Goal: Task Accomplishment & Management: Complete application form

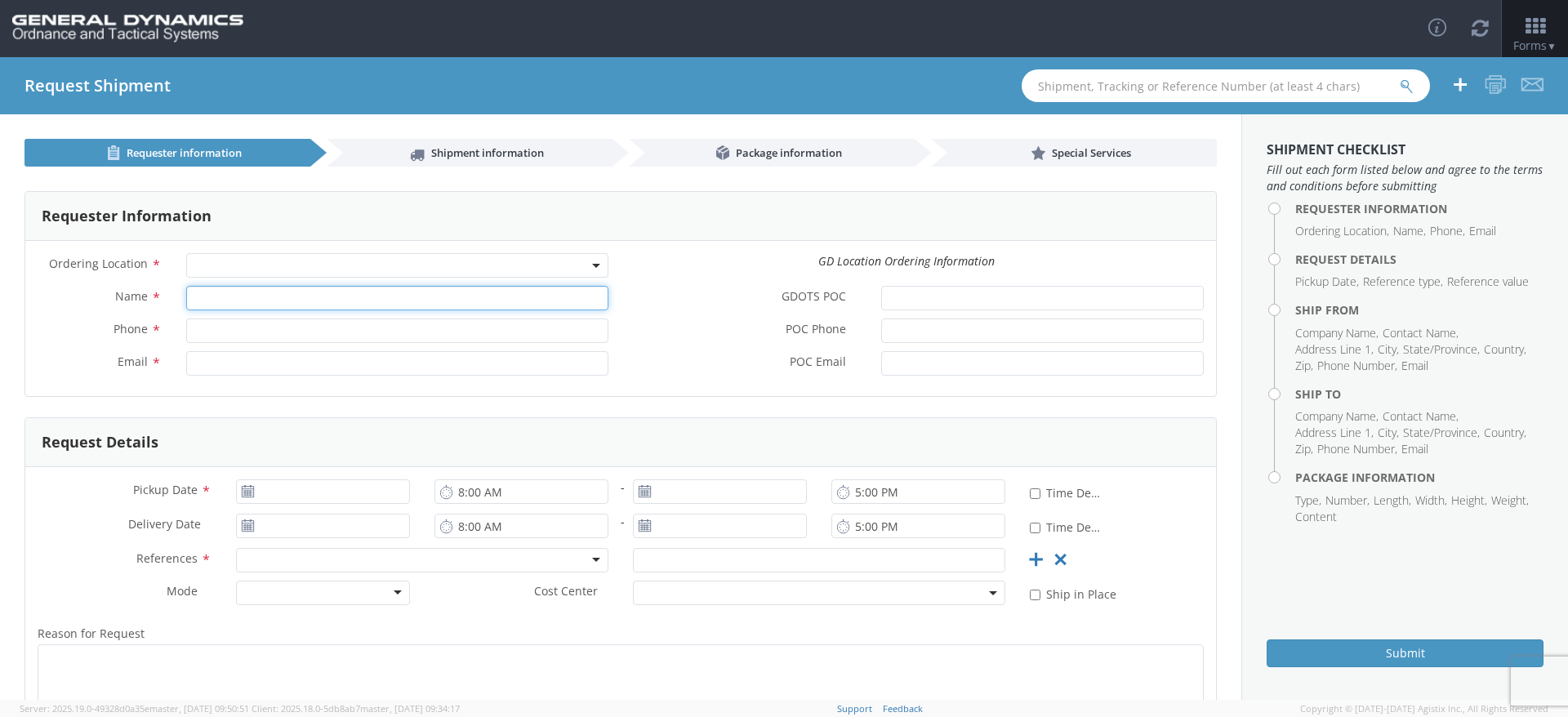
drag, startPoint x: 245, startPoint y: 286, endPoint x: 246, endPoint y: 255, distance: 31.0
click at [245, 284] on div "Ordering Location * GD Location Ordering Information Name * Phone * Email * GDO…" at bounding box center [621, 318] width 1191 height 131
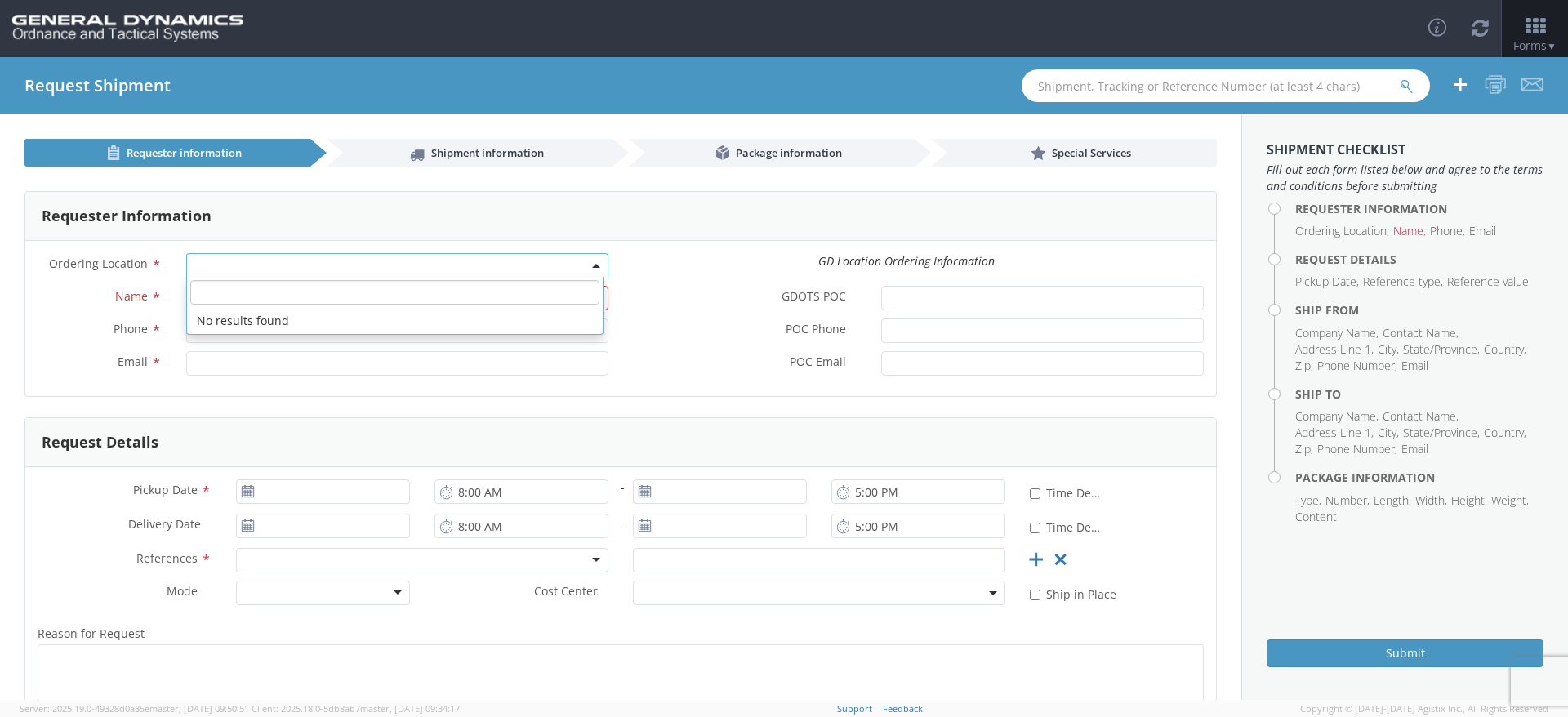
click at [246, 255] on span at bounding box center [398, 265] width 422 height 25
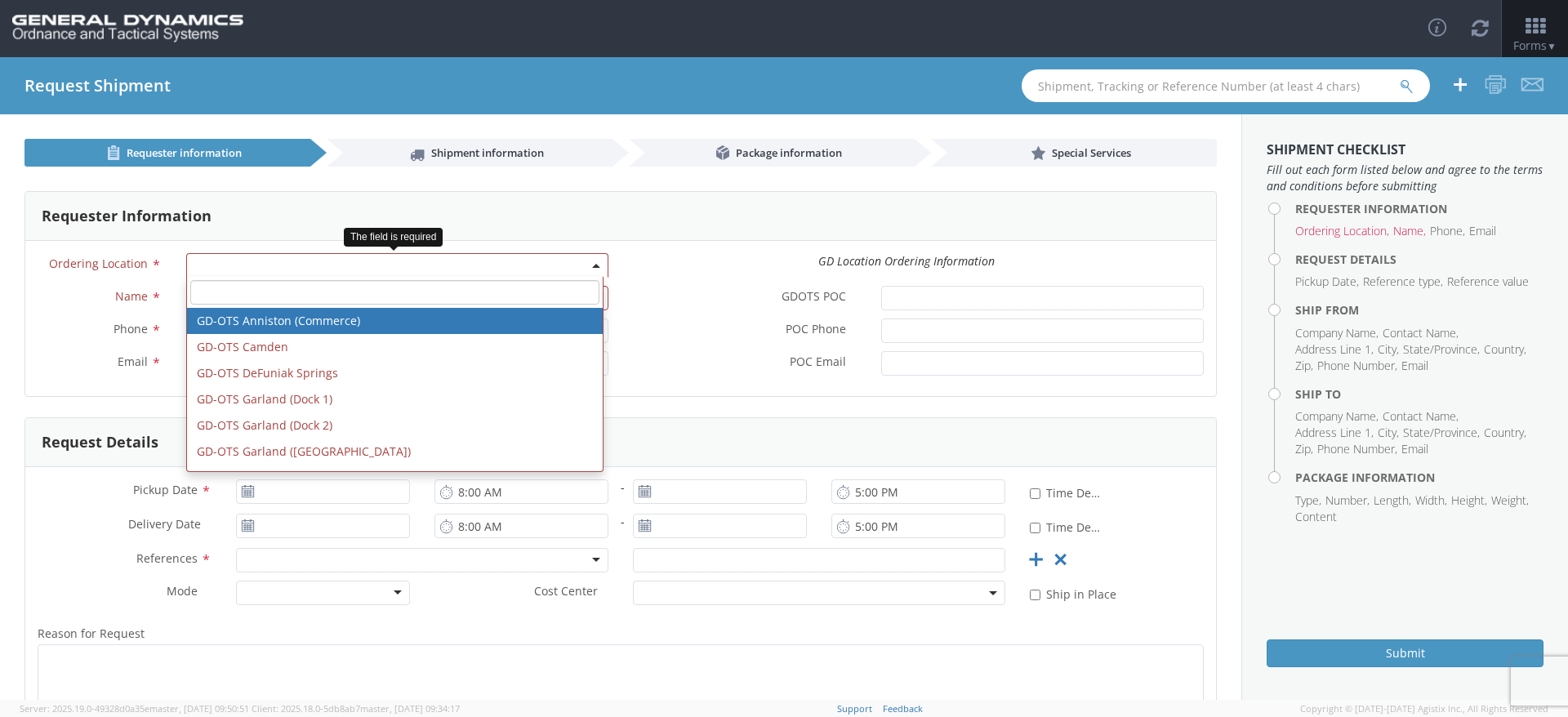
click at [245, 267] on span at bounding box center [398, 265] width 422 height 25
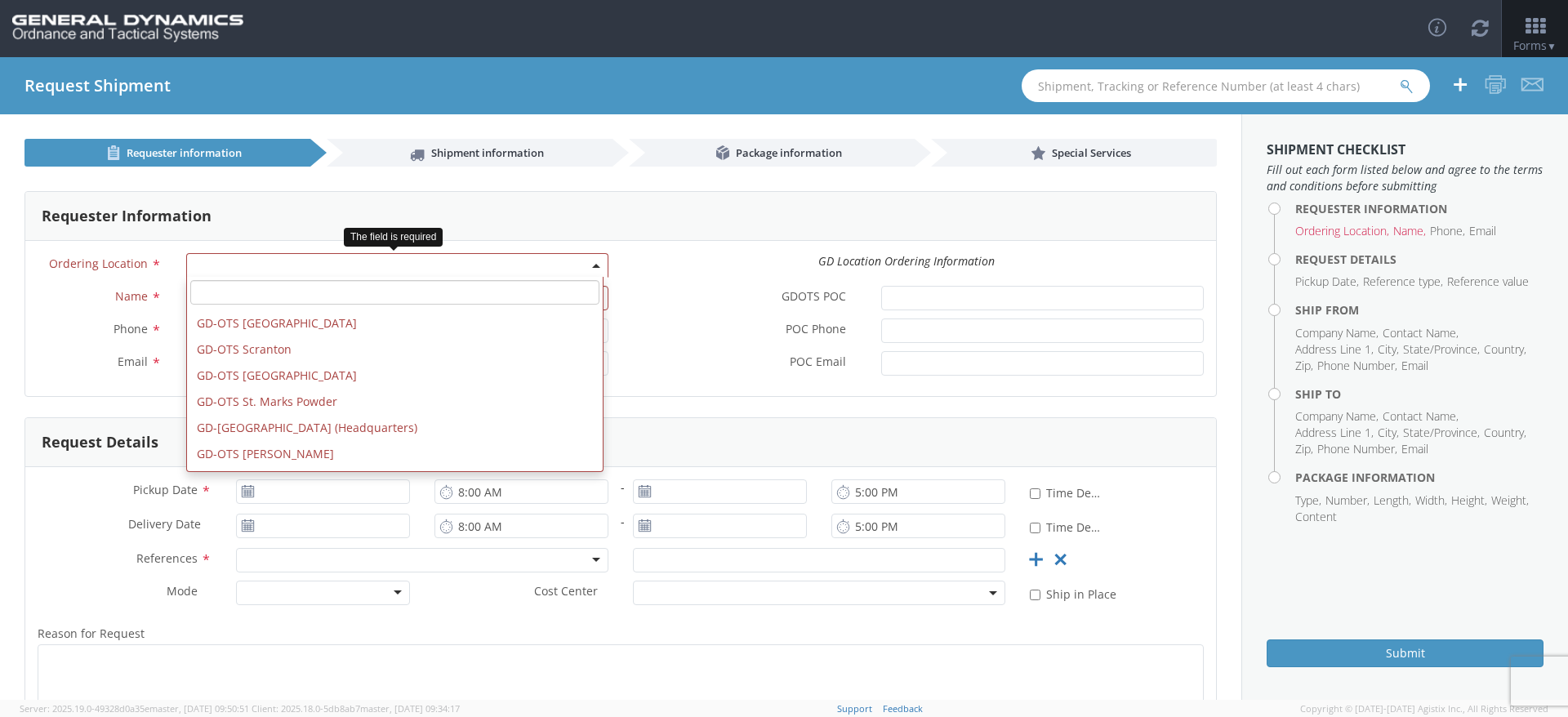
scroll to position [490, 0]
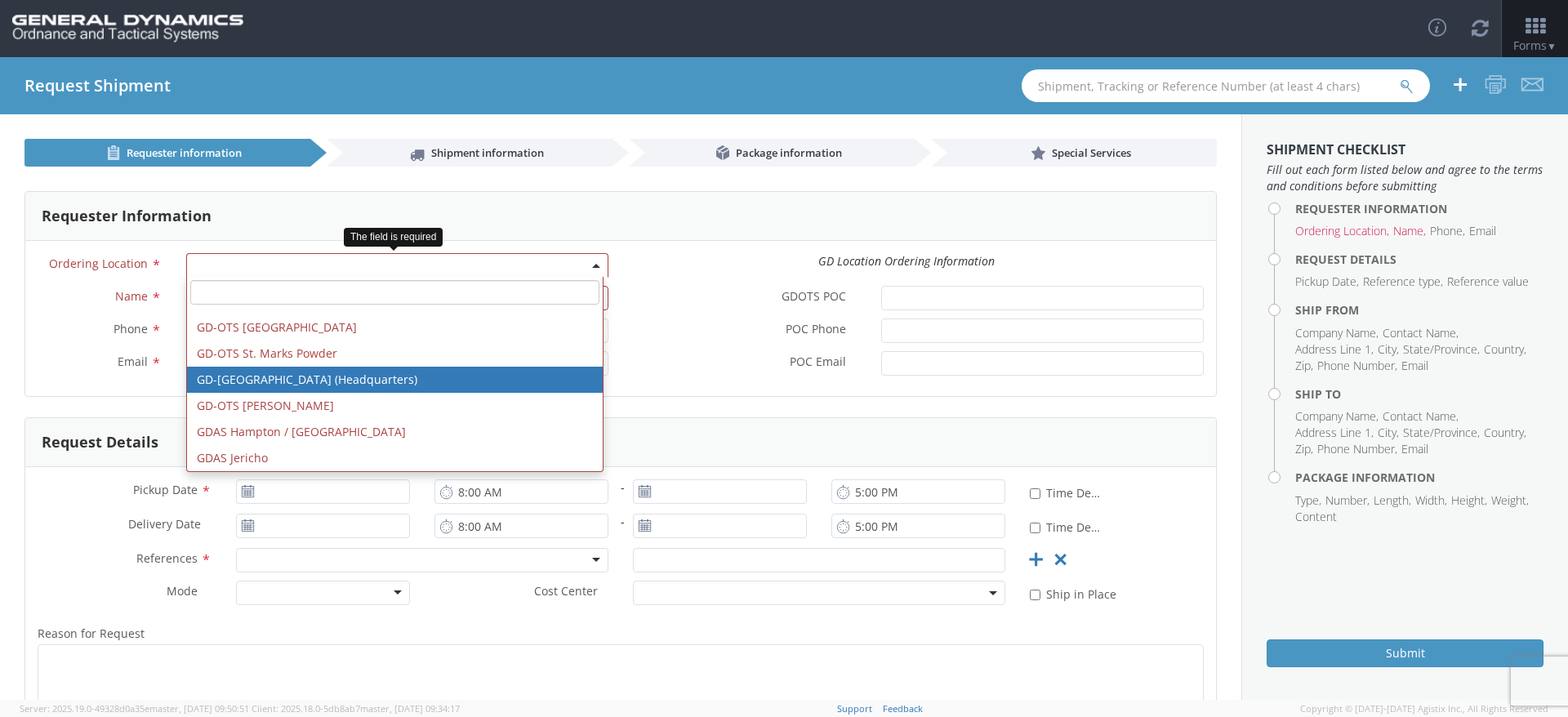
select select "307"
type input "[EMAIL_ADDRESS][DOMAIN_NAME]"
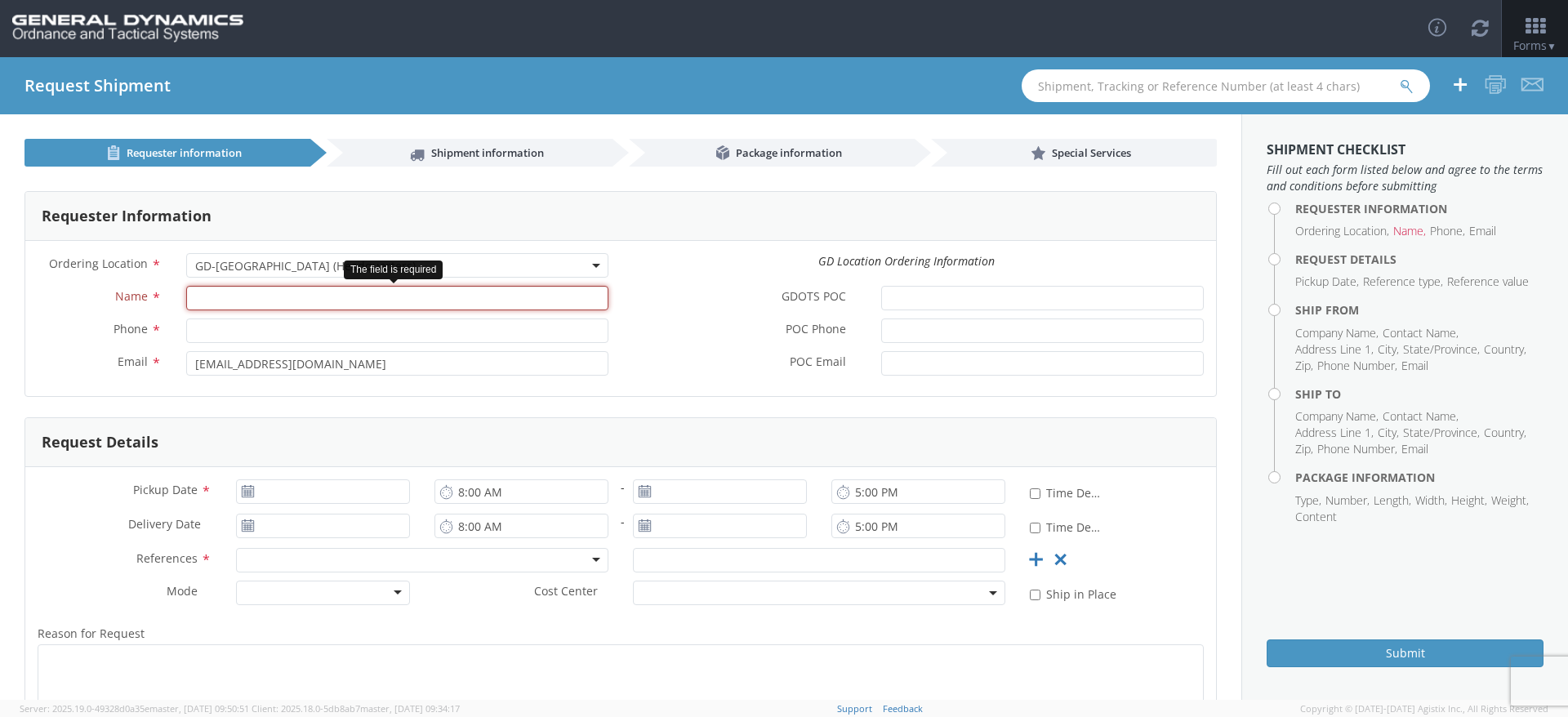
click at [252, 303] on input "Name *" at bounding box center [398, 297] width 422 height 25
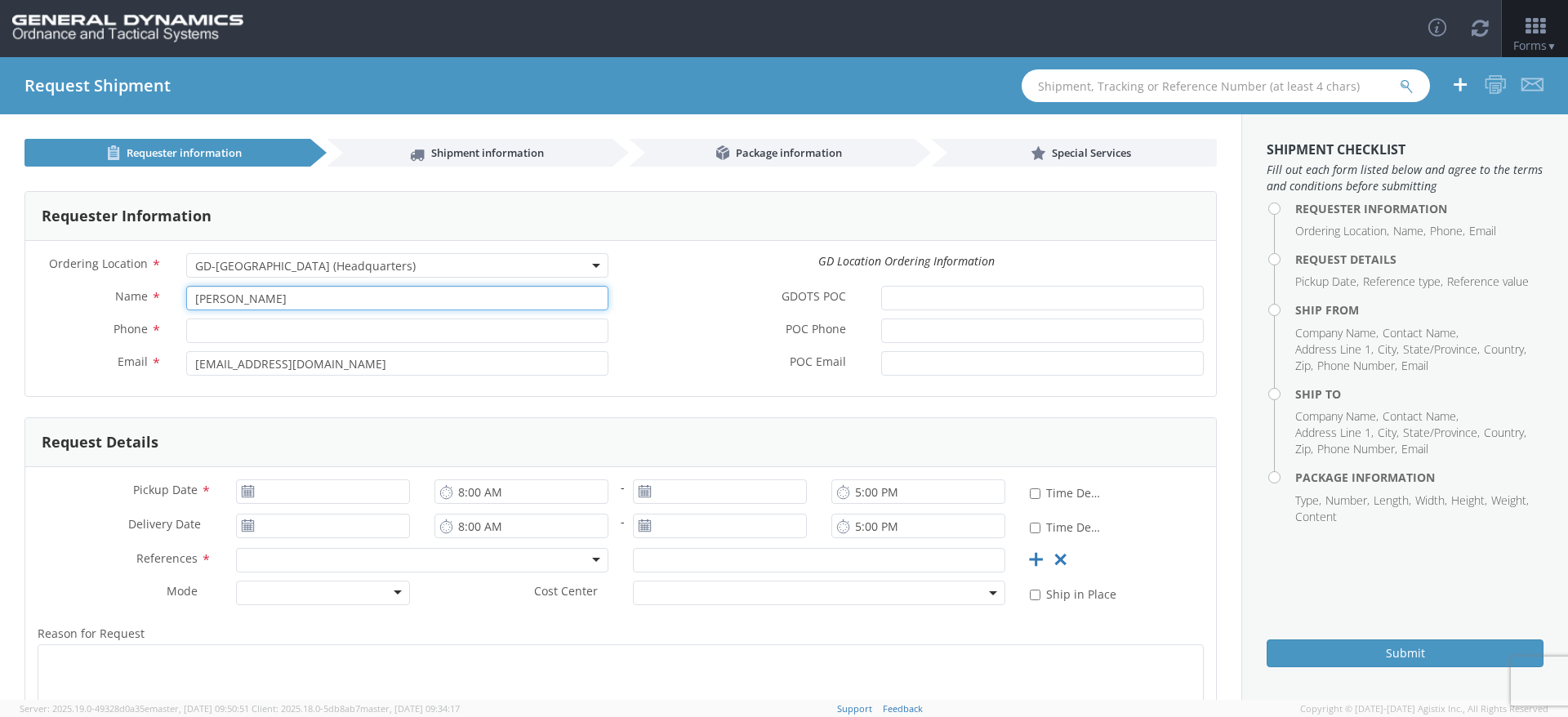
type input "[PERSON_NAME]"
type input "7275428217"
click at [945, 310] on div "GDOTS POC *" at bounding box center [918, 302] width 595 height 32
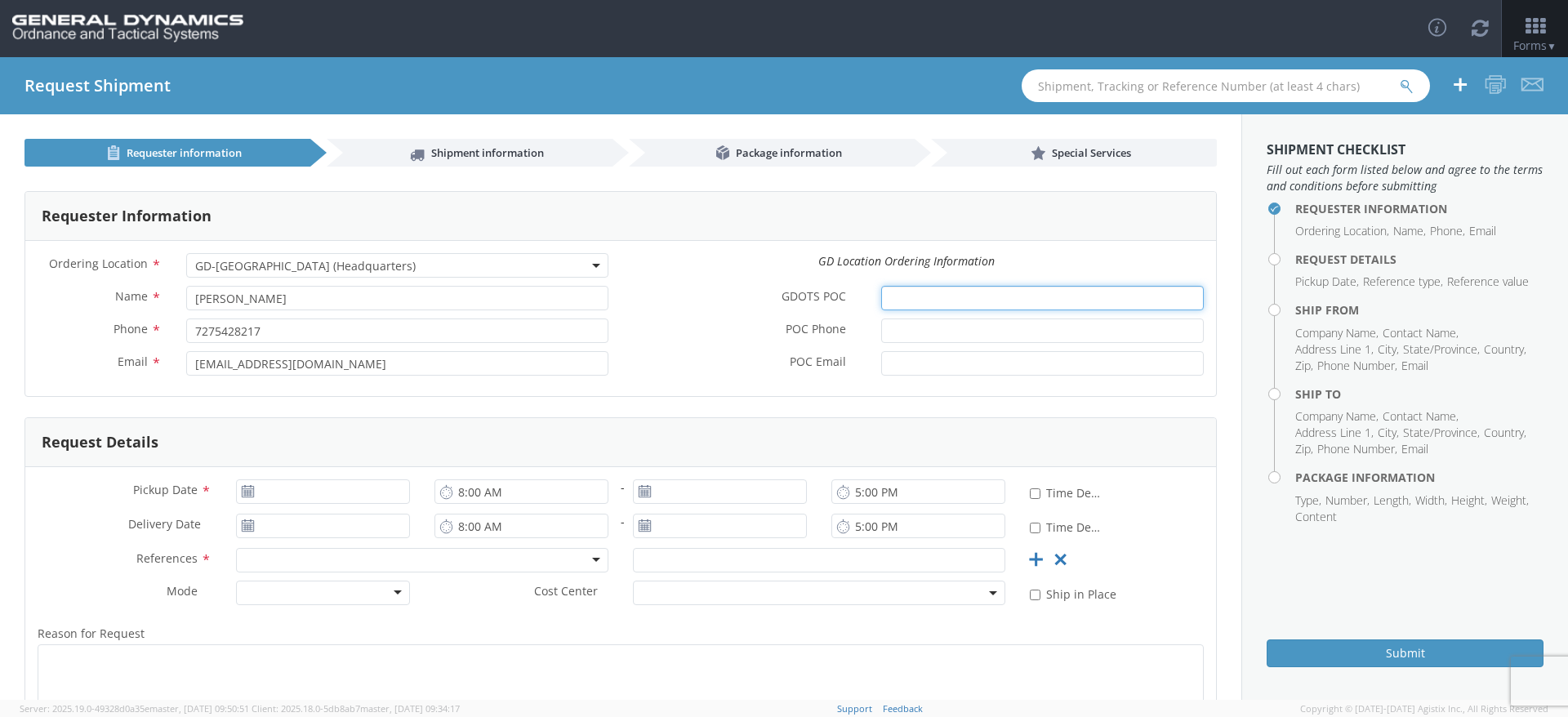
click at [940, 302] on input "GDOTS POC *" at bounding box center [1042, 297] width 322 height 25
type input "[PERSON_NAME]"
type input "7275428217"
drag, startPoint x: 934, startPoint y: 349, endPoint x: 934, endPoint y: 361, distance: 12.0
click at [935, 349] on div "POC Phone * 7275428217" at bounding box center [918, 335] width 595 height 32
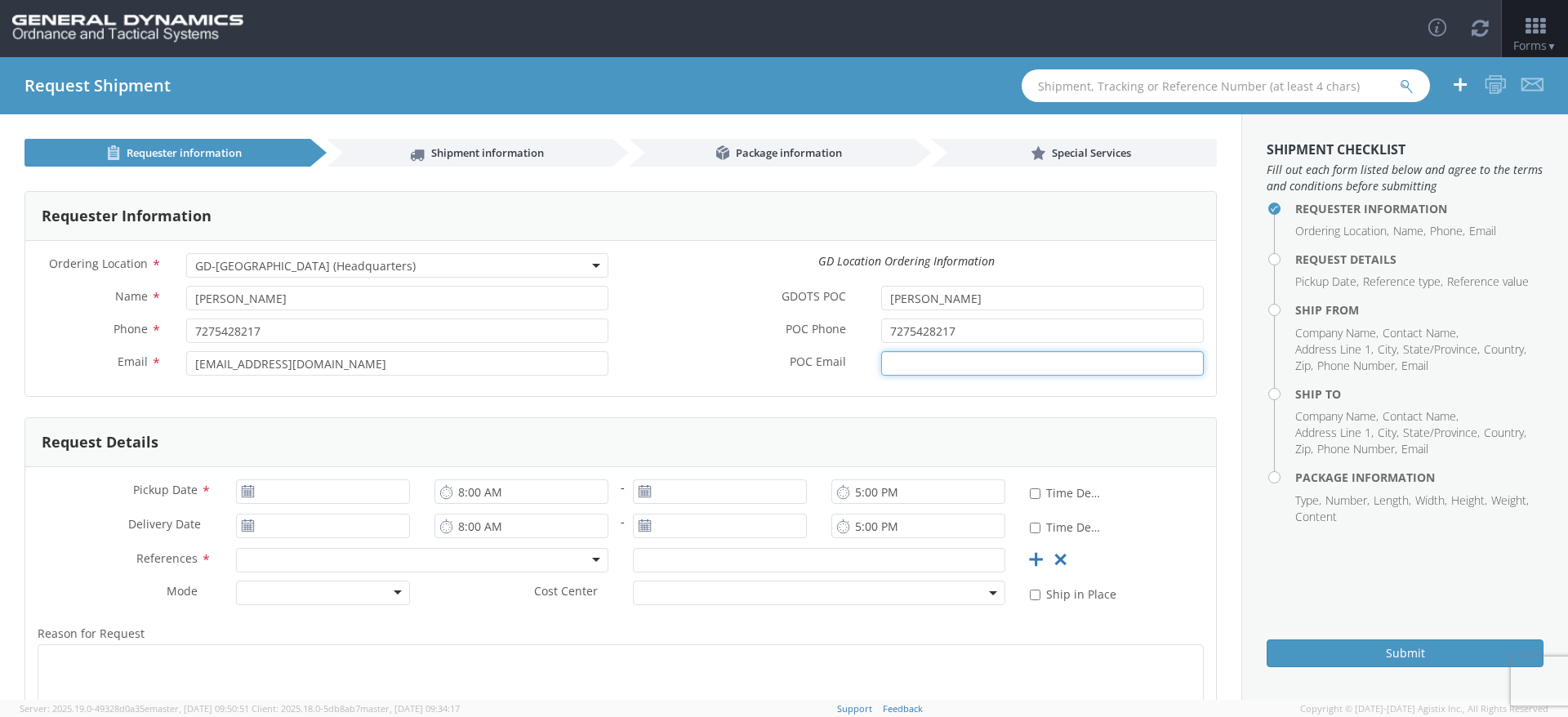
click at [918, 374] on input "POC Email *" at bounding box center [1042, 363] width 322 height 25
paste input "[PERSON_NAME][EMAIL_ADDRESS][PERSON_NAME][DOMAIN_NAME]"
type input "[PERSON_NAME][EMAIL_ADDRESS][PERSON_NAME][DOMAIN_NAME]"
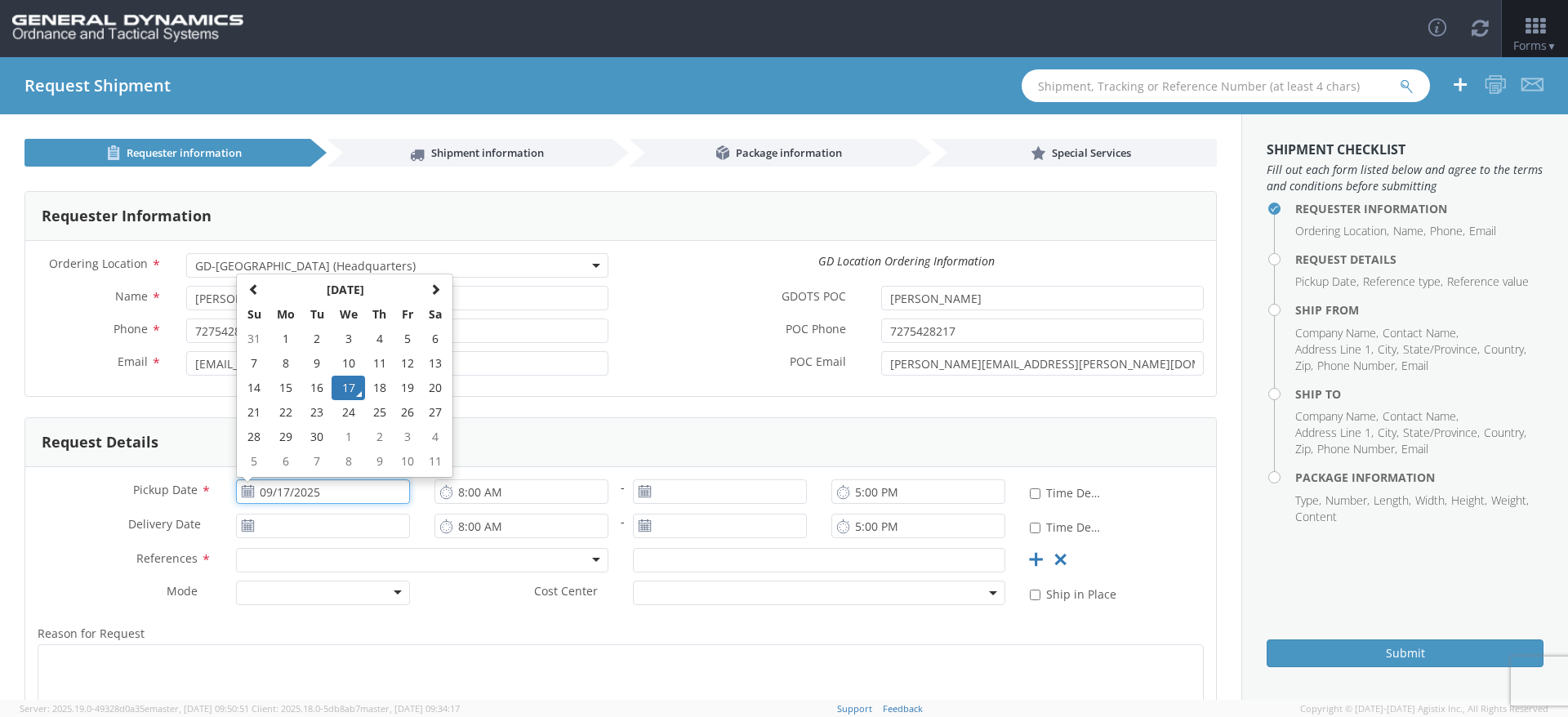
click at [291, 481] on input "09/17/2025" at bounding box center [322, 491] width 174 height 25
click at [286, 406] on td "22" at bounding box center [286, 412] width 34 height 25
type input "[DATE]"
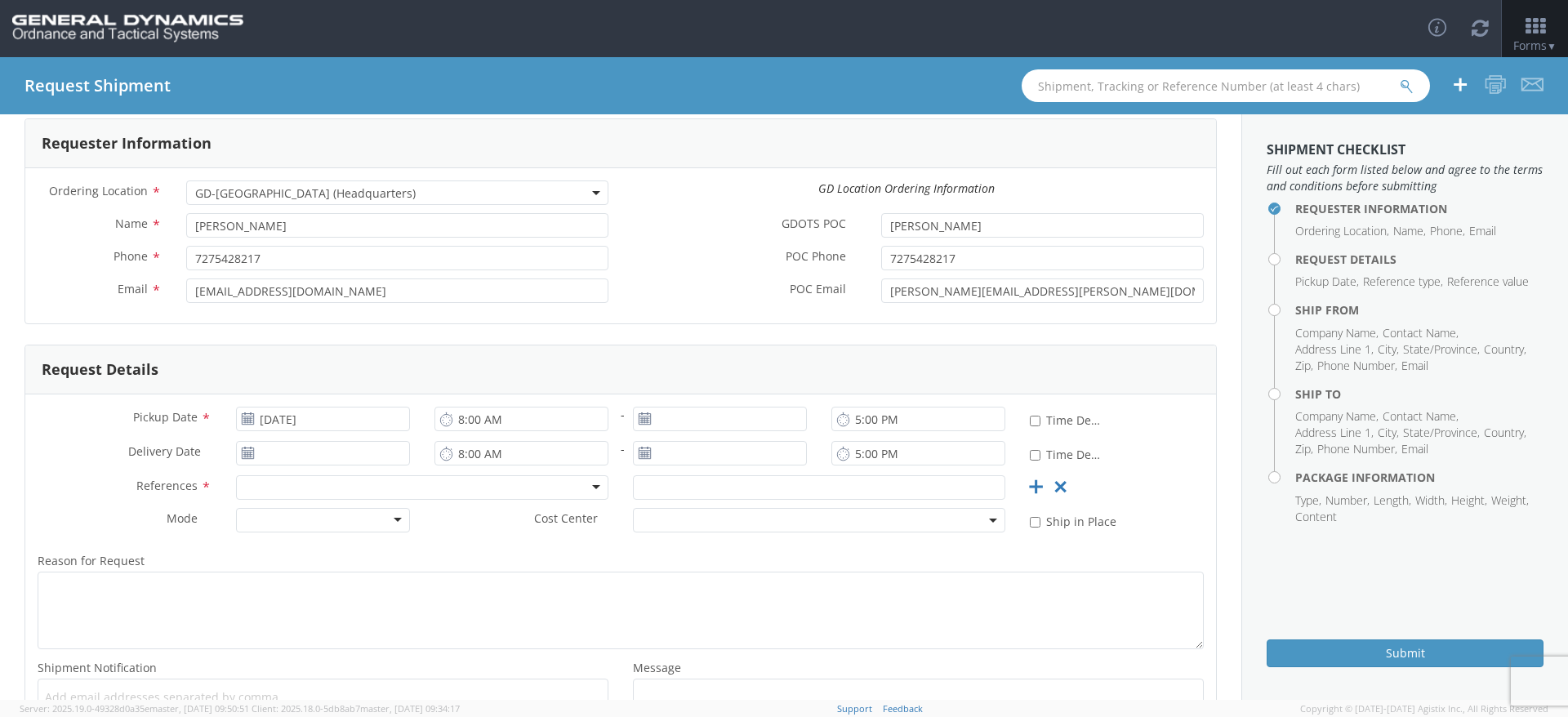
scroll to position [163, 0]
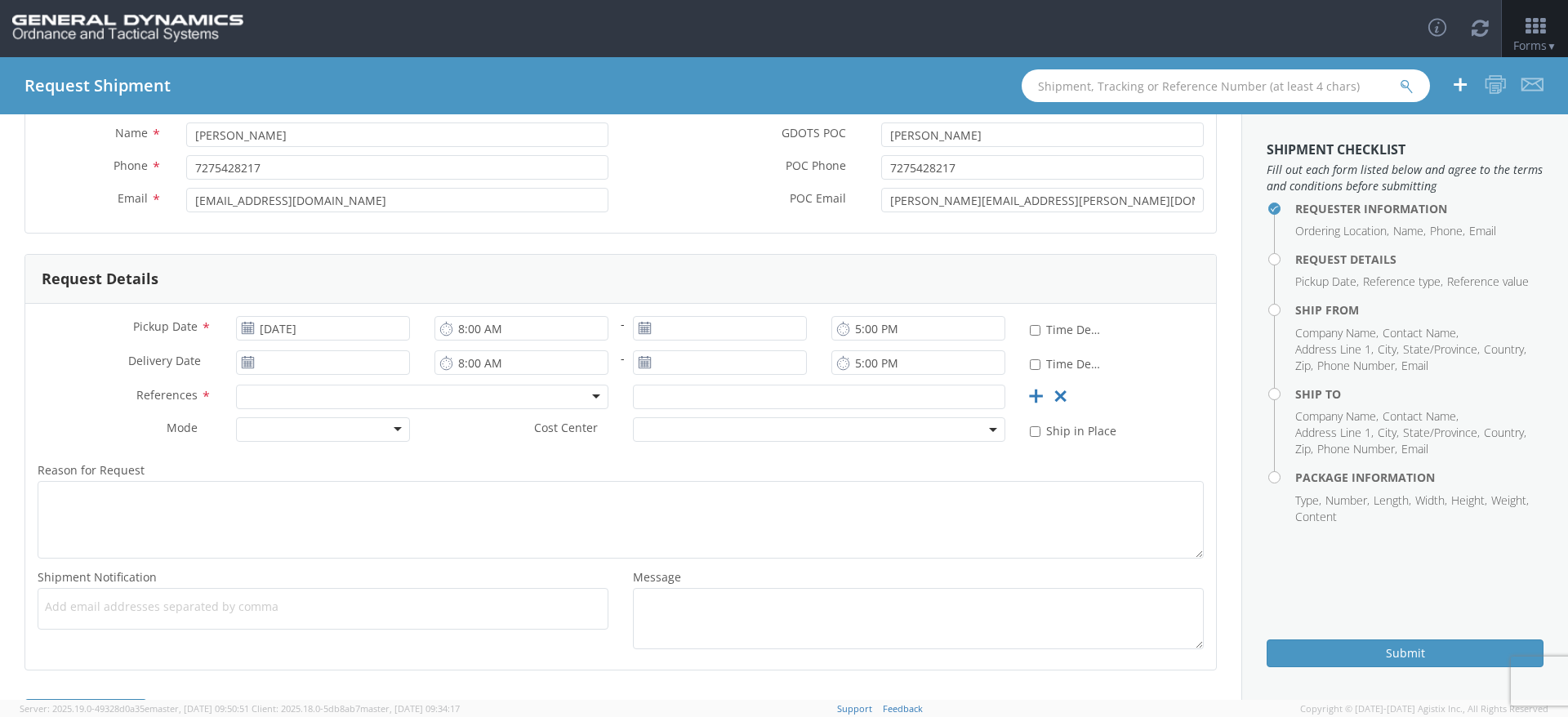
click at [280, 430] on div at bounding box center [322, 429] width 174 height 25
click at [278, 438] on div at bounding box center [322, 429] width 174 height 25
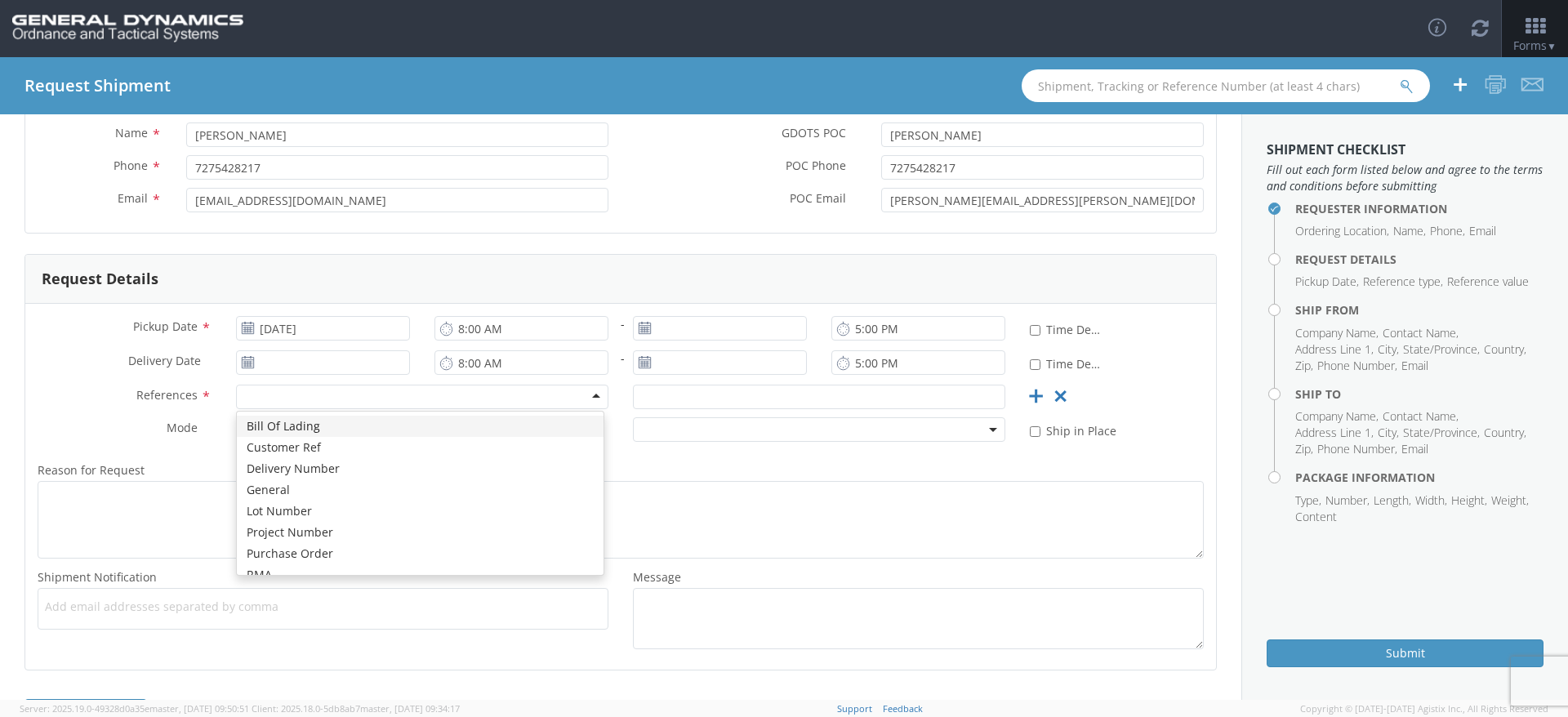
click at [276, 408] on div at bounding box center [422, 397] width 373 height 25
click at [351, 392] on div at bounding box center [422, 397] width 373 height 25
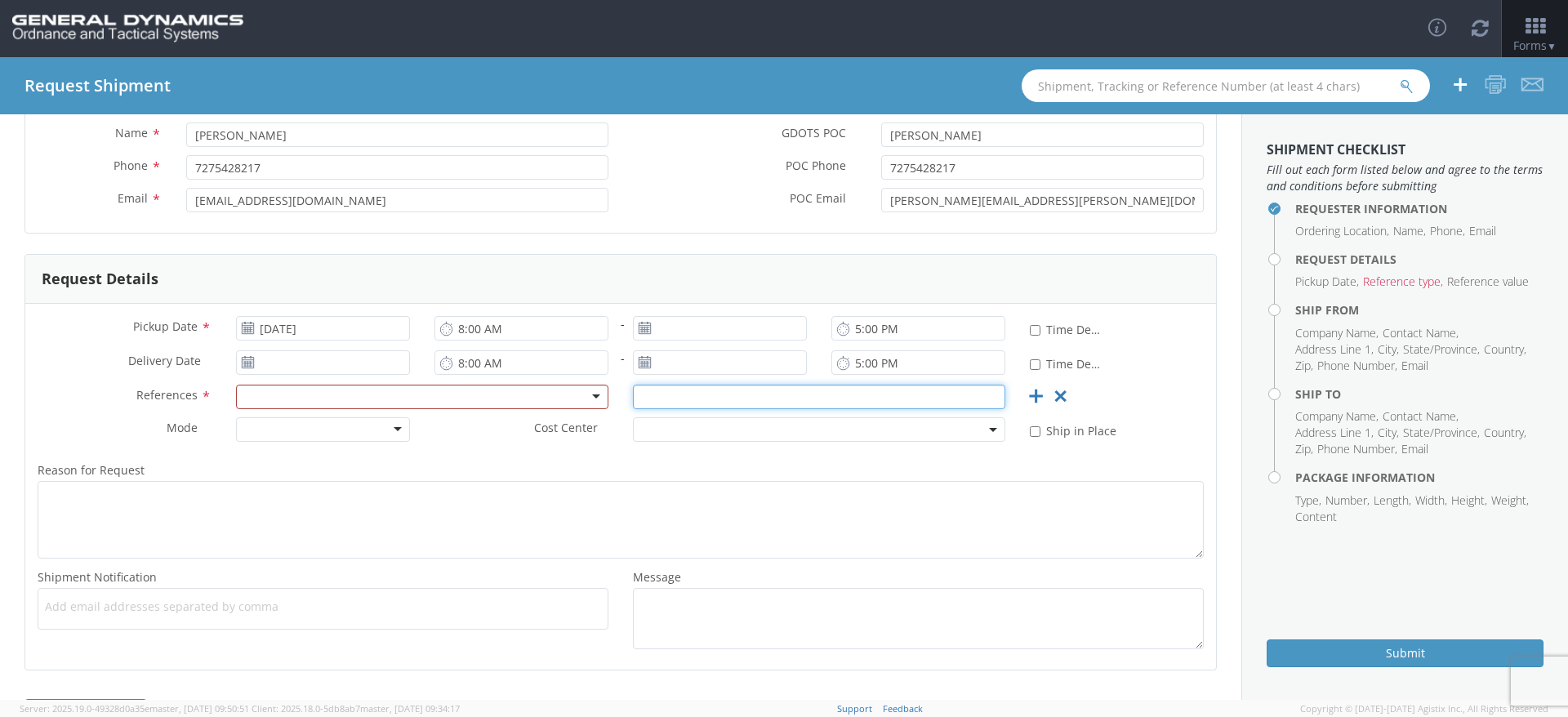
click at [702, 392] on input "text" at bounding box center [819, 397] width 373 height 25
paste input "HSIE packaging C/O GD-OTS"
type input "HSIE packaging C/O GD-OTS"
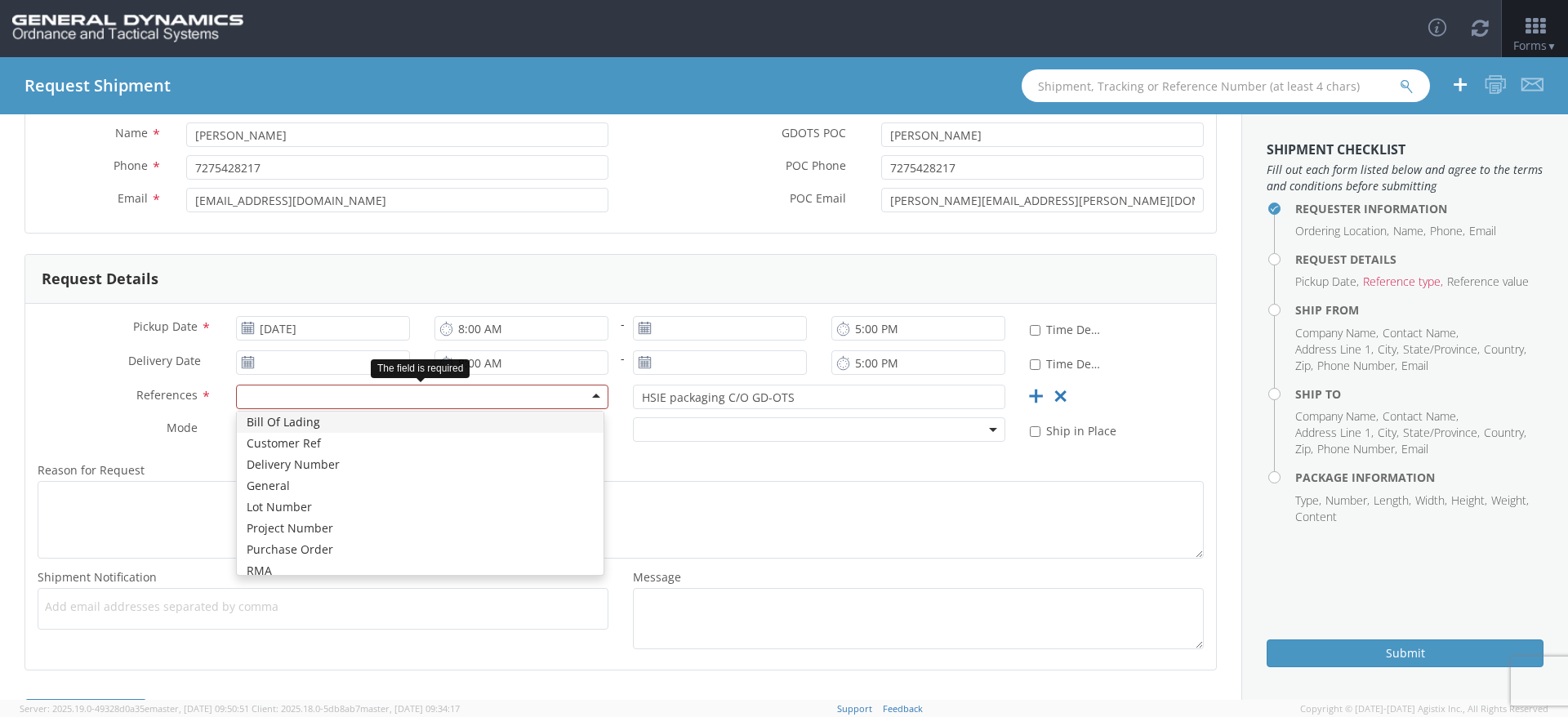
click at [602, 397] on div at bounding box center [422, 397] width 373 height 25
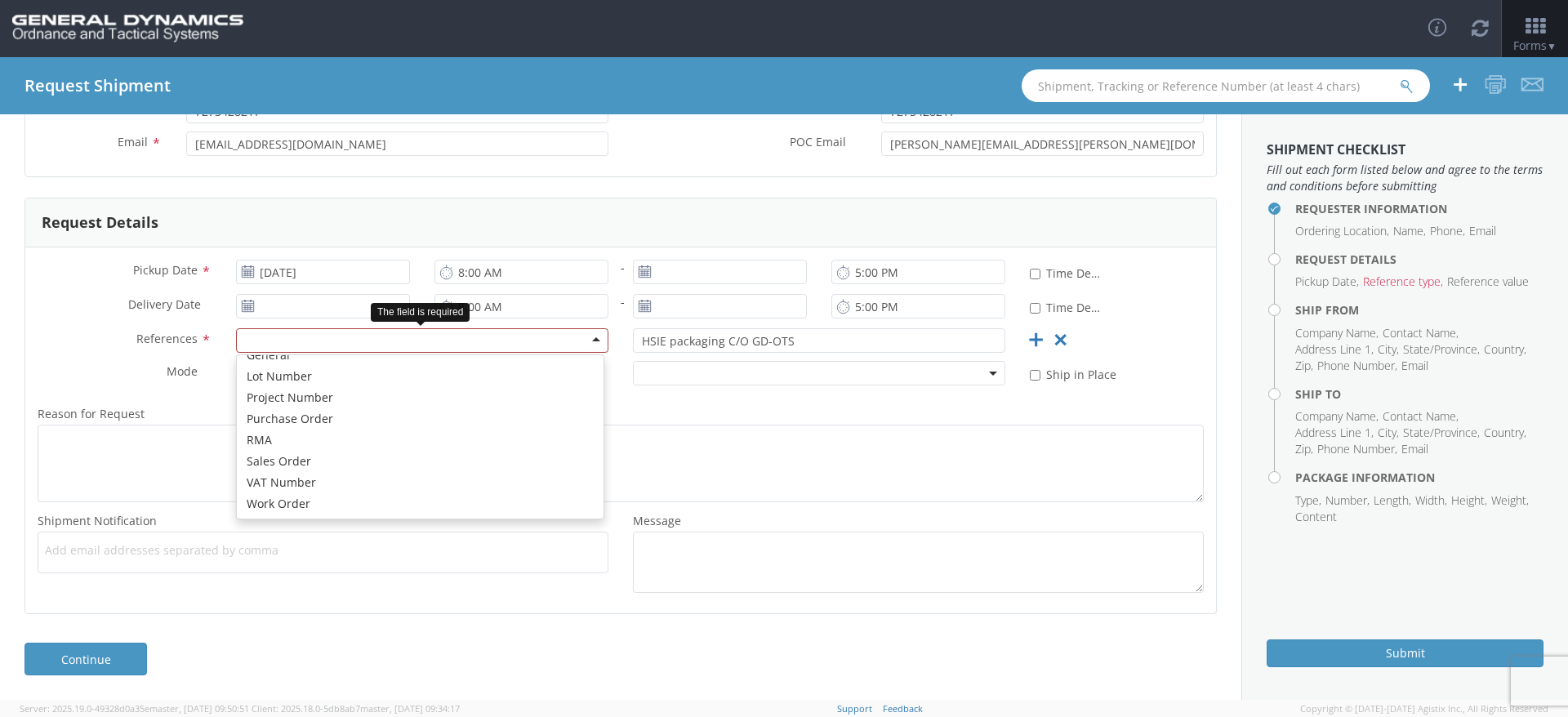
scroll to position [0, 0]
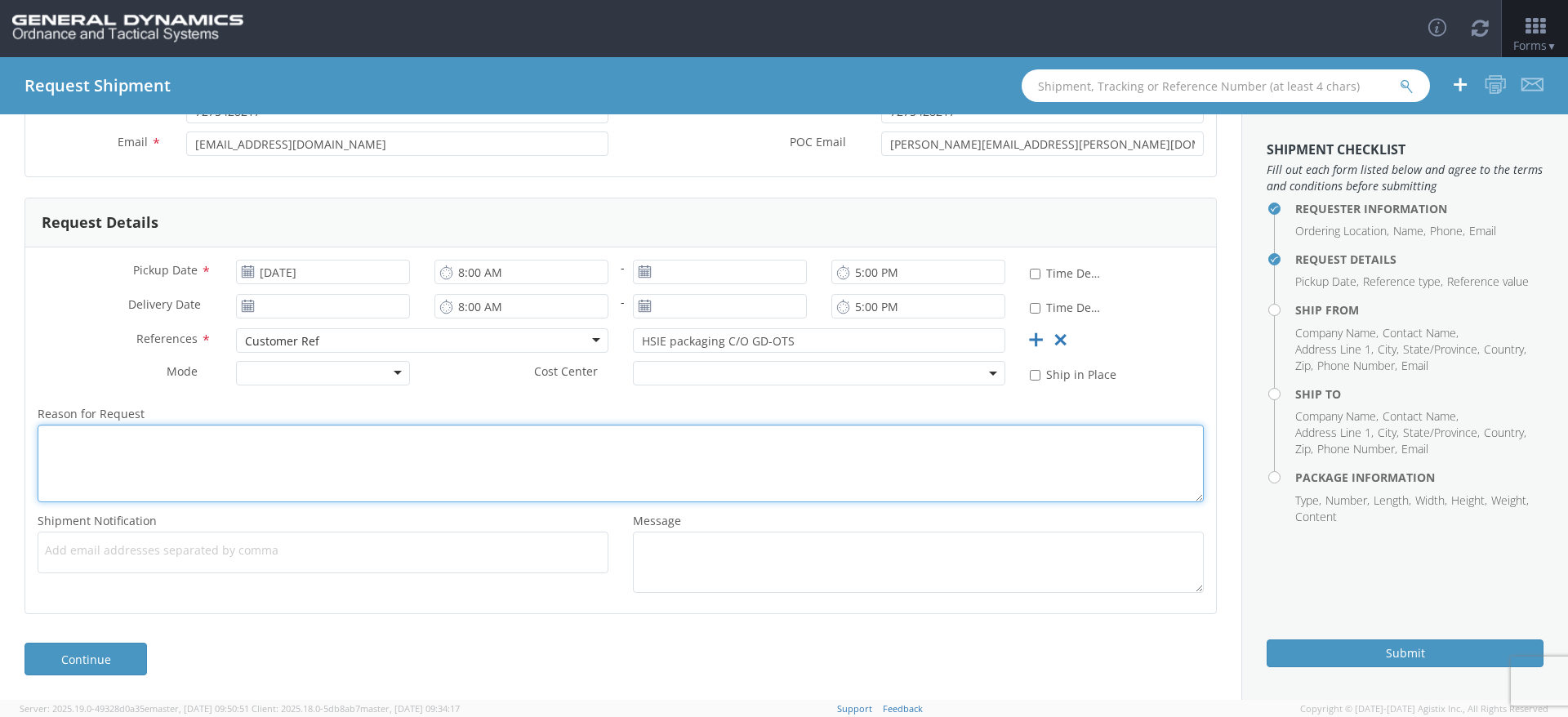
click at [137, 474] on textarea "Reason for Request *" at bounding box center [621, 463] width 1166 height 78
paste textarea "HSIE packaging C/O GD-OTS"
type textarea "HSIE packaging C/O GD-OTS"
click at [109, 654] on link "Continue" at bounding box center [85, 659] width 122 height 32
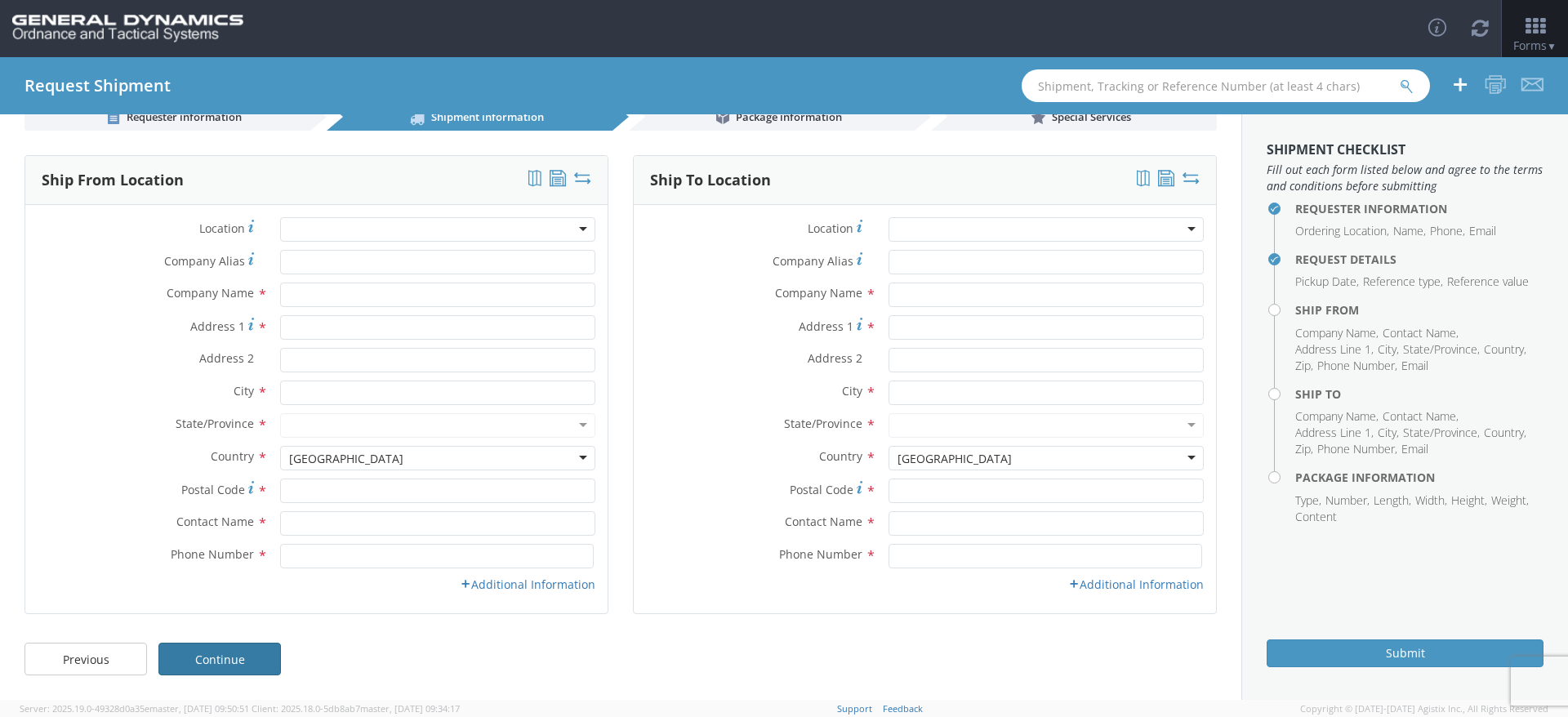
scroll to position [36, 0]
click at [314, 299] on input "text" at bounding box center [438, 295] width 315 height 25
type input "DAY & [PERSON_NAME] LONE STAR LLC"
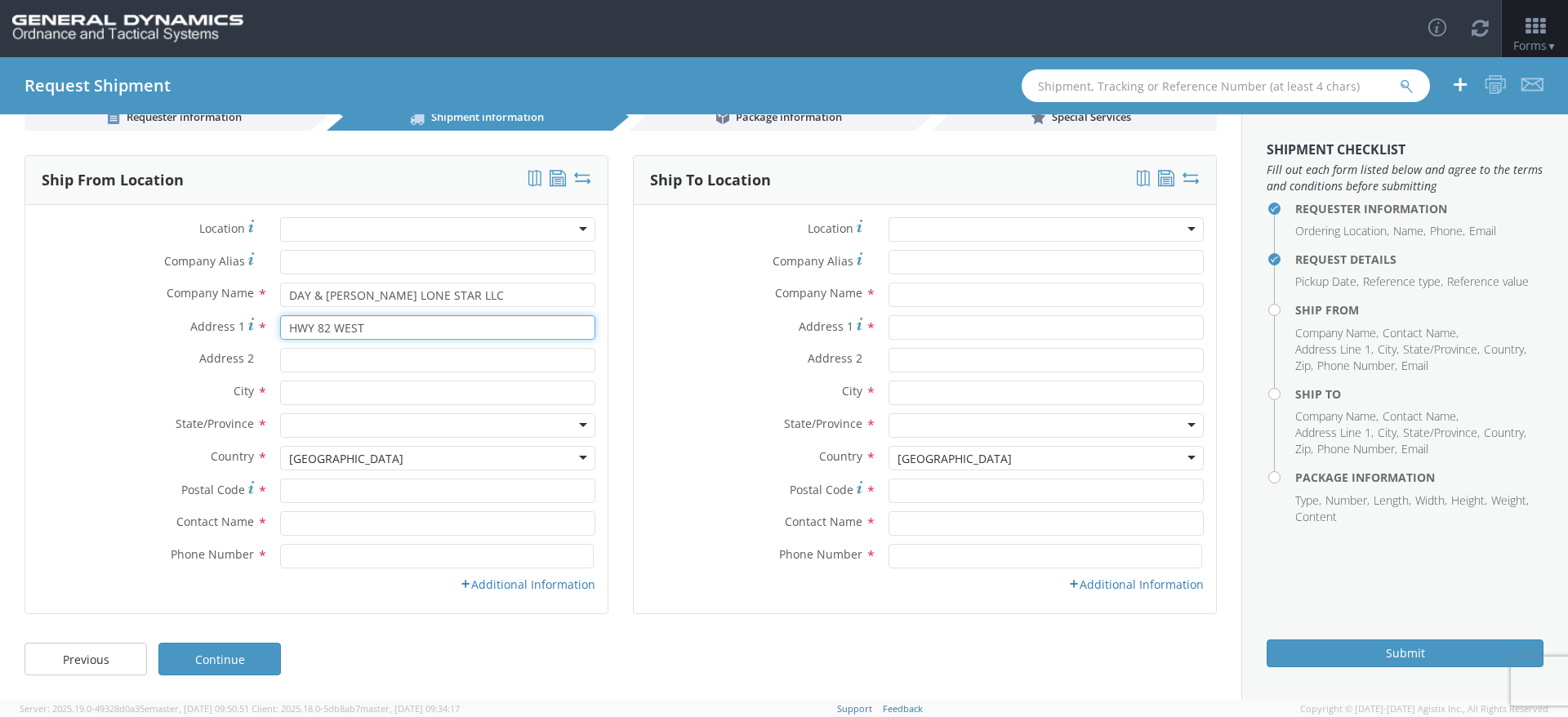
type input "HWY 82 WEST"
type input "TEXARKANA"
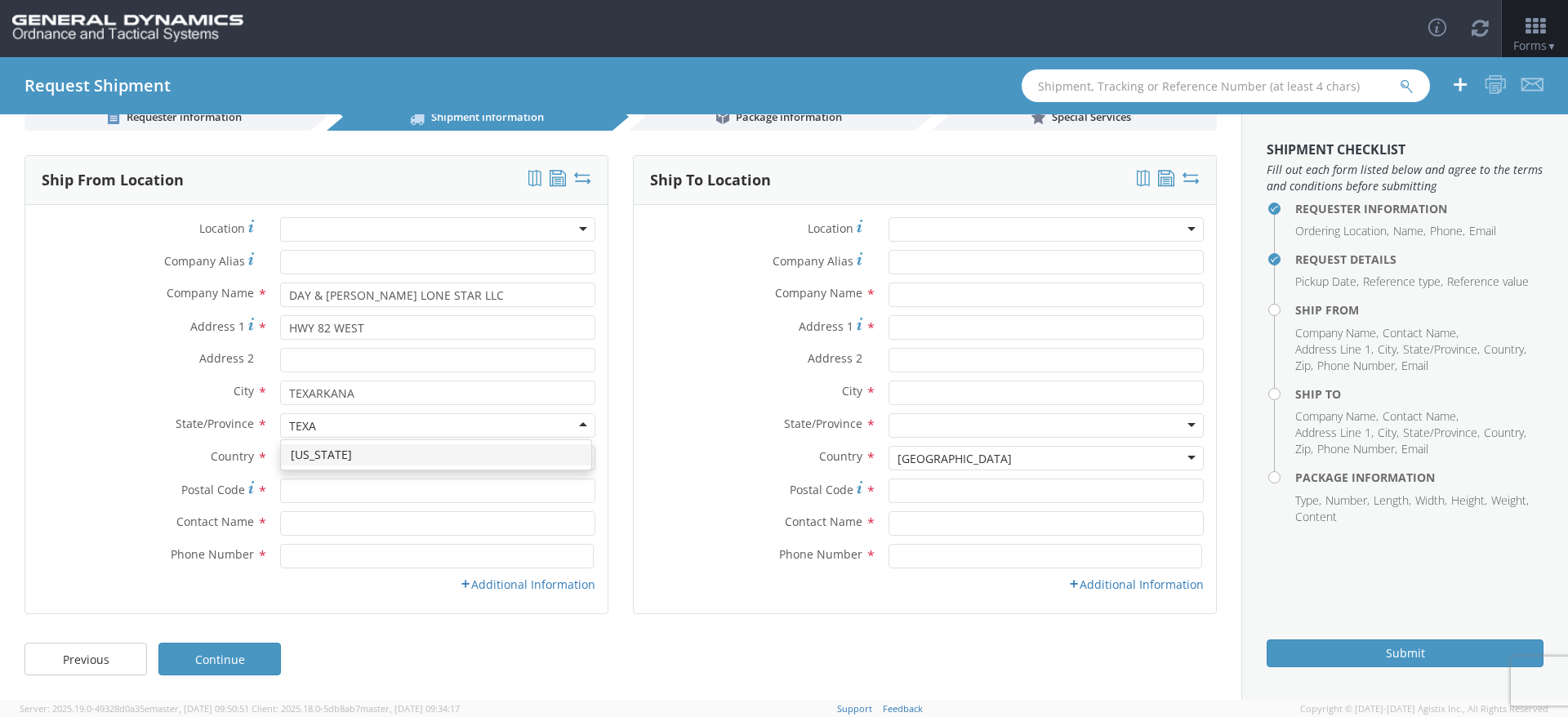
type input "[US_STATE]"
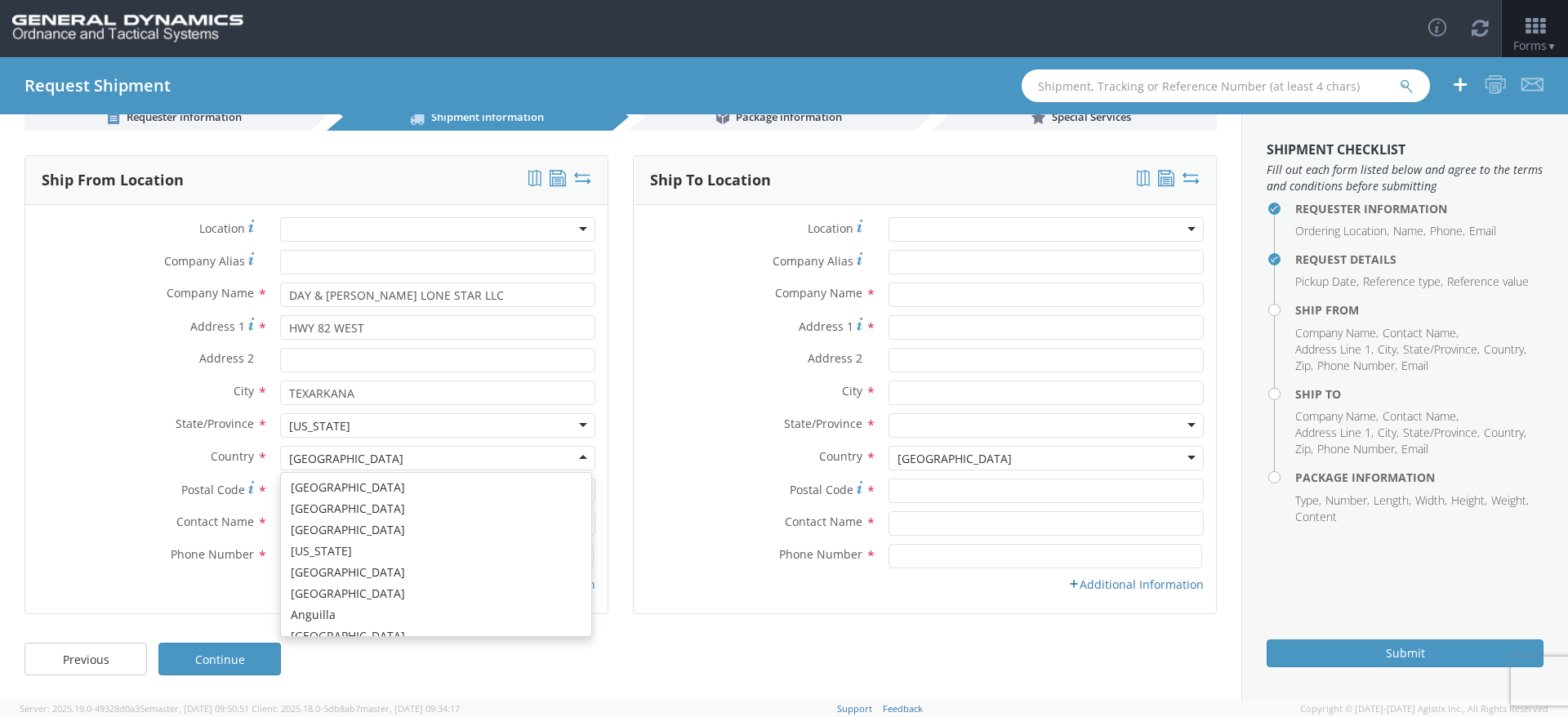
scroll to position [4116, 0]
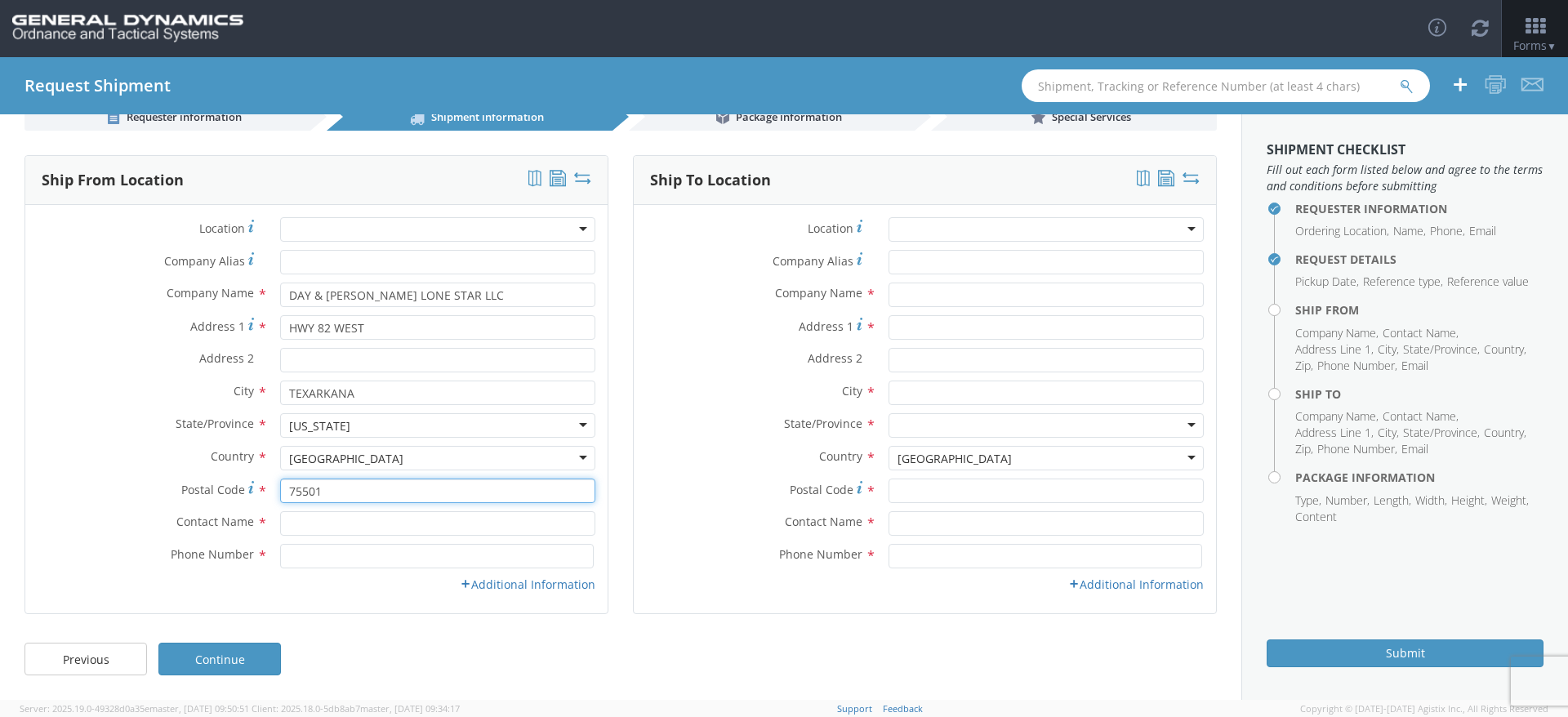
type input "75501"
type input "[PERSON_NAME]"
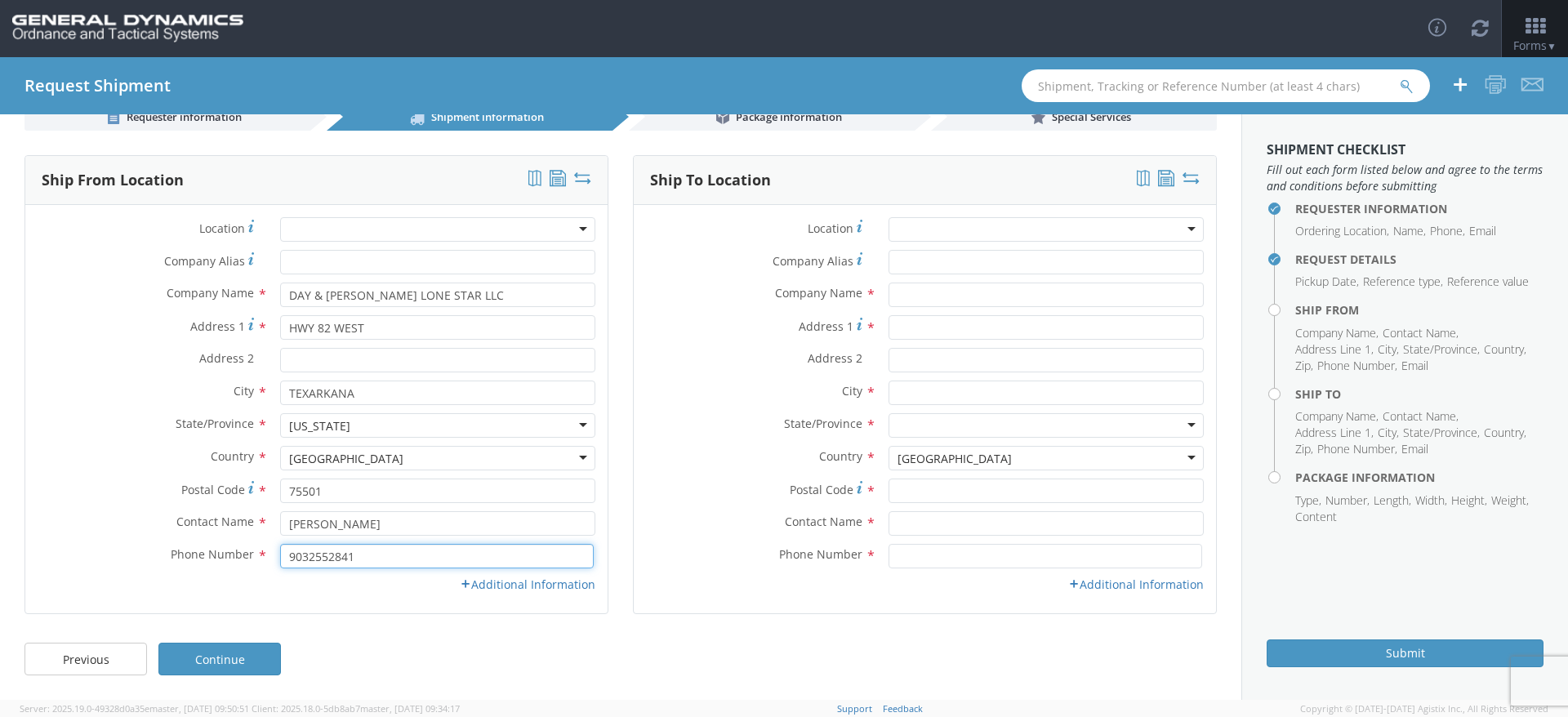
type input "9032552841"
click at [506, 593] on div "Email * Location Type * Business No Loading Dock Business w/ Loading Dock Const…" at bounding box center [316, 588] width 582 height 25
click at [494, 581] on link "Additional Information" at bounding box center [528, 584] width 136 height 15
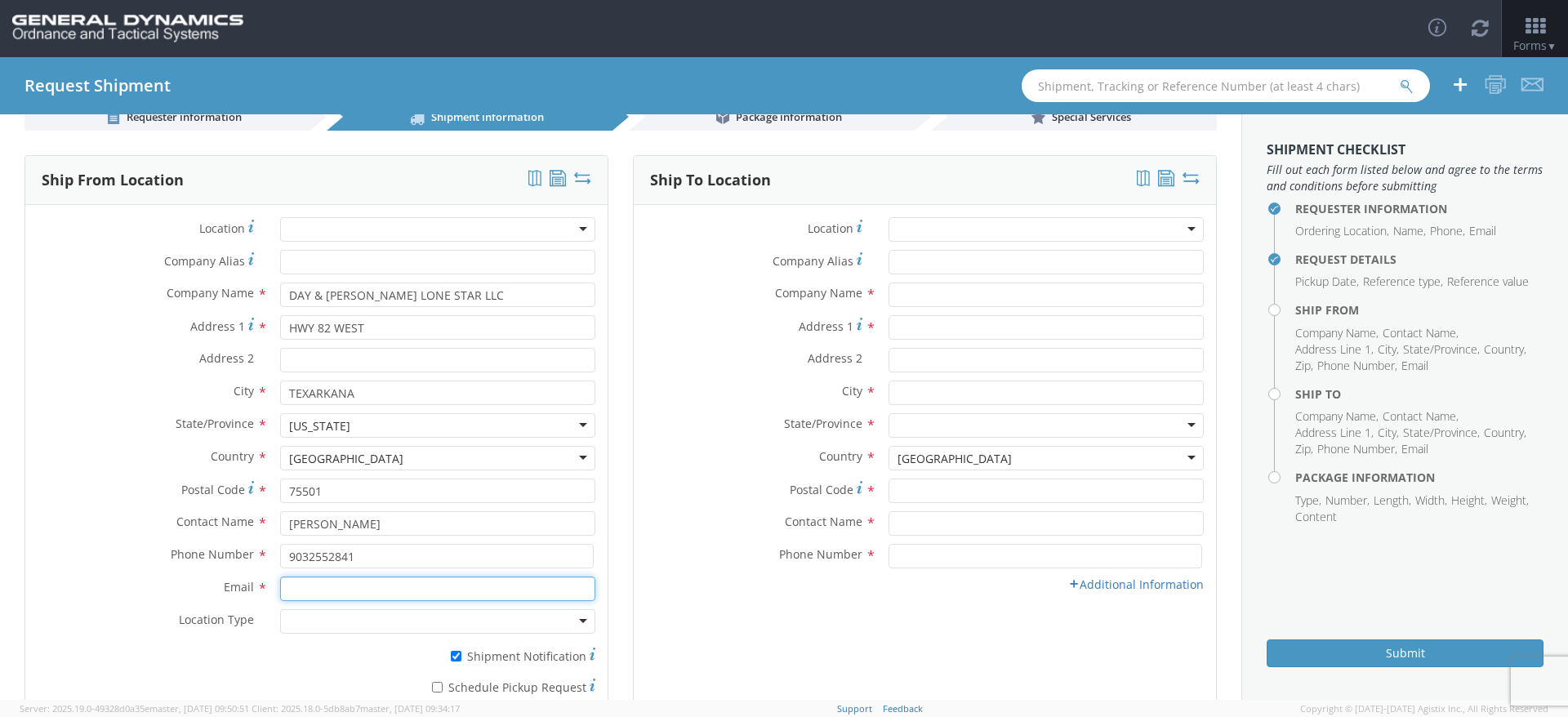
click at [323, 591] on input "Email *" at bounding box center [438, 588] width 315 height 25
type input "[PERSON_NAME][EMAIL_ADDRESS][PERSON_NAME][DOMAIN_NAME]"
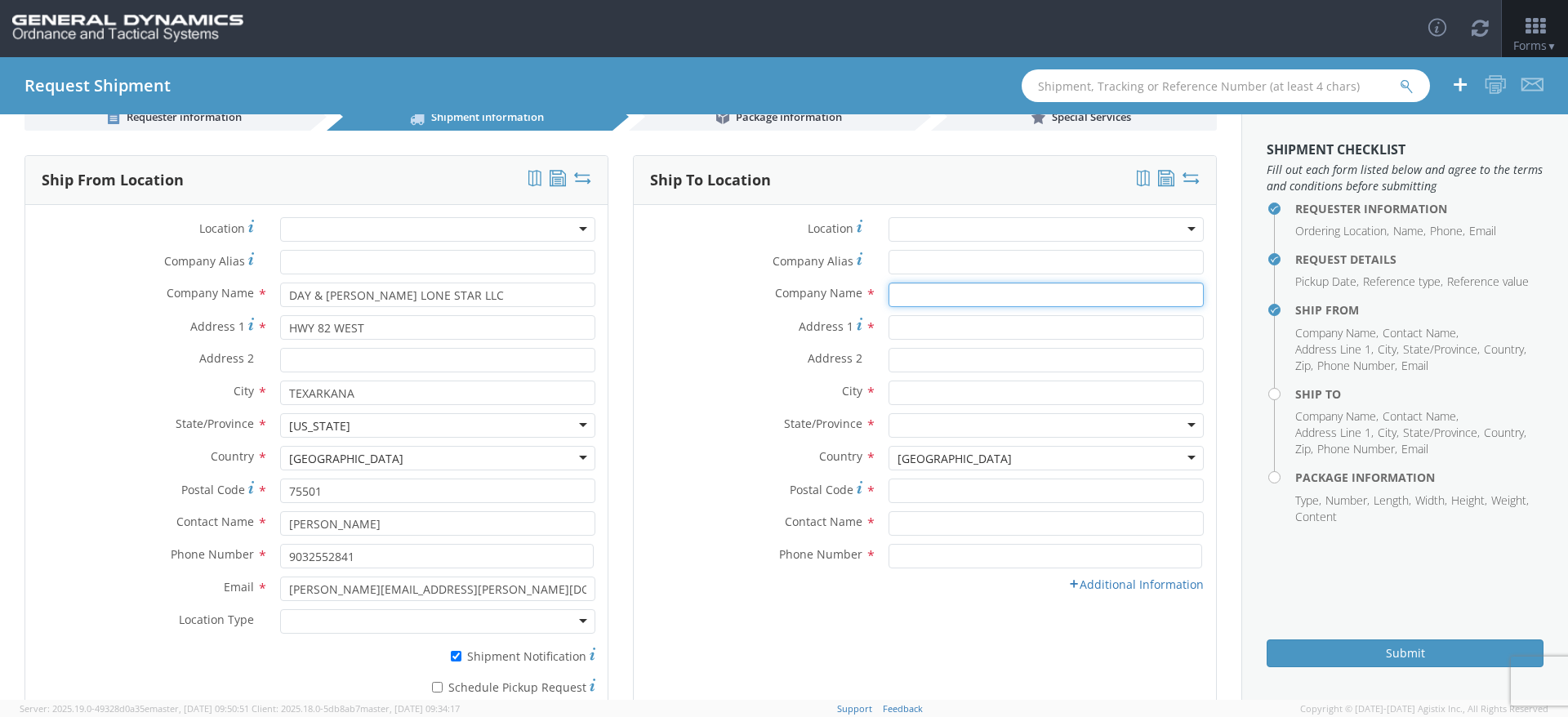
click at [936, 292] on input "text" at bounding box center [1046, 295] width 315 height 25
type input "s"
type input "STRESAU"
click at [940, 333] on input "Address 1 *" at bounding box center [1046, 327] width 315 height 25
paste input "N8265 [PERSON_NAME]"
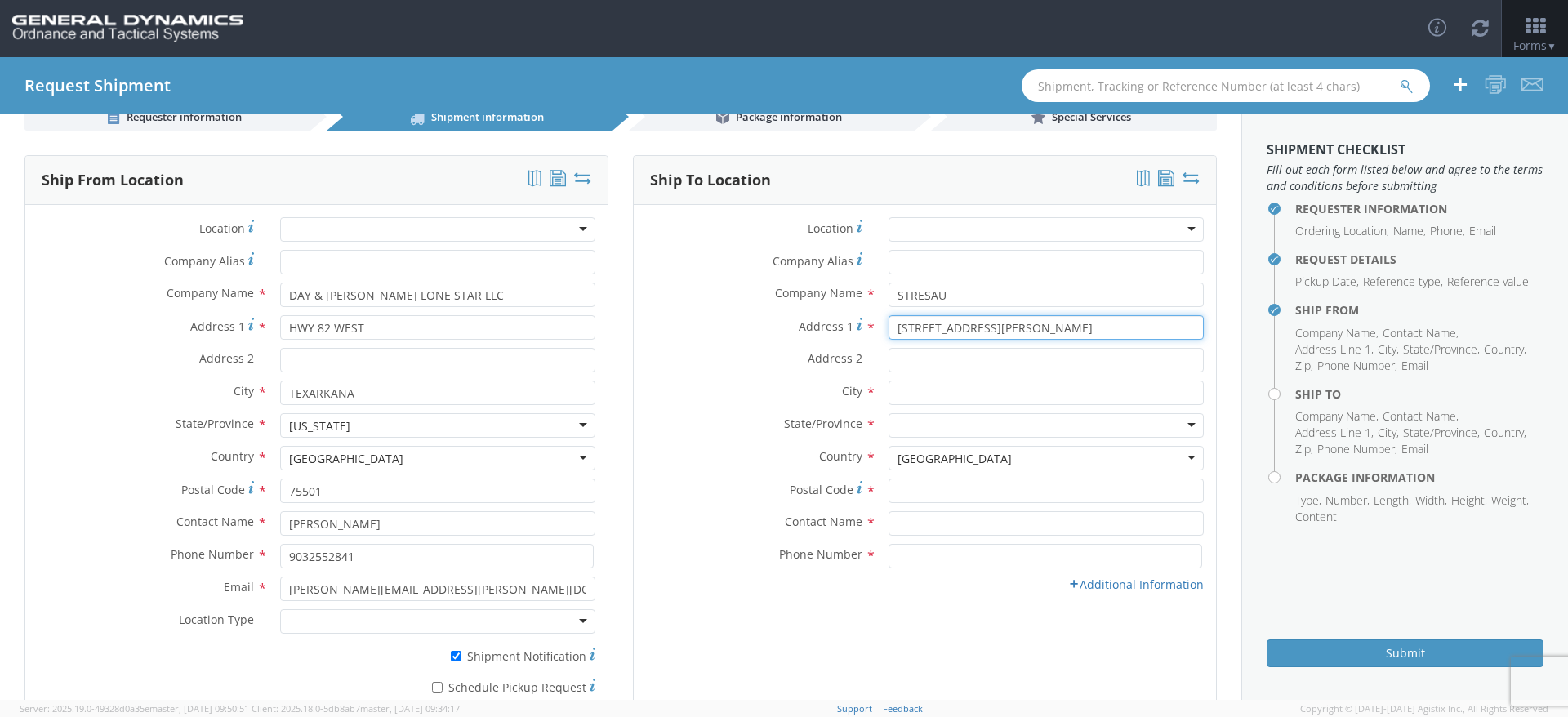
click at [1014, 328] on input "[STREET_ADDRESS][PERSON_NAME]" at bounding box center [1046, 327] width 315 height 25
type input "N8265 [PERSON_NAME]"
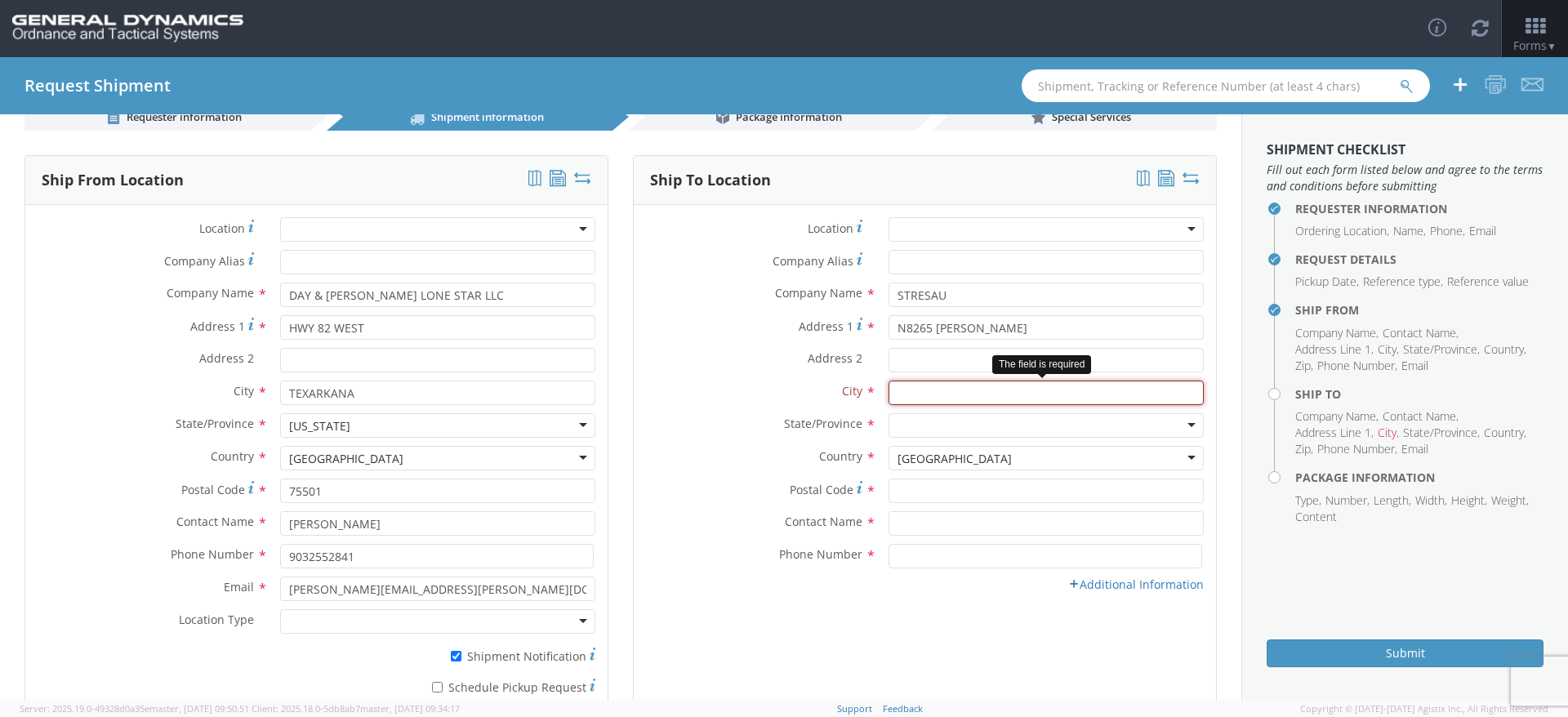
click at [940, 391] on input "text" at bounding box center [1046, 392] width 315 height 25
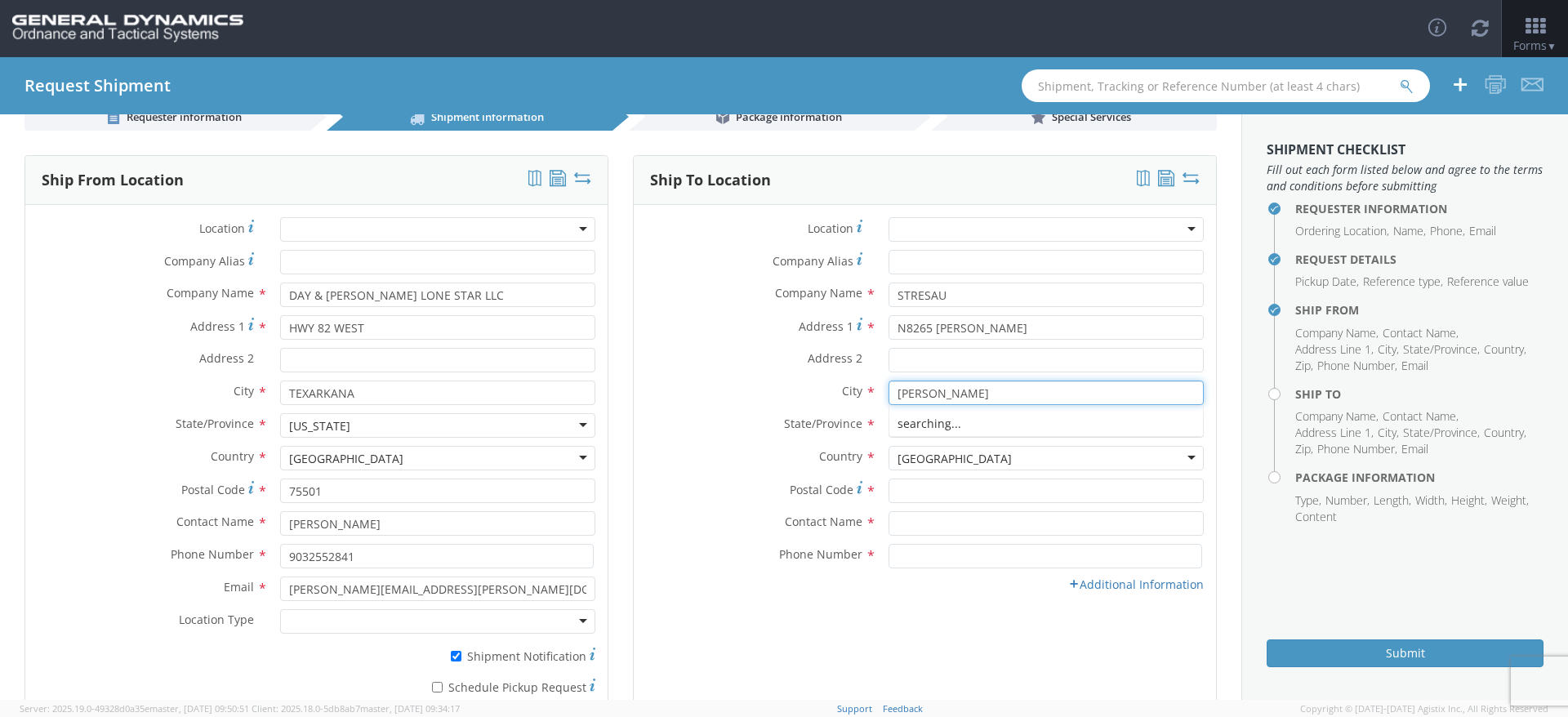
type input "[PERSON_NAME]"
type input "WISCON"
type input "54801"
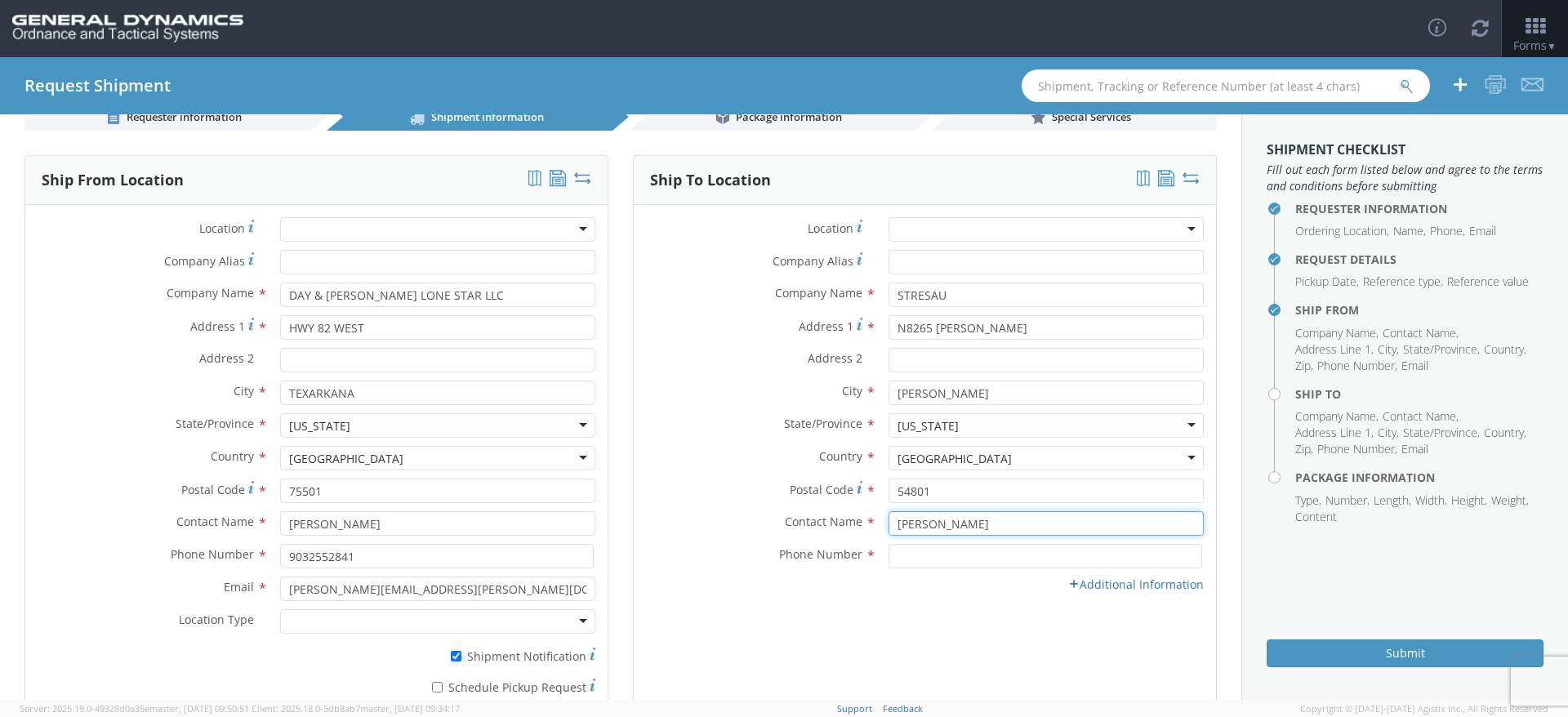
type input "[PERSON_NAME]"
type input "7275428217"
click at [1123, 593] on div "Email * Location Type * Business No Loading Dock Business w/ Loading Dock Const…" at bounding box center [924, 588] width 582 height 25
click at [1123, 586] on link "Additional Information" at bounding box center [1136, 584] width 136 height 15
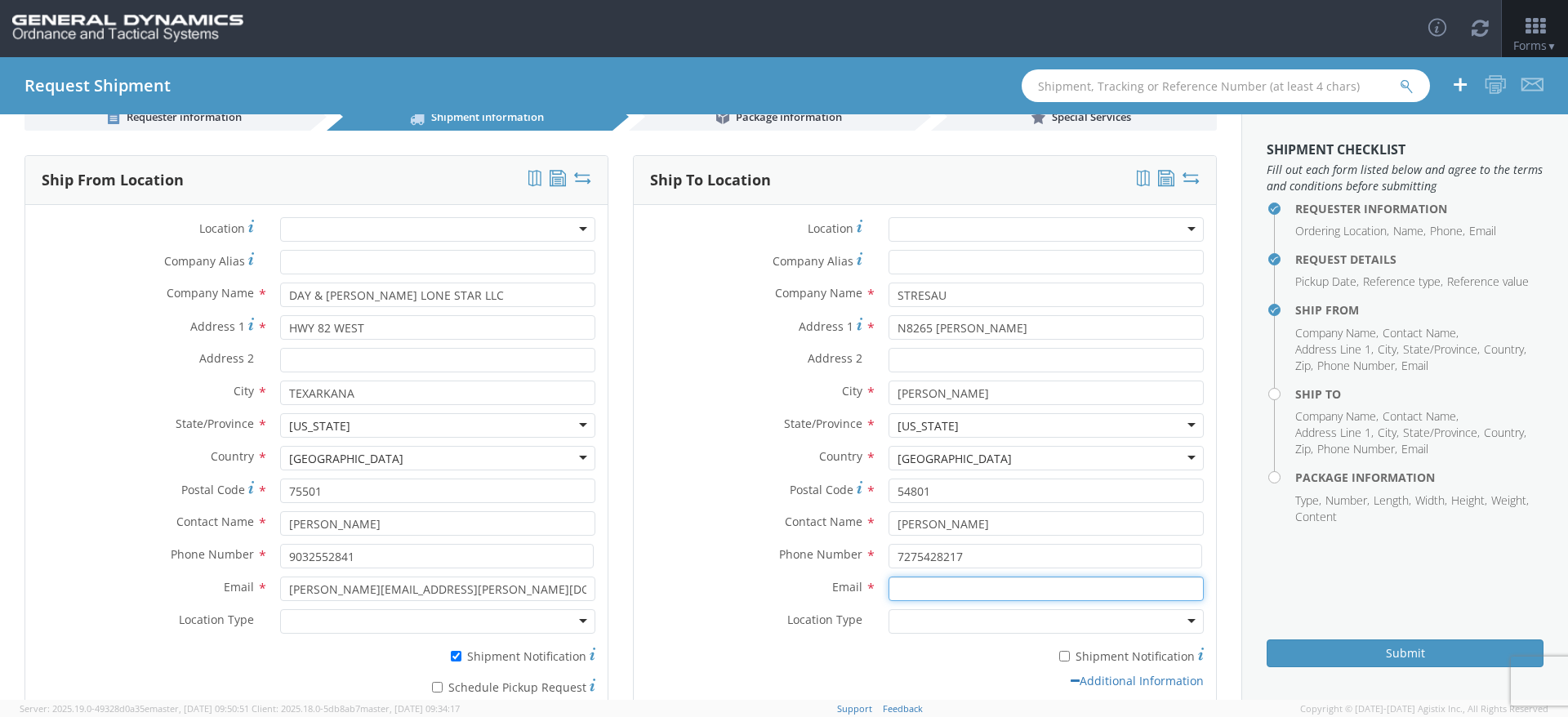
click at [915, 600] on input "Email *" at bounding box center [1046, 588] width 315 height 25
paste input "N8265 [PERSON_NAME]"
drag, startPoint x: 1007, startPoint y: 600, endPoint x: 943, endPoint y: 587, distance: 65.3
click at [940, 595] on input "N8265 [PERSON_NAME]" at bounding box center [1046, 588] width 315 height 25
type input "N"
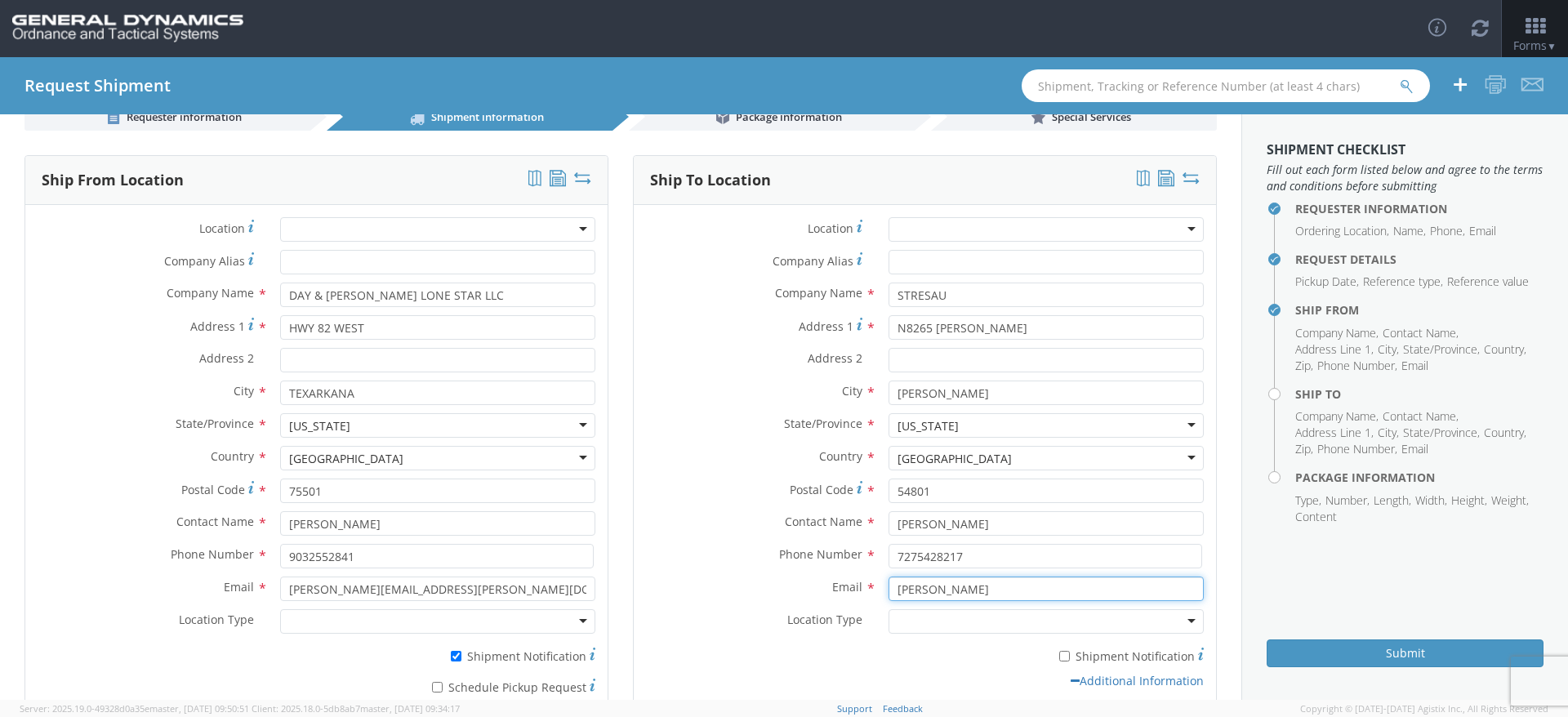
type input "J"
type input "j"
click at [987, 590] on input "[PERSON_NAME][EMAIL_ADDRESS][PERSON_NAME][DOMAIN_NAME]" at bounding box center [1046, 588] width 315 height 25
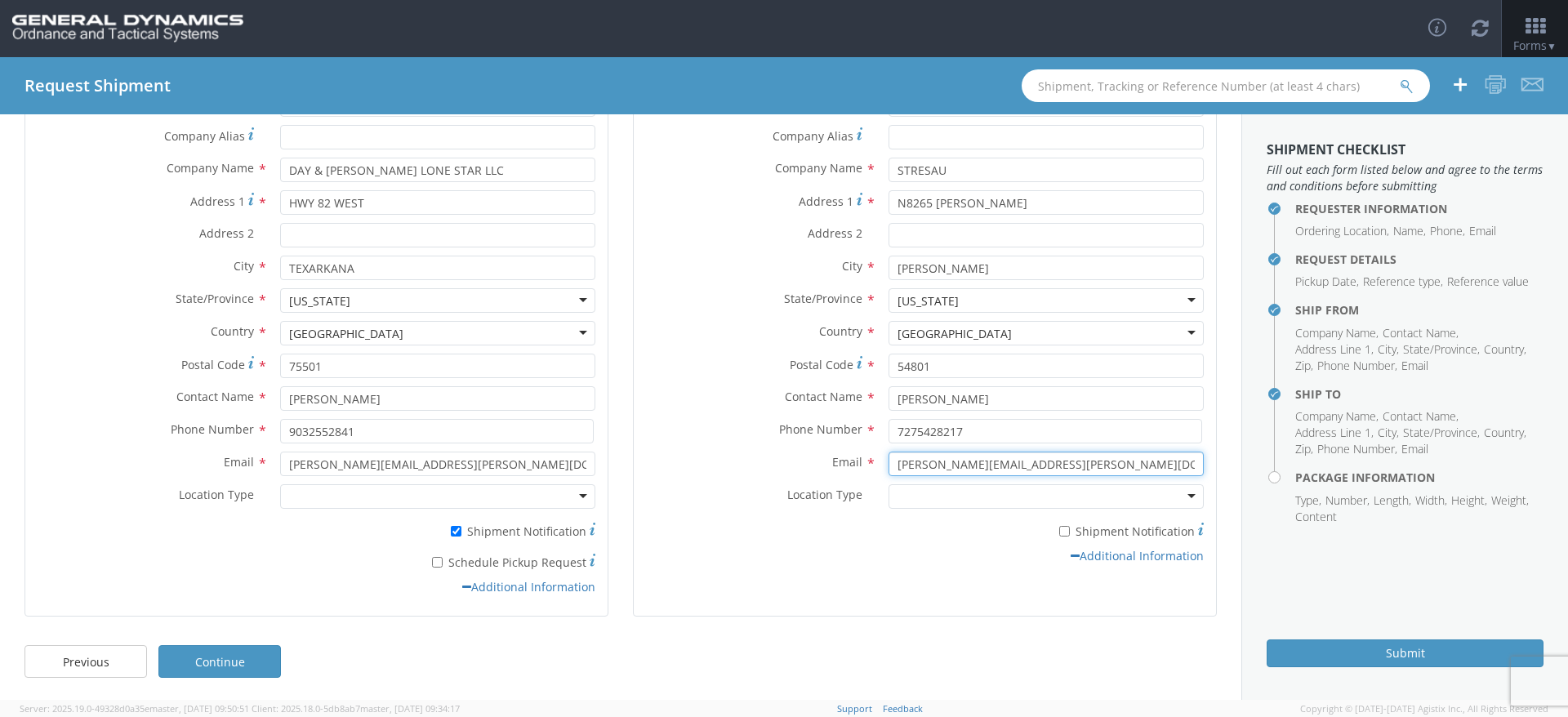
scroll to position [163, 0]
type input "[PERSON_NAME][EMAIL_ADDRESS][PERSON_NAME][DOMAIN_NAME]"
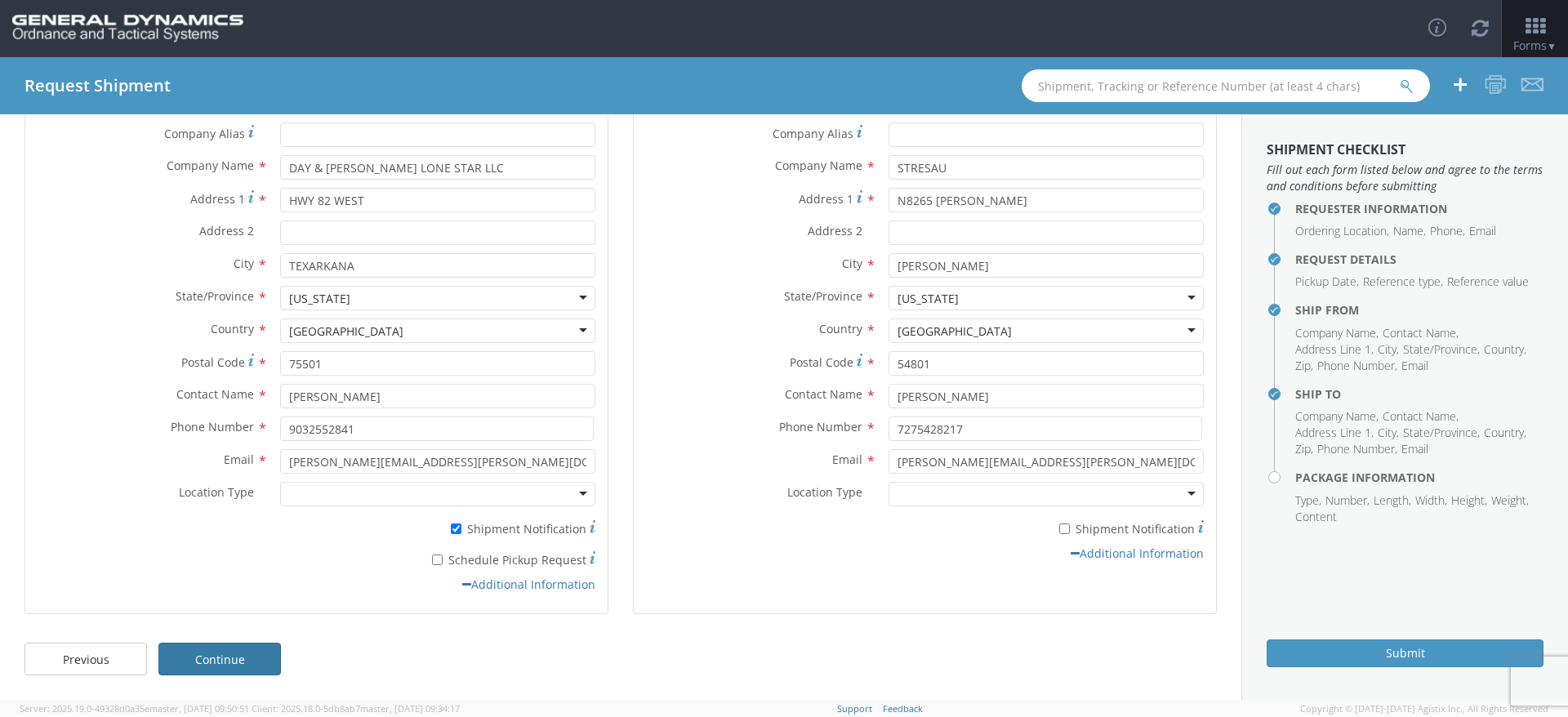
click at [240, 652] on link "Continue" at bounding box center [219, 659] width 122 height 32
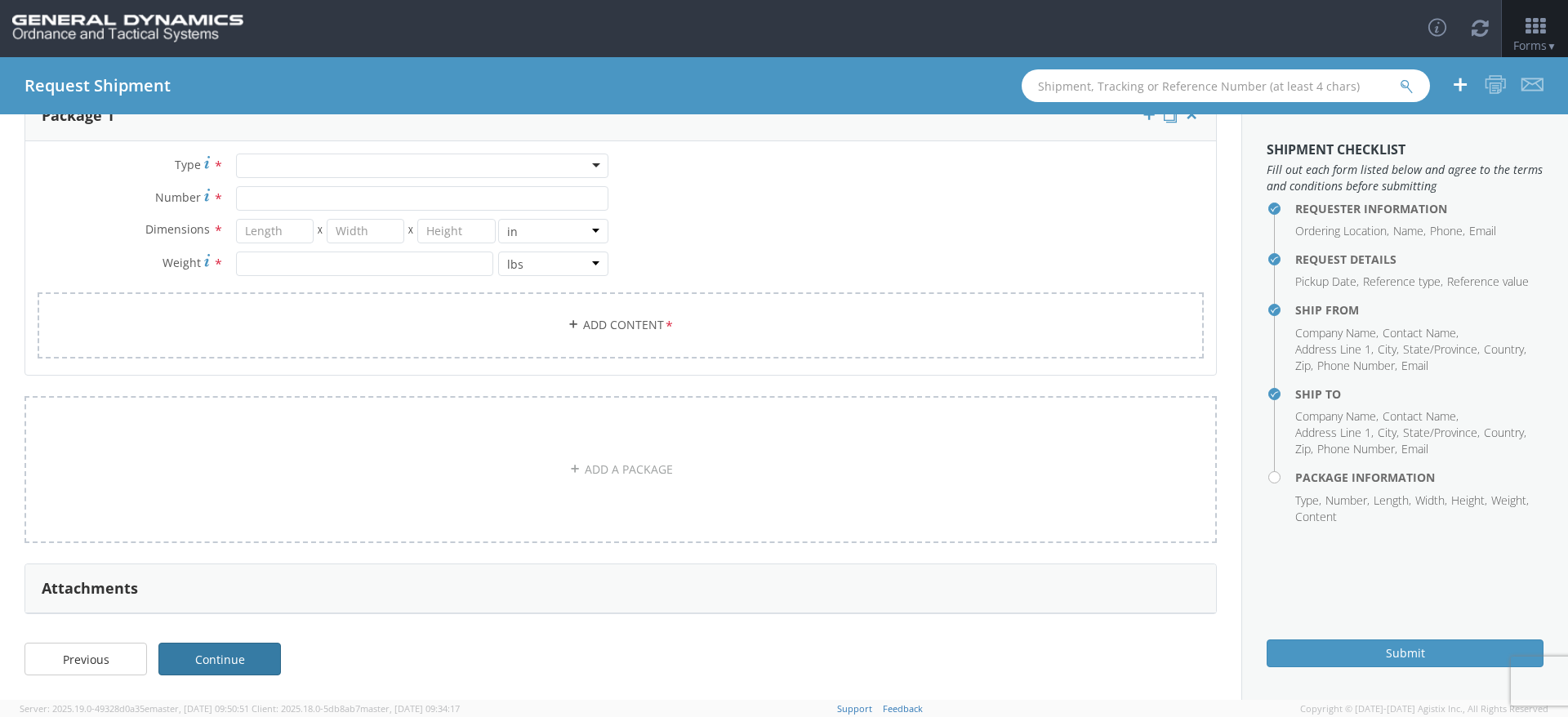
scroll to position [135, 0]
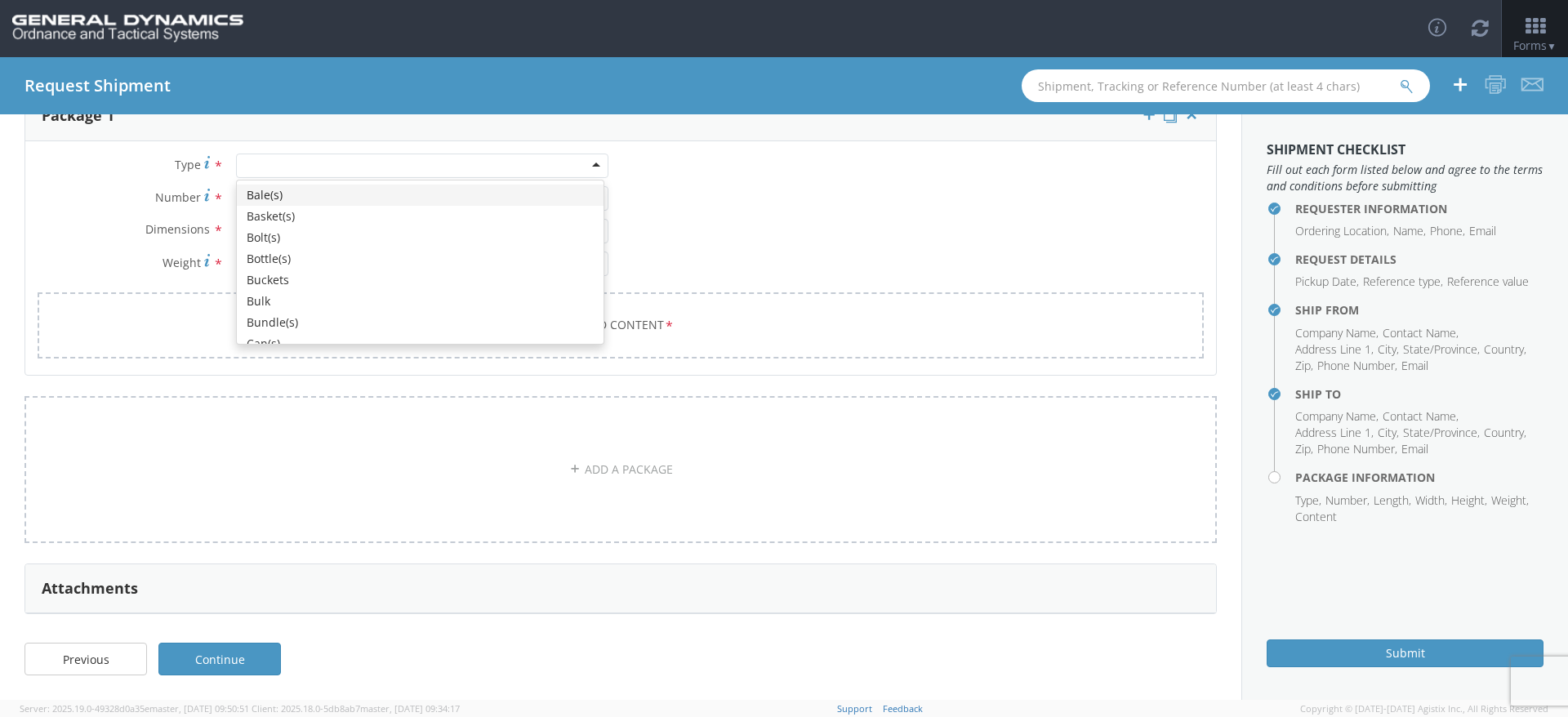
click at [270, 167] on div at bounding box center [422, 166] width 373 height 25
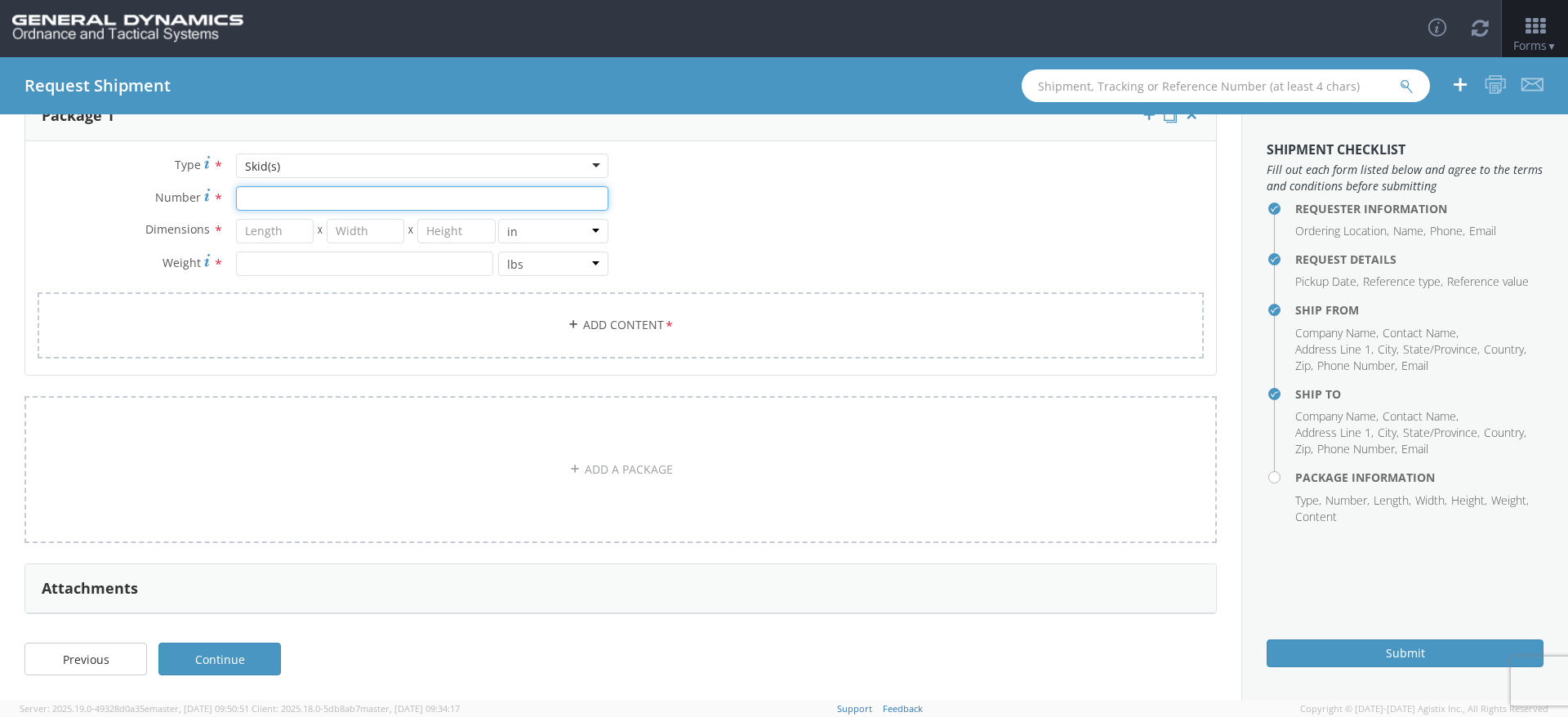
click at [280, 200] on input "Number *" at bounding box center [422, 198] width 373 height 25
type input "1"
click at [266, 230] on input "number" at bounding box center [274, 231] width 78 height 25
type input "48"
type input "40"
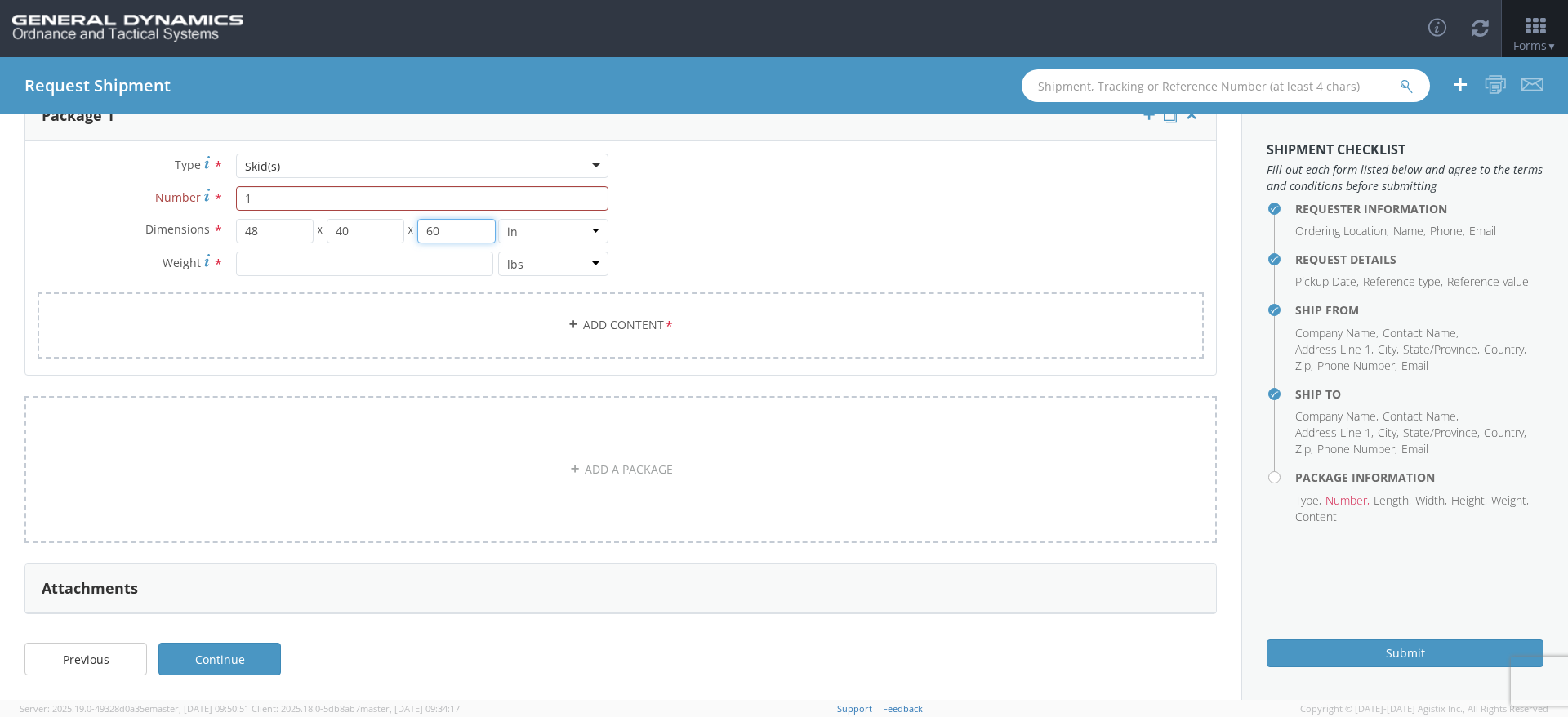
type input "60"
click at [282, 264] on input "number" at bounding box center [364, 263] width 257 height 25
type input "3"
type input "200"
click at [616, 311] on link "Add Content *" at bounding box center [621, 325] width 1166 height 66
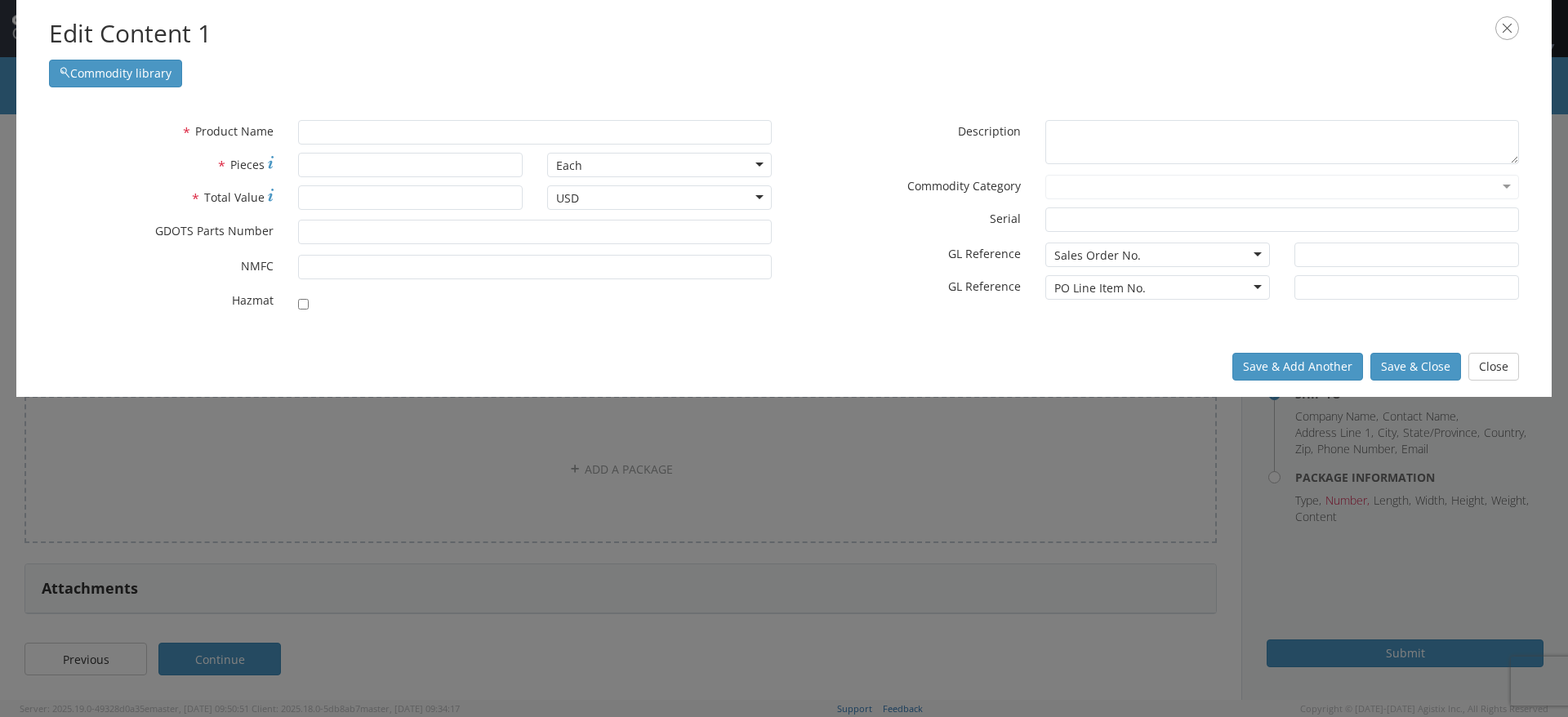
click at [352, 105] on div "* Product Name * Pieces Each Each Bag Blister Pack Bottle Capsule Carton Centim…" at bounding box center [784, 220] width 1536 height 232
click at [347, 130] on input "text" at bounding box center [535, 132] width 474 height 25
type input "h"
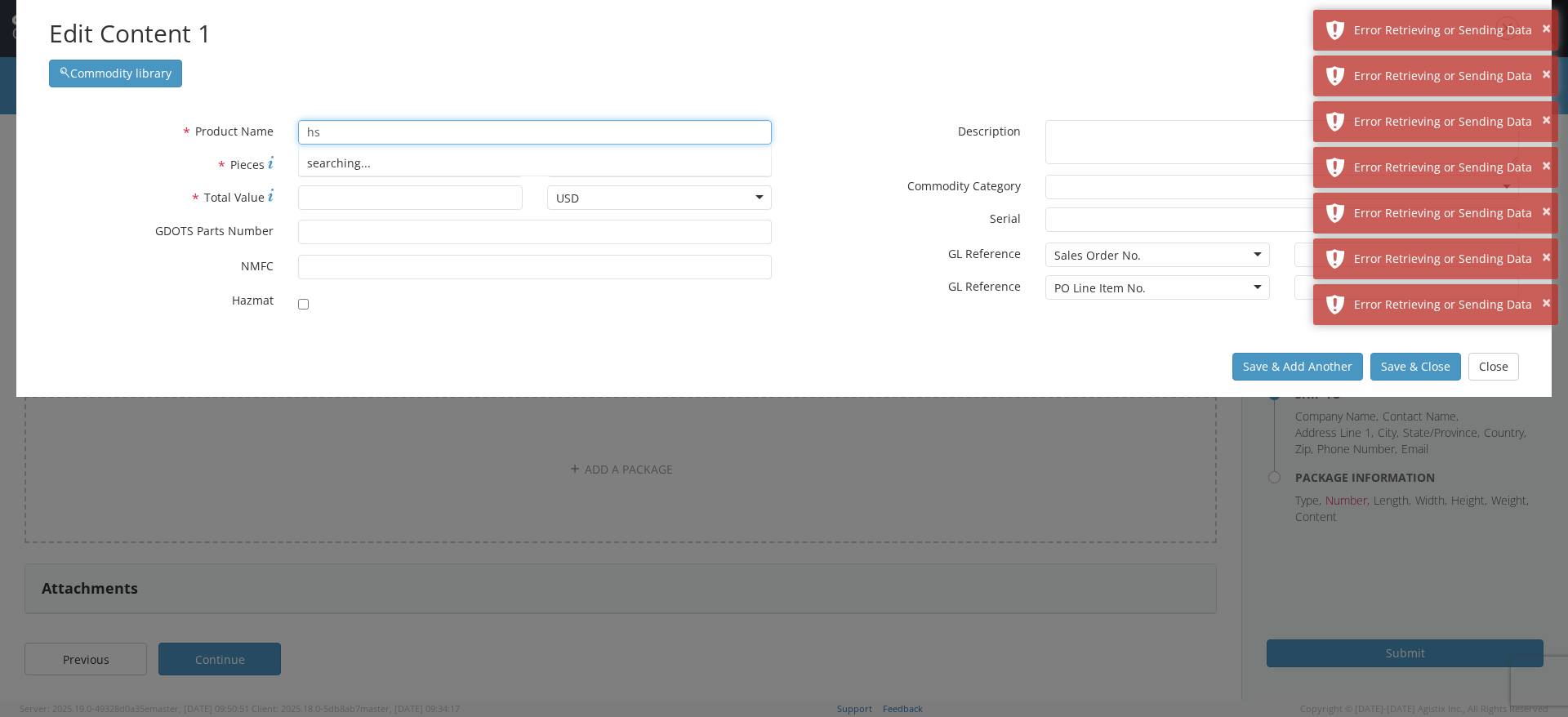
type input "h"
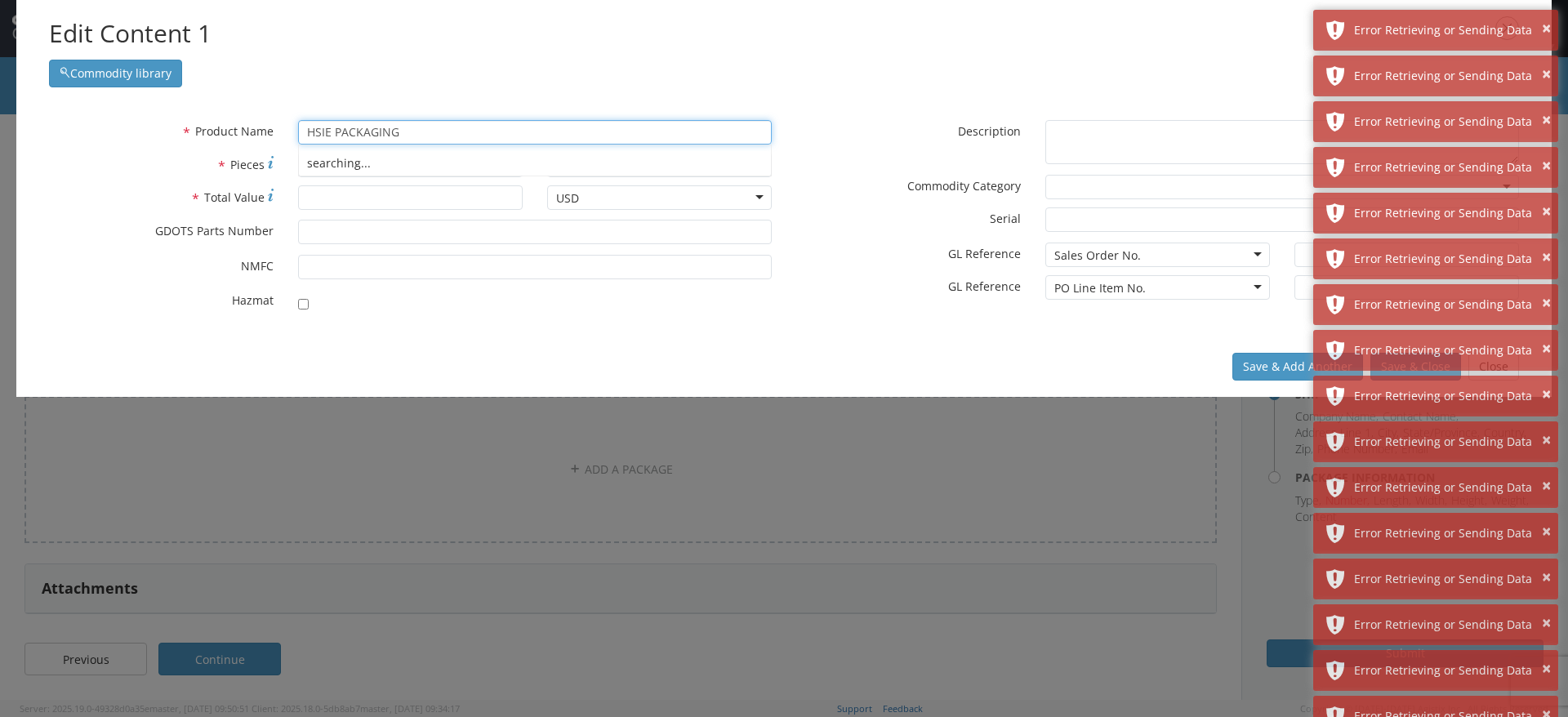
type input "HSIE PACKAGING"
type input "12"
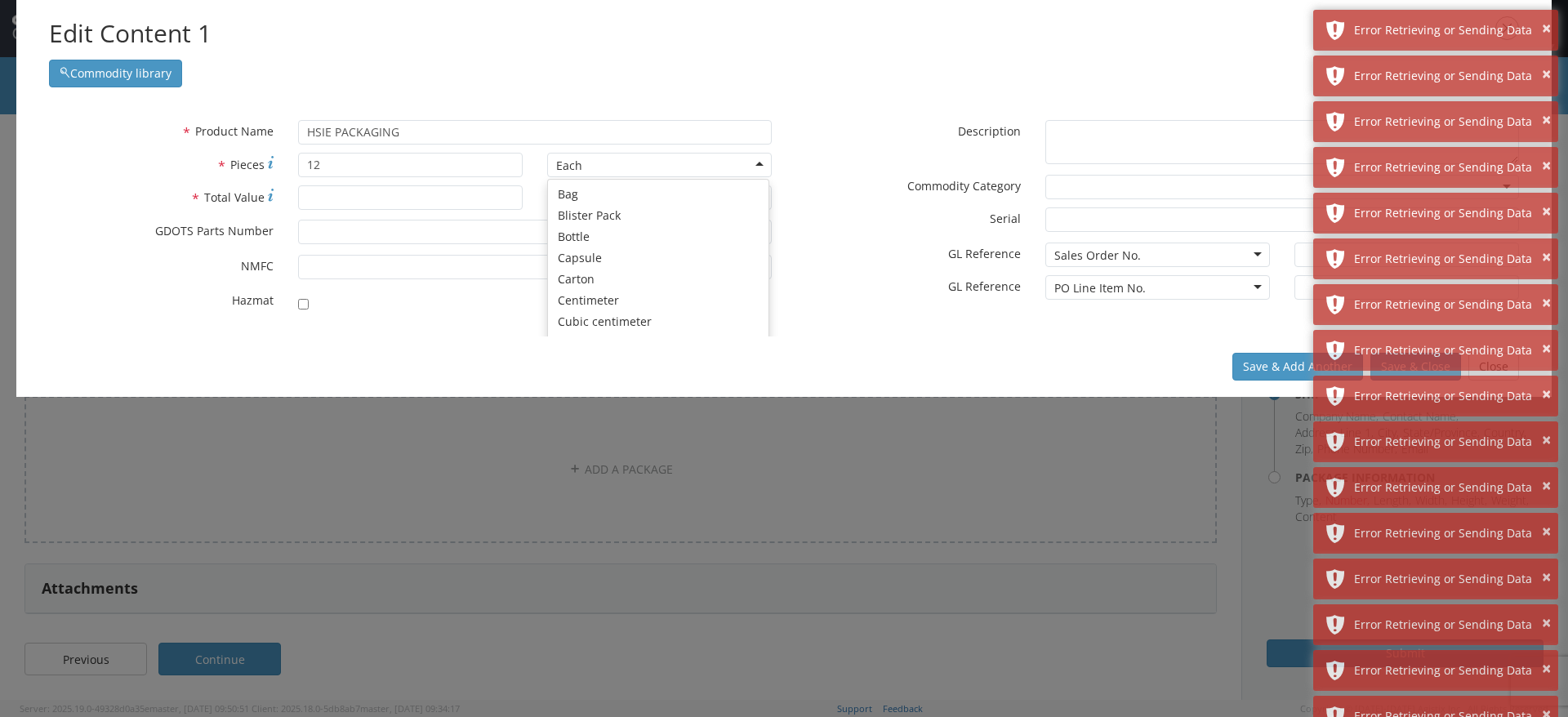
scroll to position [146, 0]
click at [587, 153] on div "Each" at bounding box center [659, 165] width 225 height 25
click at [592, 167] on div "Each" at bounding box center [659, 165] width 225 height 25
click at [377, 195] on input "* Total Value" at bounding box center [410, 197] width 225 height 25
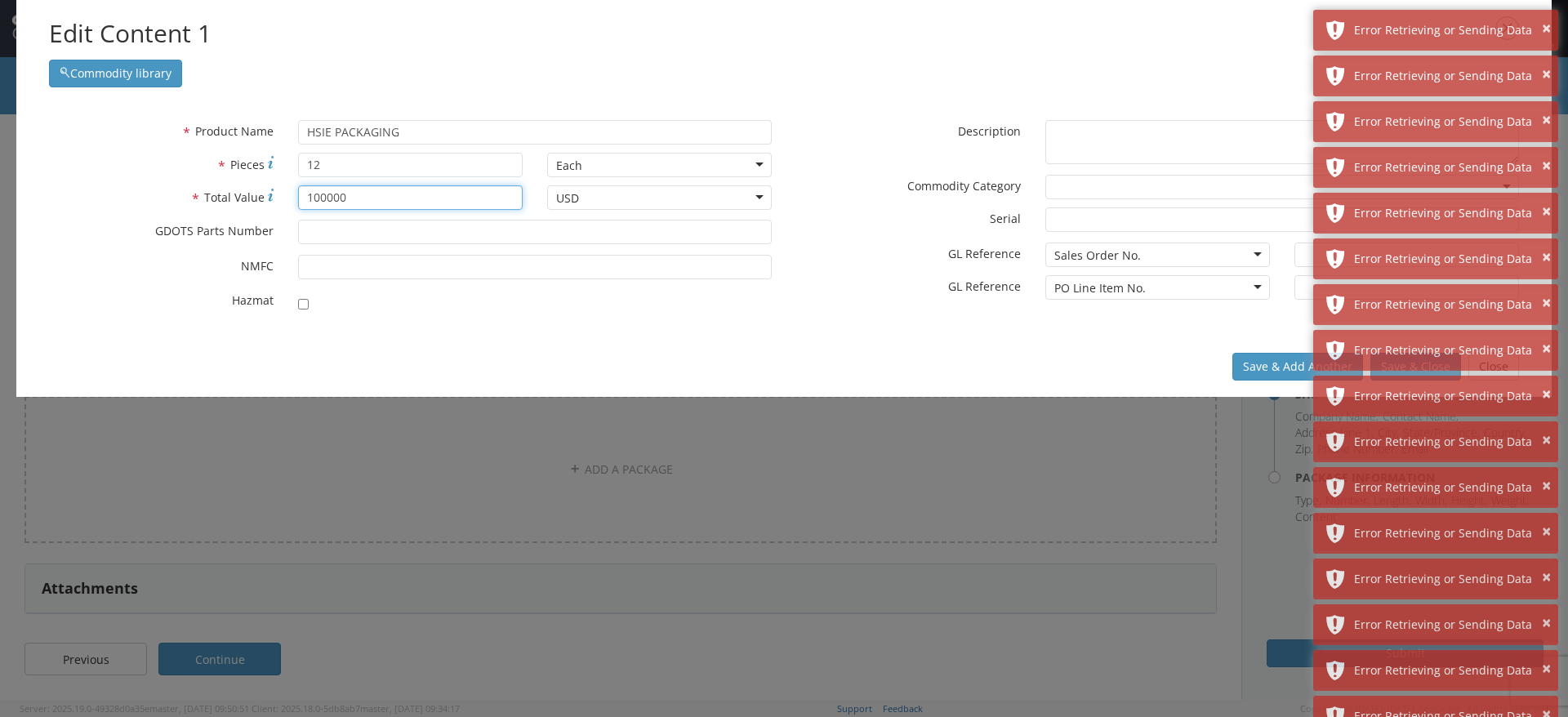
type input "100000"
click at [338, 247] on div "* GDOTS Parts Number" at bounding box center [410, 236] width 747 height 32
click at [348, 226] on input "* GDOTS Parts Number" at bounding box center [535, 232] width 474 height 25
click at [398, 166] on input "12" at bounding box center [410, 165] width 225 height 25
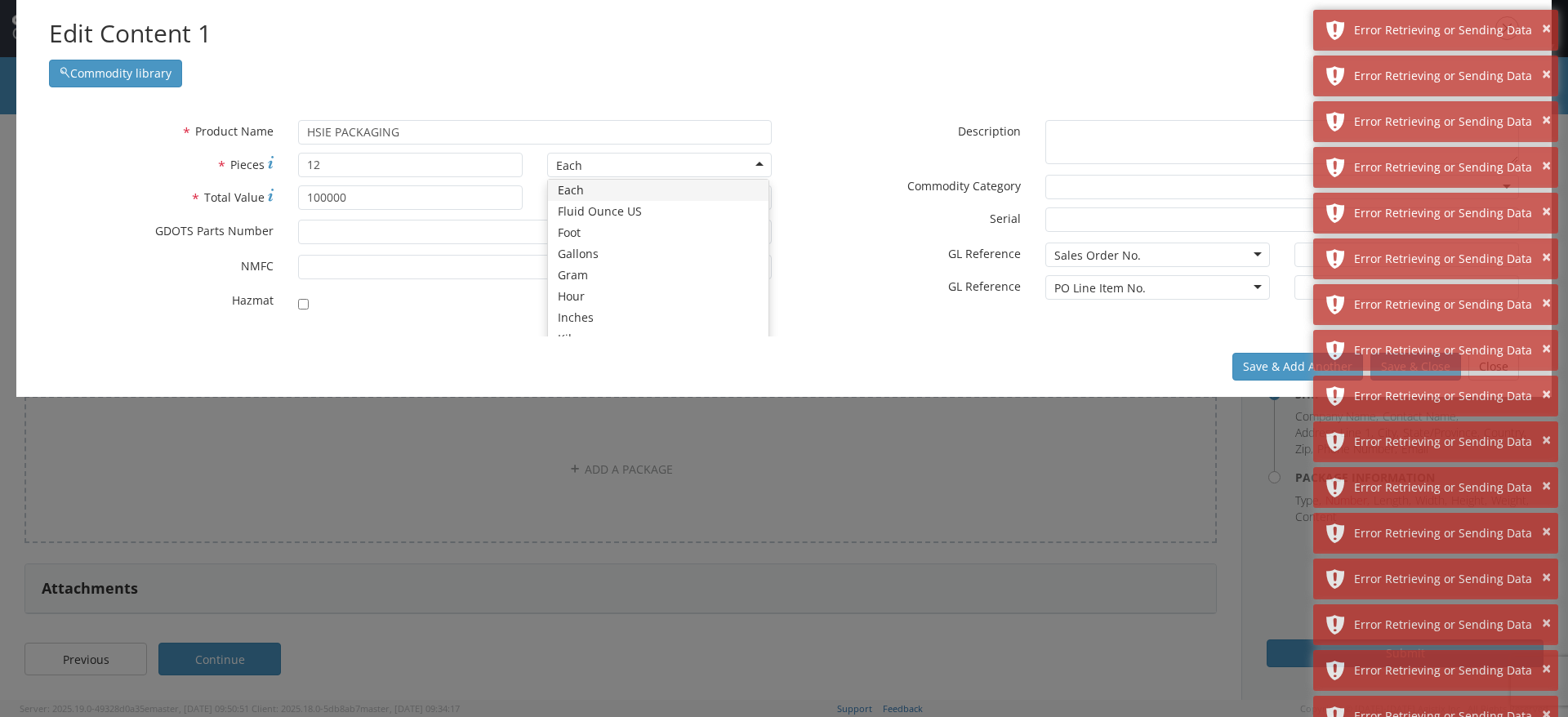
click at [656, 167] on div "Each" at bounding box center [659, 165] width 225 height 25
click at [395, 173] on input "12" at bounding box center [410, 165] width 225 height 25
click at [682, 162] on div "Each" at bounding box center [659, 165] width 225 height 25
click at [337, 168] on input "12" at bounding box center [410, 165] width 225 height 25
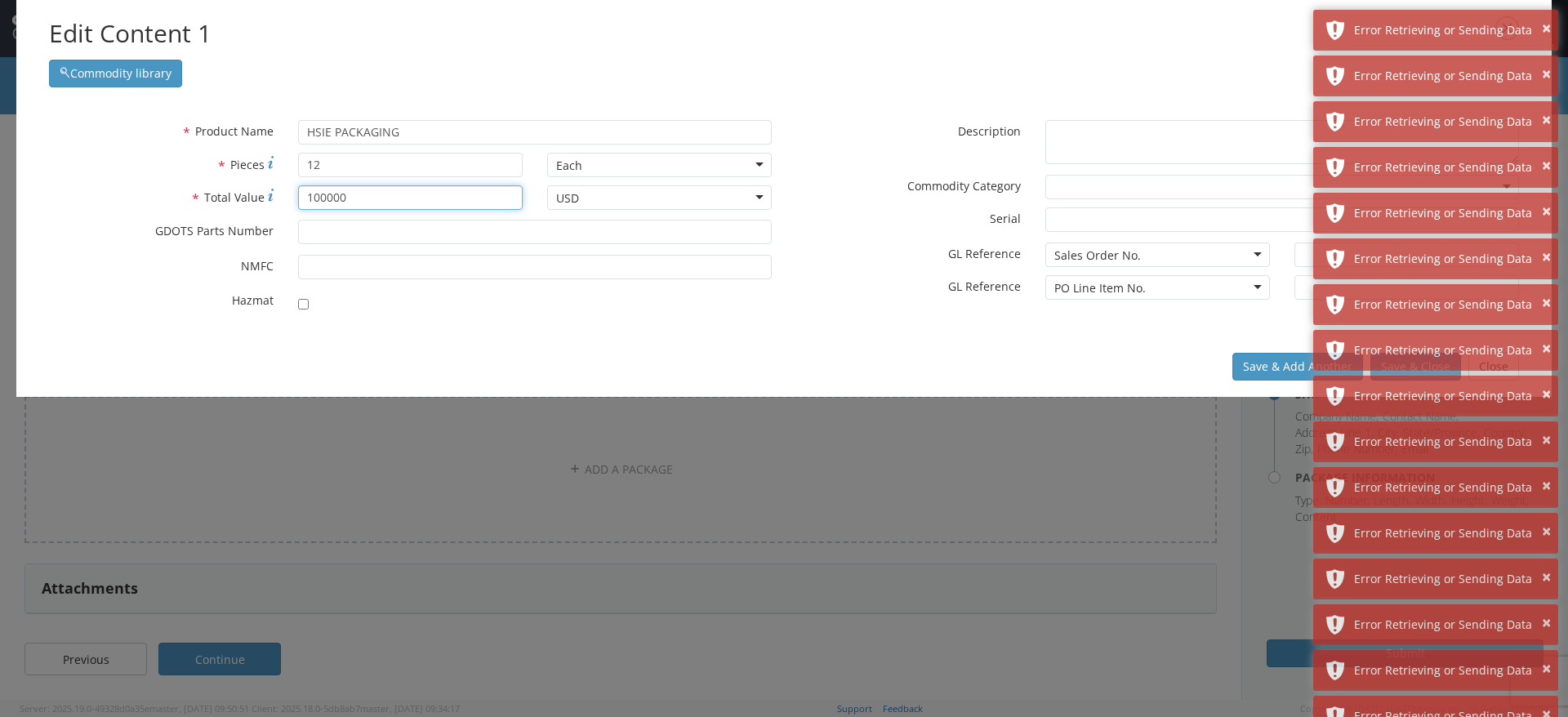
drag, startPoint x: 357, startPoint y: 199, endPoint x: 38, endPoint y: 212, distance: 319.3
click at [38, 212] on div "* Total Value 100000" at bounding box center [286, 202] width 498 height 32
drag, startPoint x: 329, startPoint y: 158, endPoint x: 246, endPoint y: 156, distance: 83.0
click at [246, 156] on div "* Pieces Number of pieces inside all the packages 12" at bounding box center [286, 165] width 498 height 25
type input "34560"
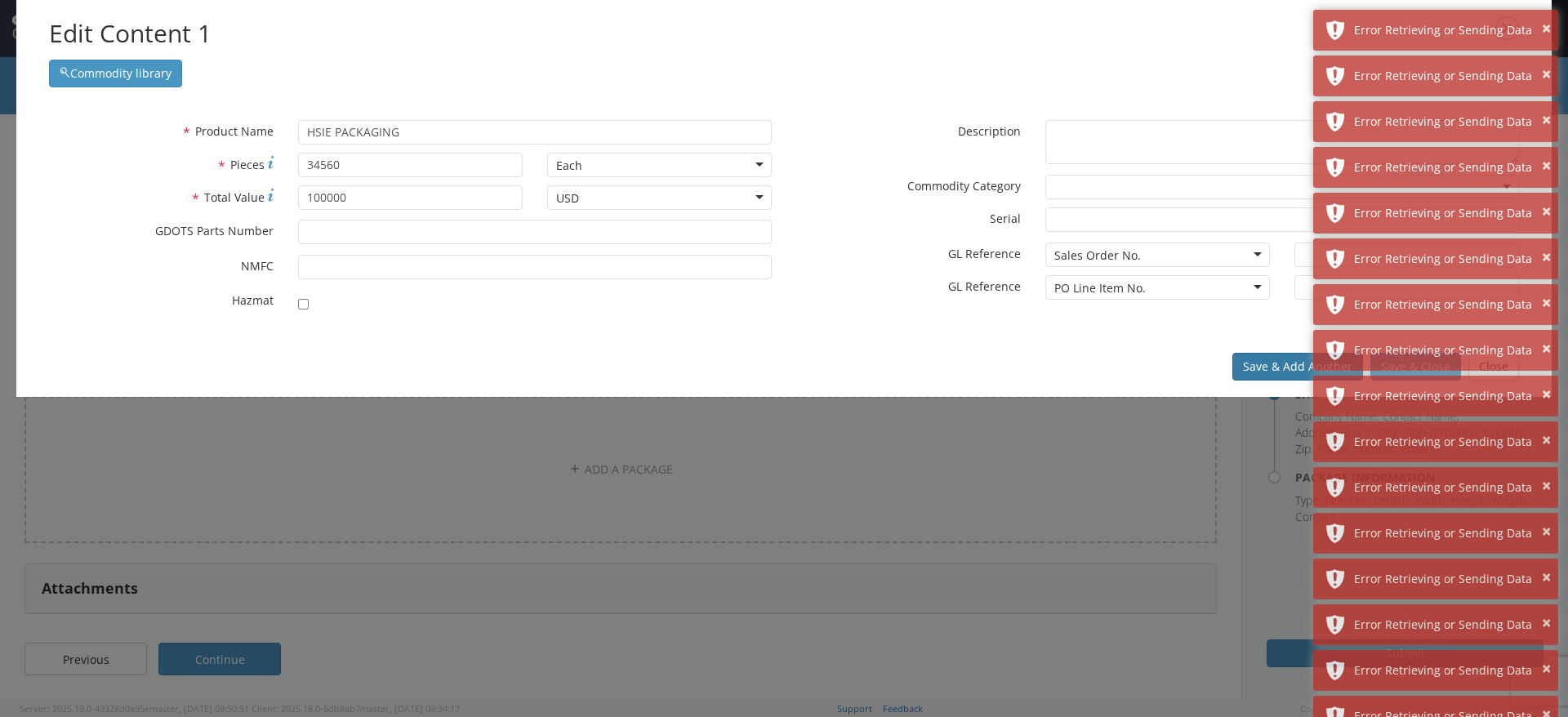
click at [1256, 356] on button "Save & Add Another" at bounding box center [1298, 367] width 131 height 27
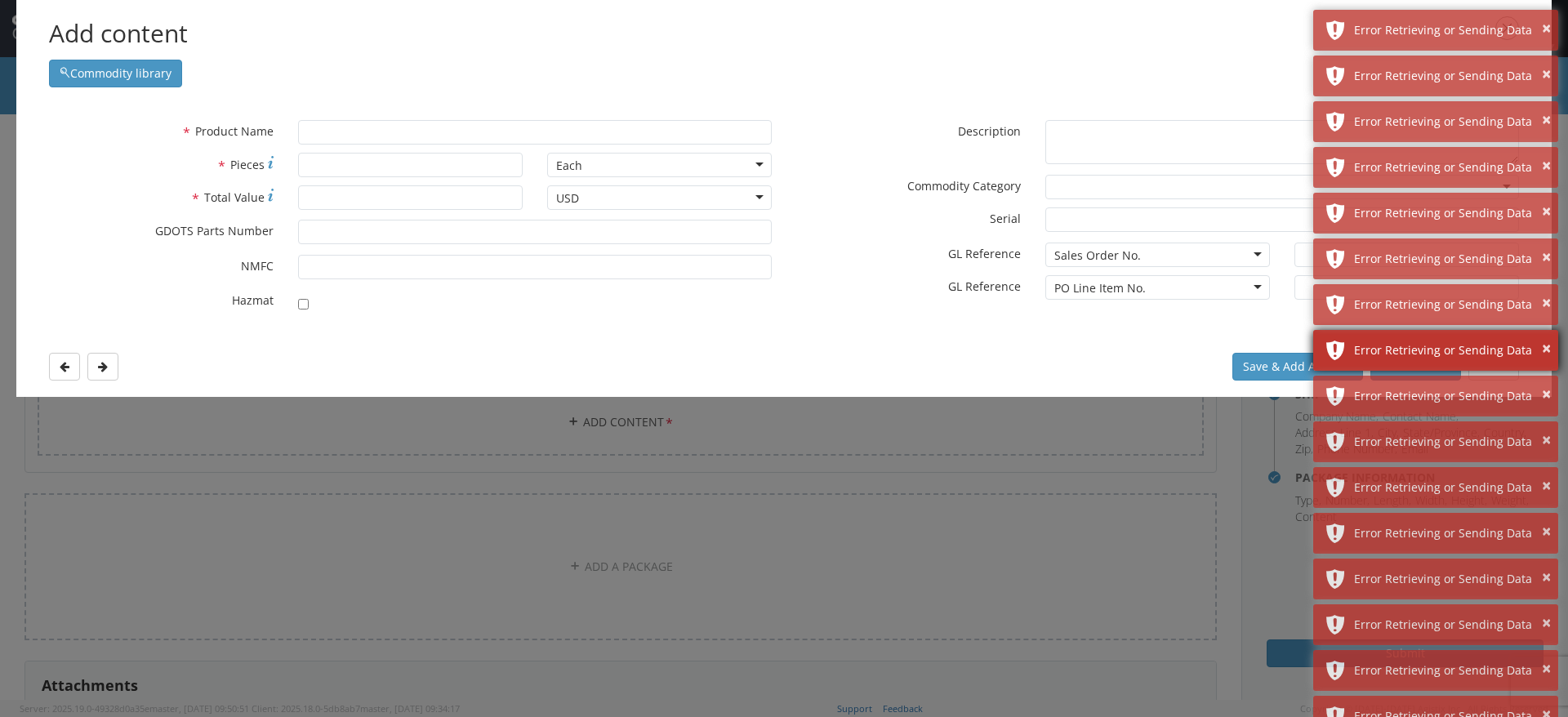
click at [1406, 365] on div "× Error Retrieving or Sending Data" at bounding box center [1435, 350] width 245 height 41
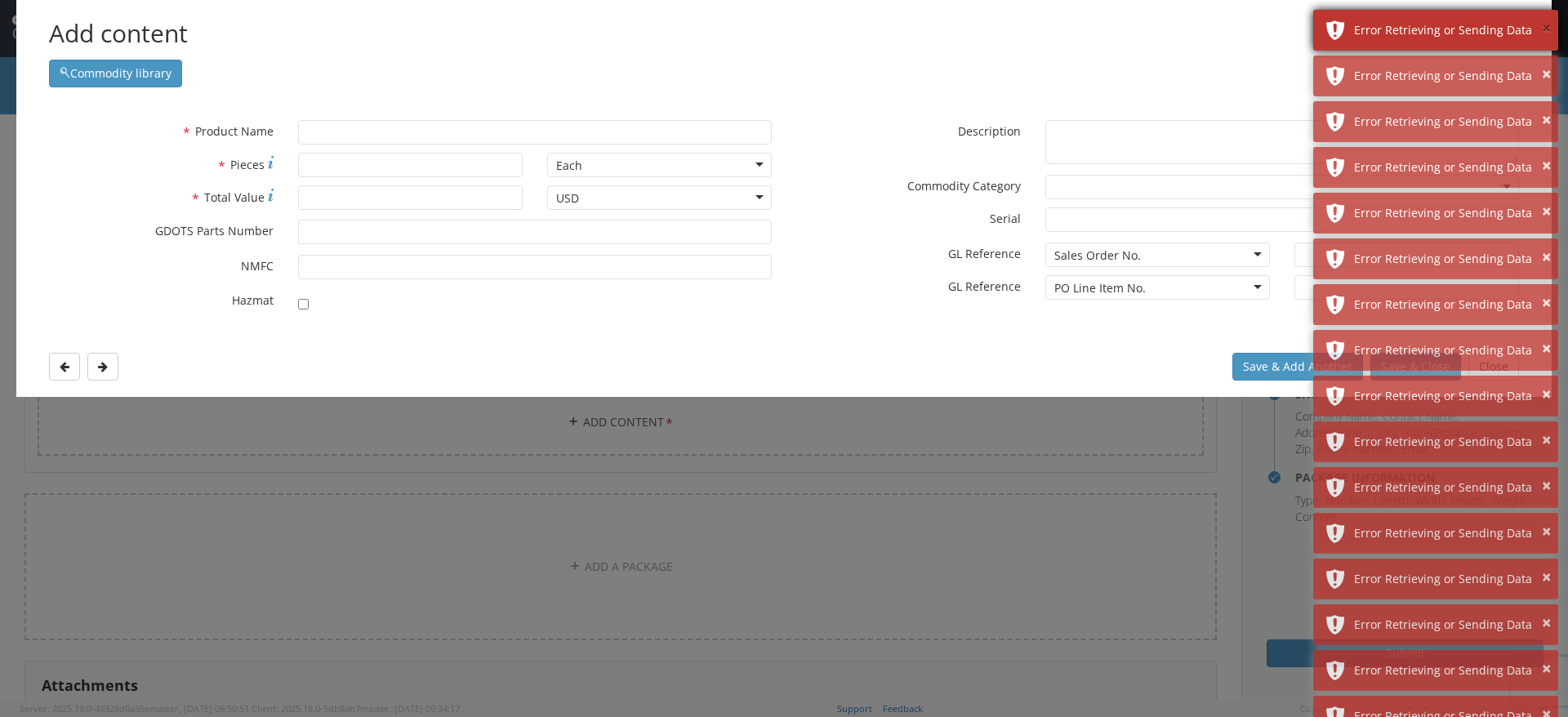
click at [1546, 25] on button "×" at bounding box center [1547, 29] width 9 height 24
click at [1544, 26] on button "×" at bounding box center [1547, 29] width 9 height 24
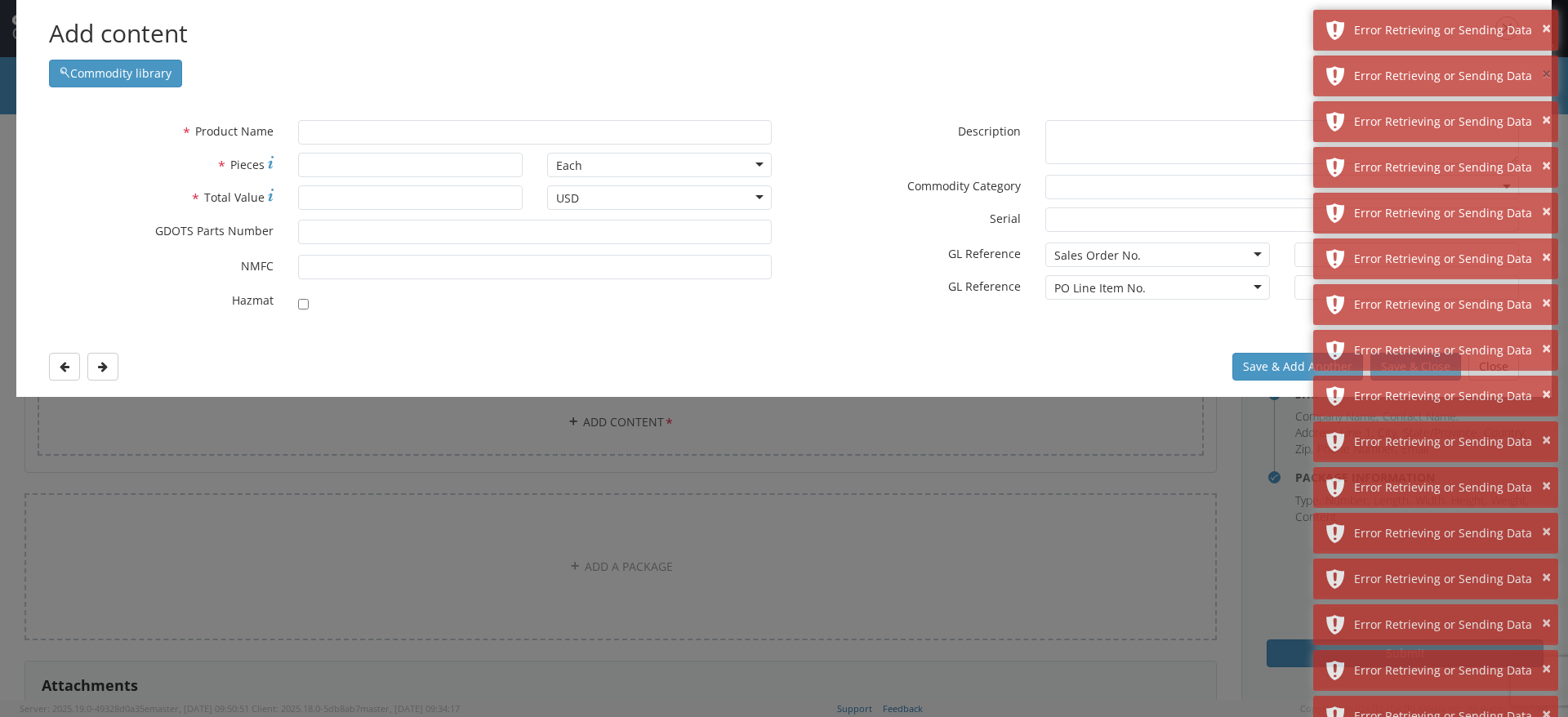
click at [1544, 63] on button "×" at bounding box center [1547, 75] width 9 height 24
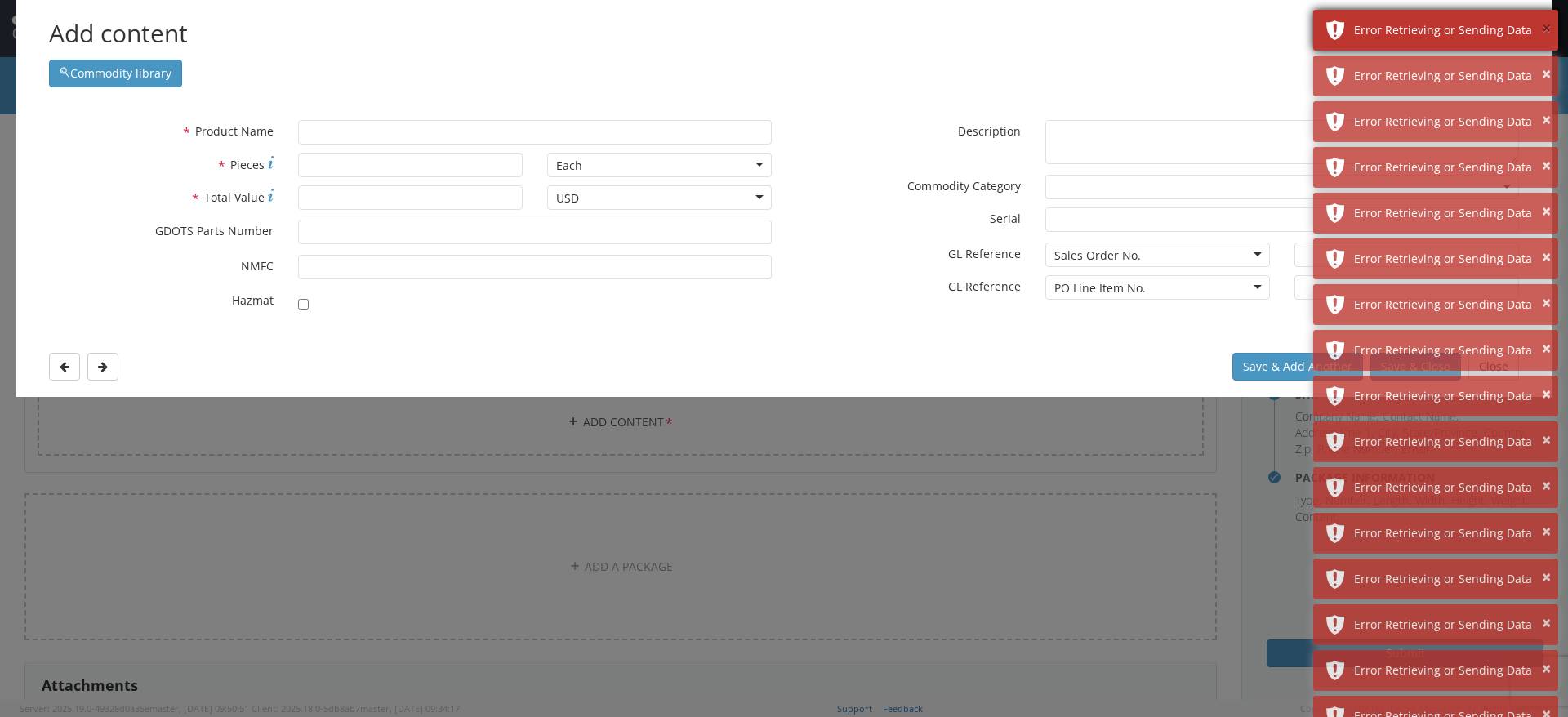
click at [1544, 26] on button "×" at bounding box center [1547, 29] width 9 height 24
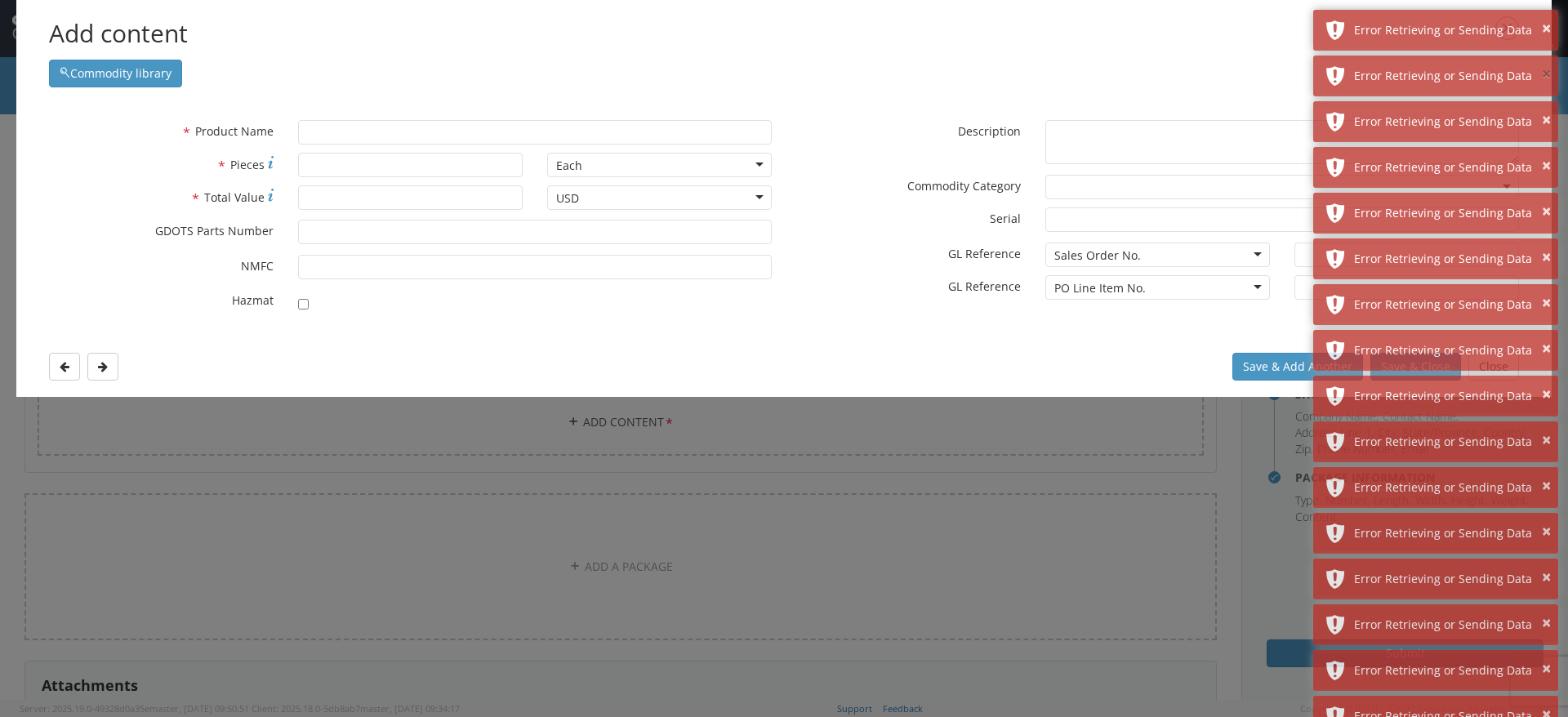
click at [1544, 63] on button "×" at bounding box center [1547, 75] width 9 height 24
click at [1544, 26] on button "×" at bounding box center [1547, 29] width 9 height 24
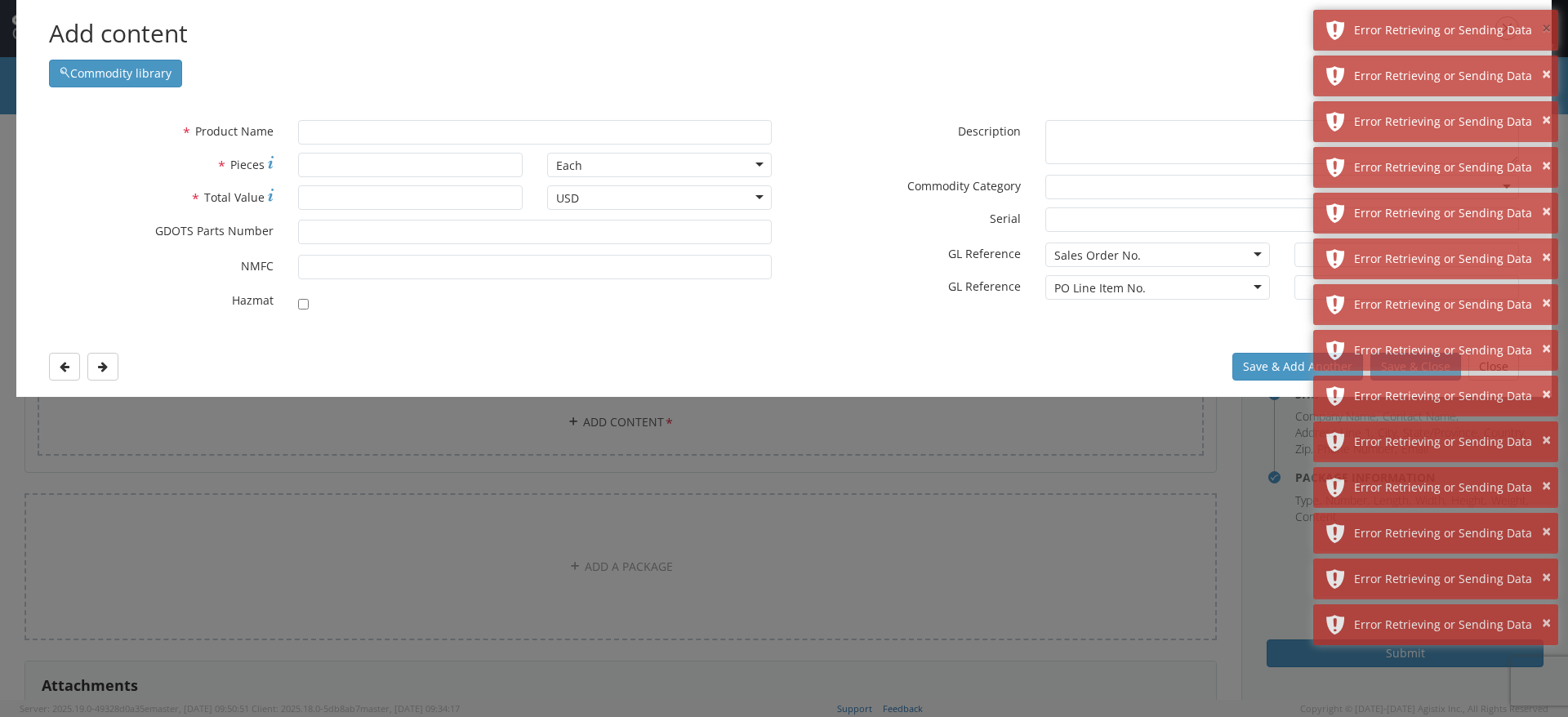
click at [1544, 26] on button "×" at bounding box center [1547, 29] width 9 height 24
click at [1544, 63] on button "×" at bounding box center [1547, 75] width 9 height 24
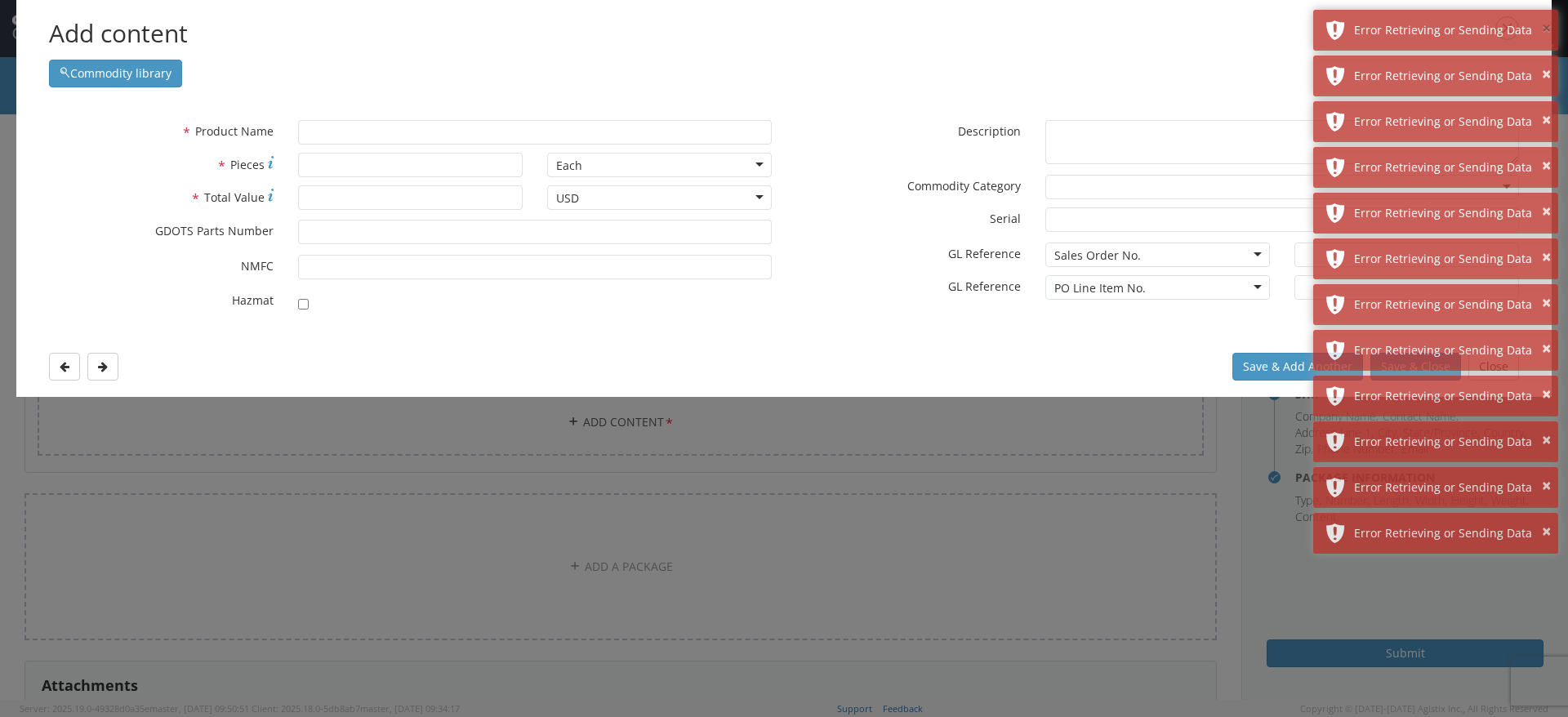
click at [1544, 26] on button "×" at bounding box center [1547, 29] width 9 height 24
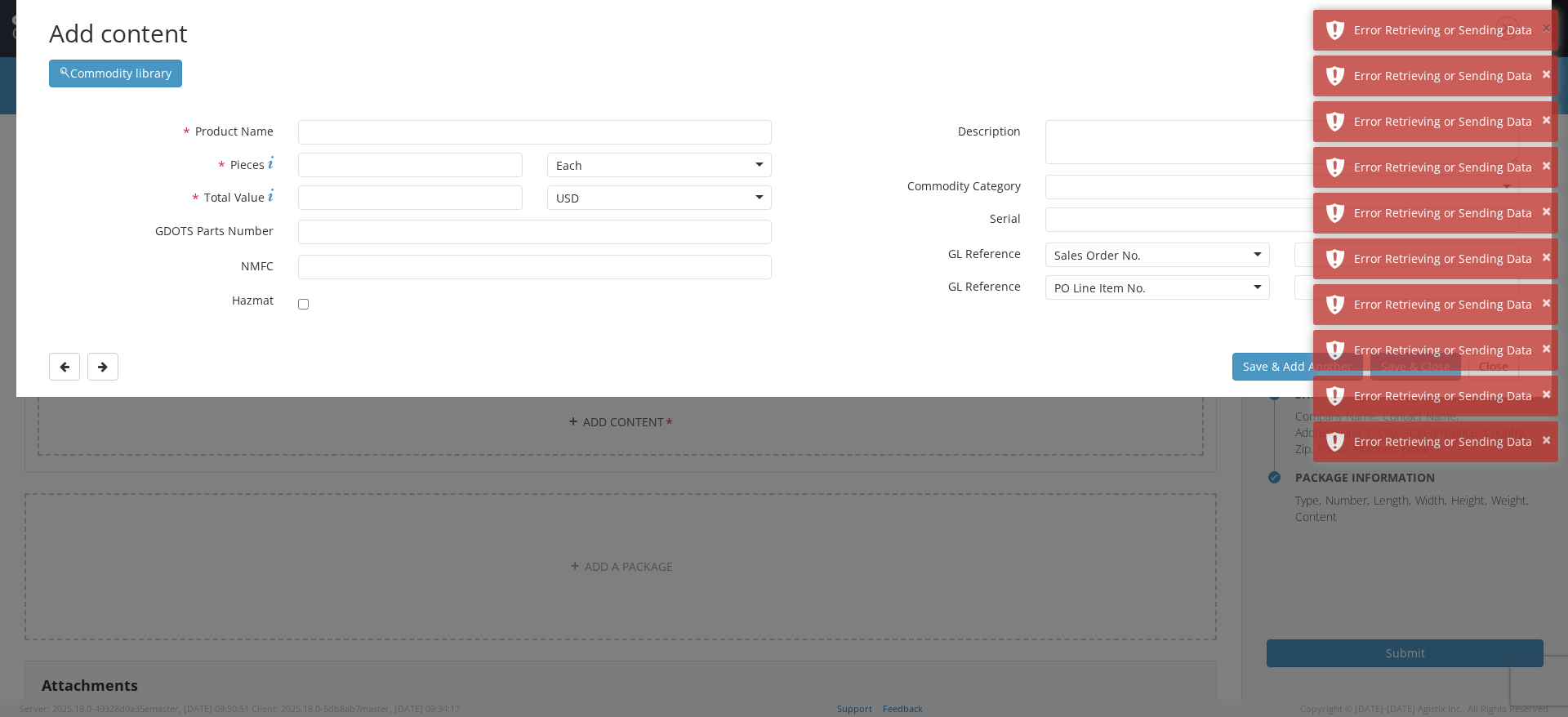
click at [1544, 26] on button "×" at bounding box center [1547, 29] width 9 height 24
click at [1544, 63] on button "×" at bounding box center [1547, 75] width 9 height 24
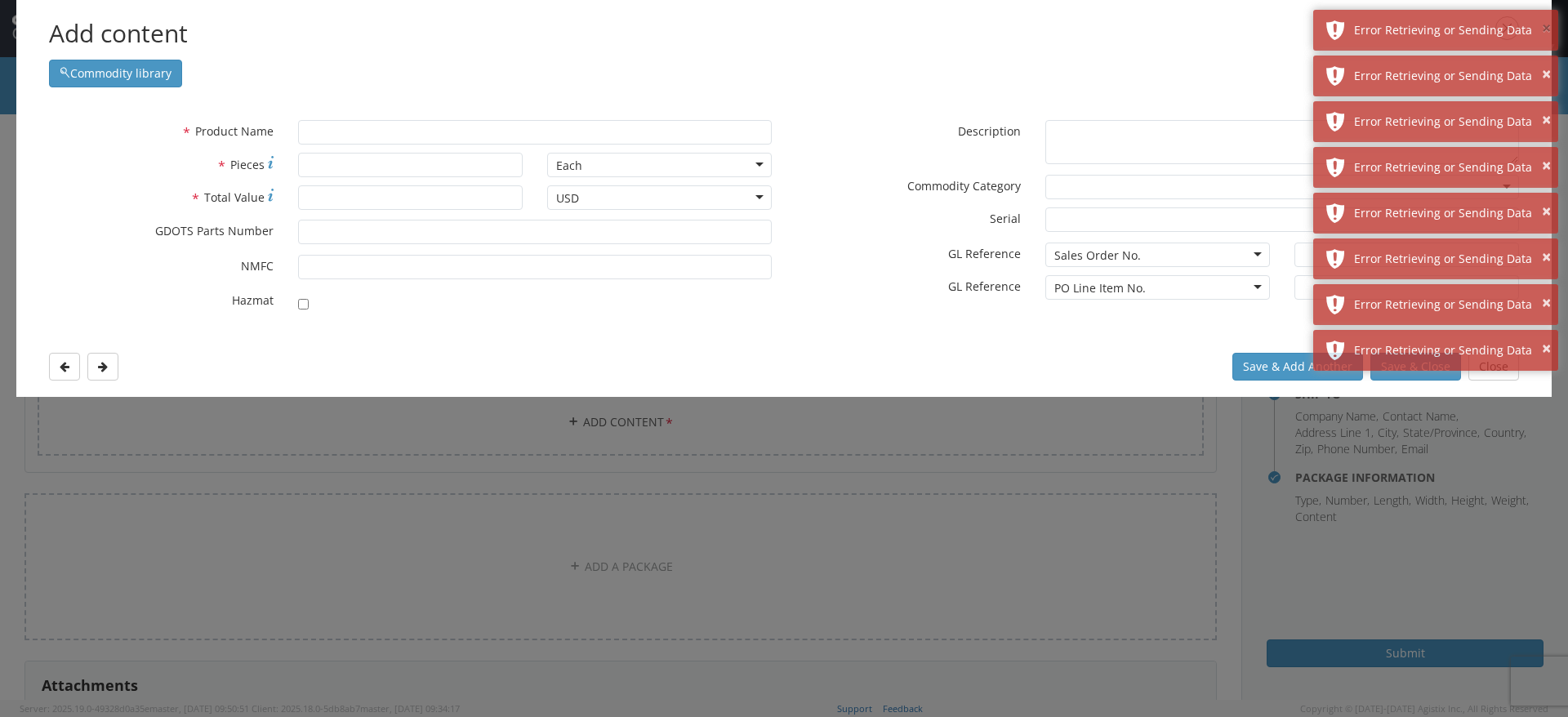
click at [1544, 26] on button "×" at bounding box center [1547, 29] width 9 height 24
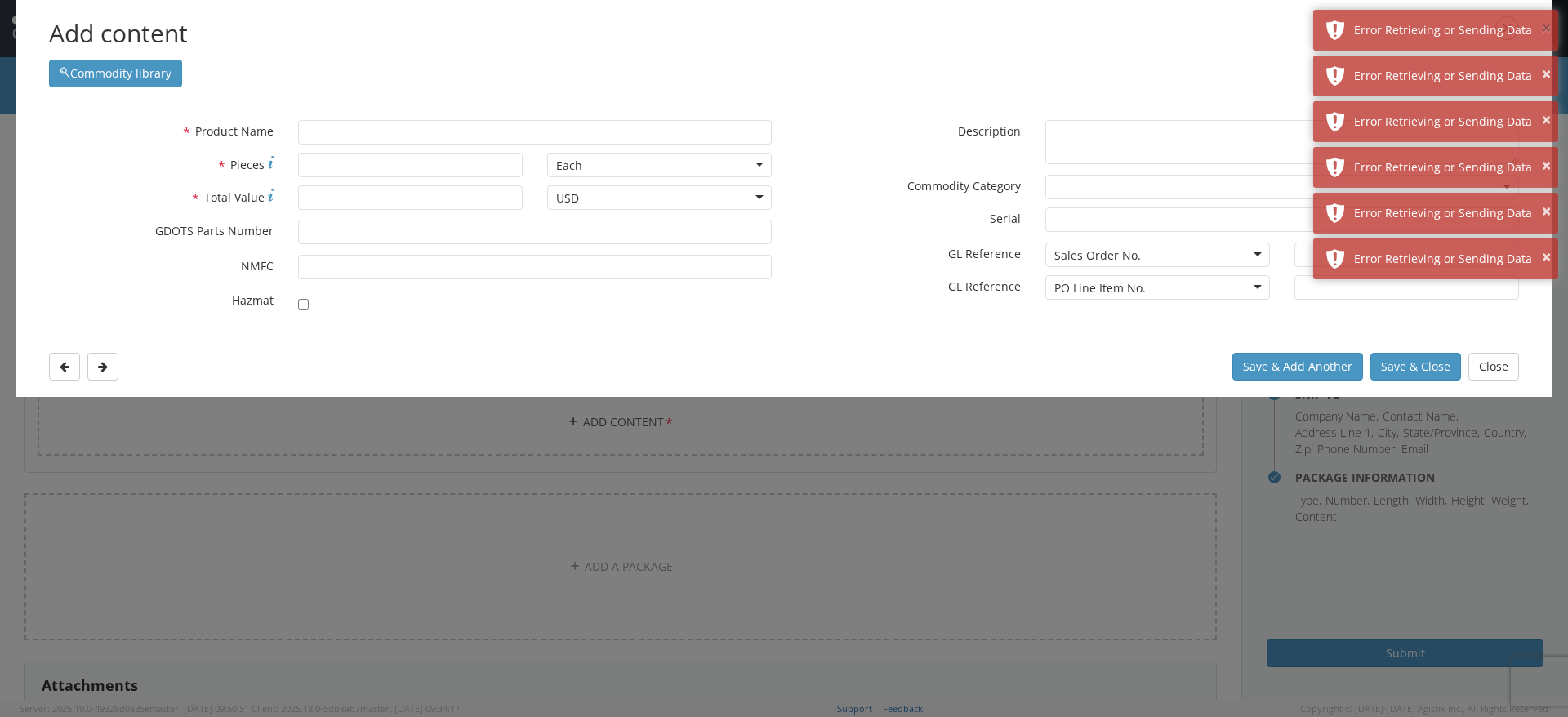
click at [1544, 26] on button "×" at bounding box center [1547, 29] width 9 height 24
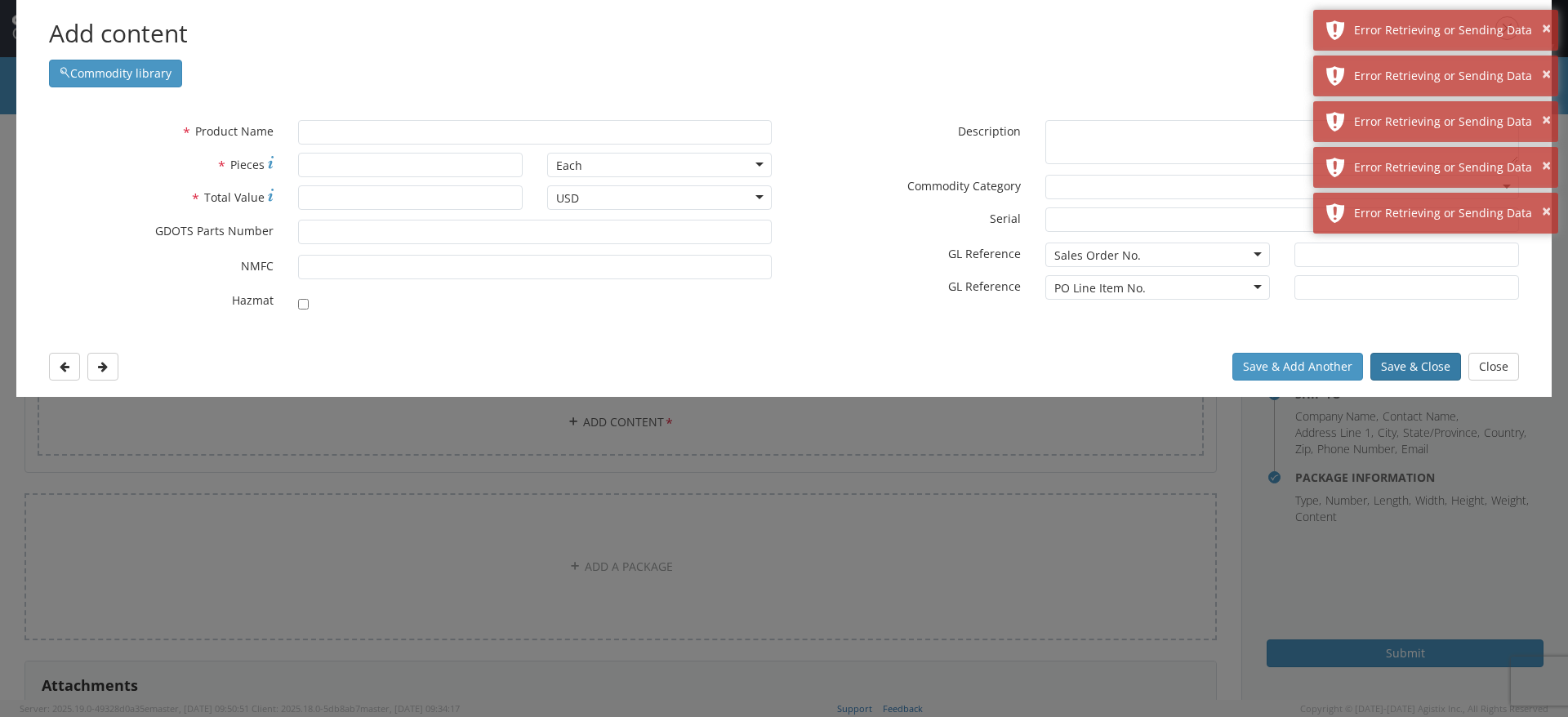
click at [1424, 367] on button "Save & Close" at bounding box center [1416, 367] width 91 height 27
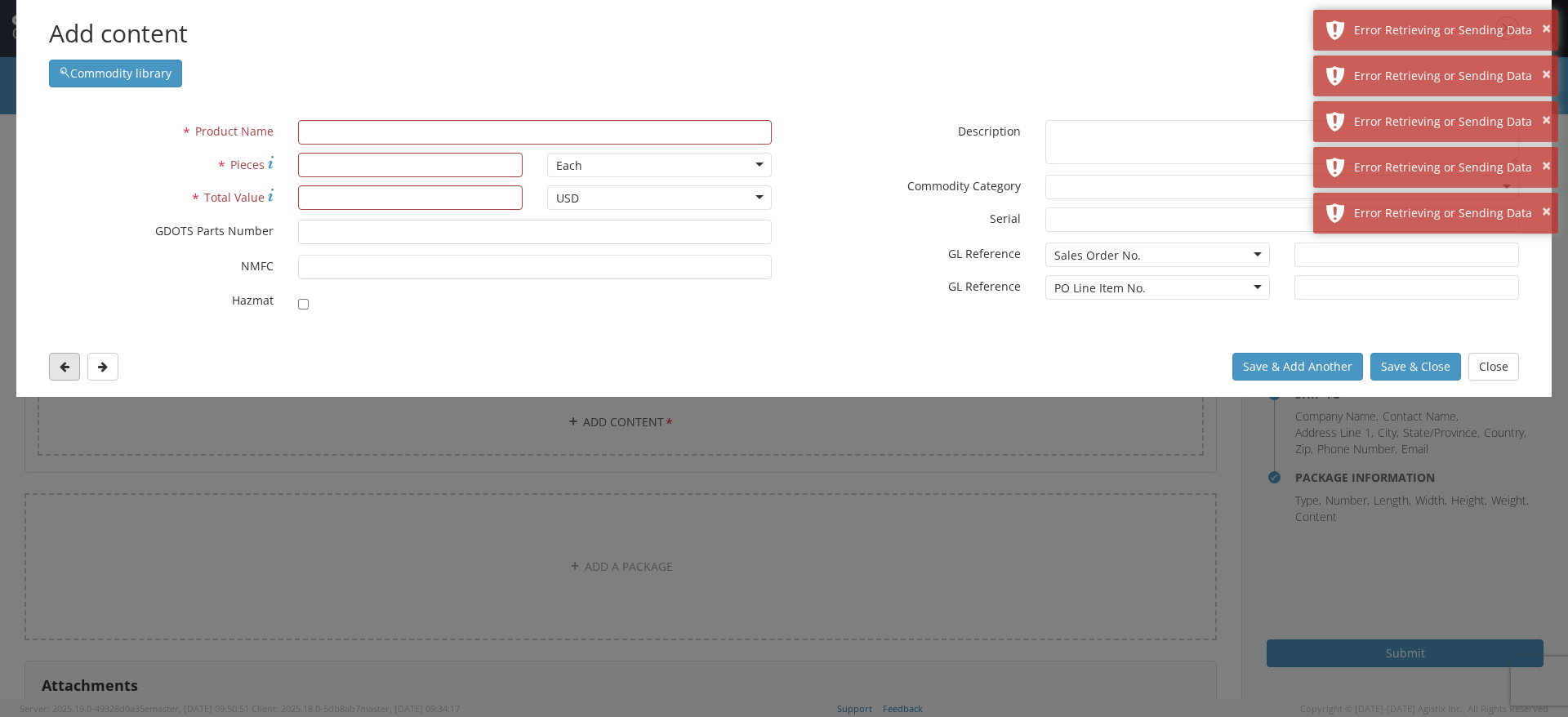
click at [64, 361] on icon at bounding box center [64, 366] width 9 height 11
type input "HSIE PACKAGING"
type input "34560"
type input "100000"
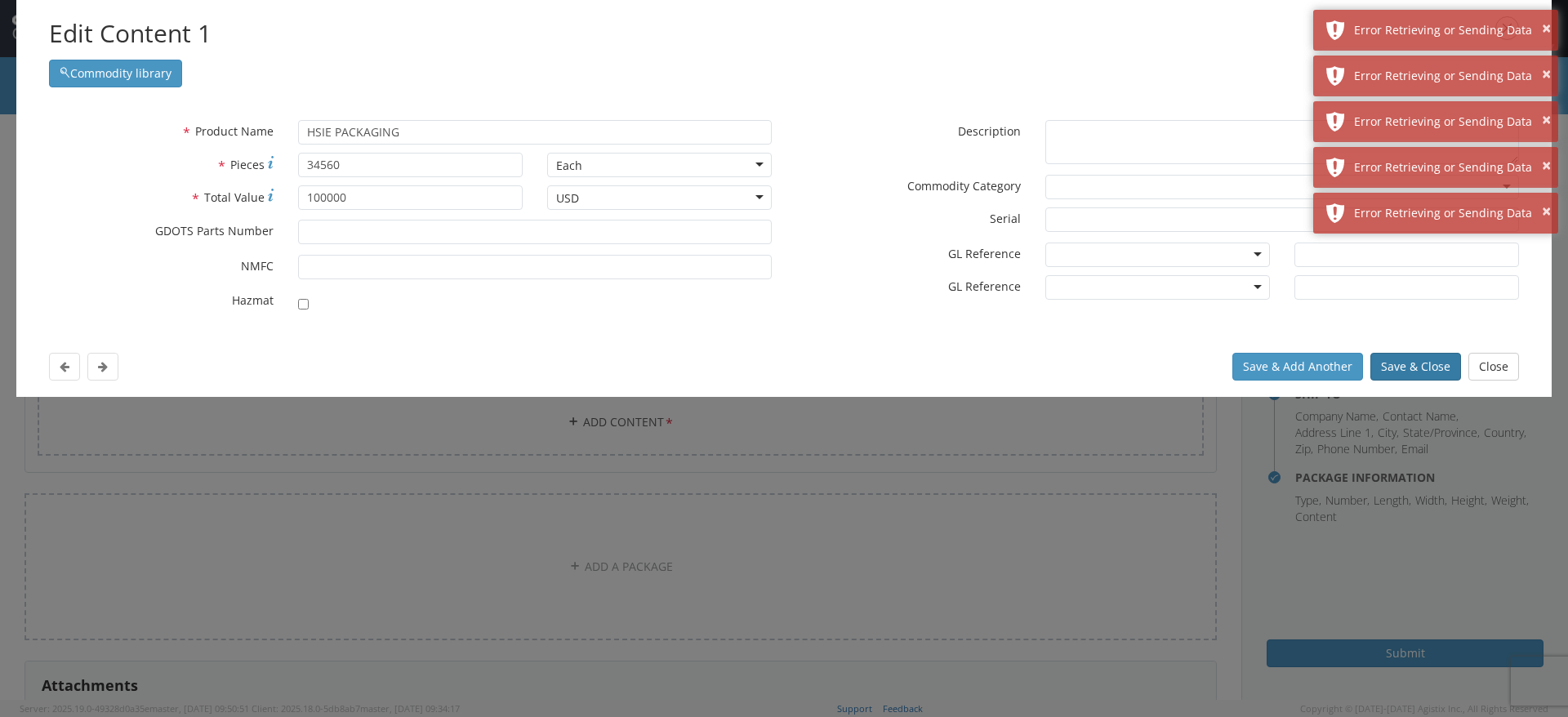
click at [1421, 372] on button "Save & Close" at bounding box center [1416, 367] width 91 height 27
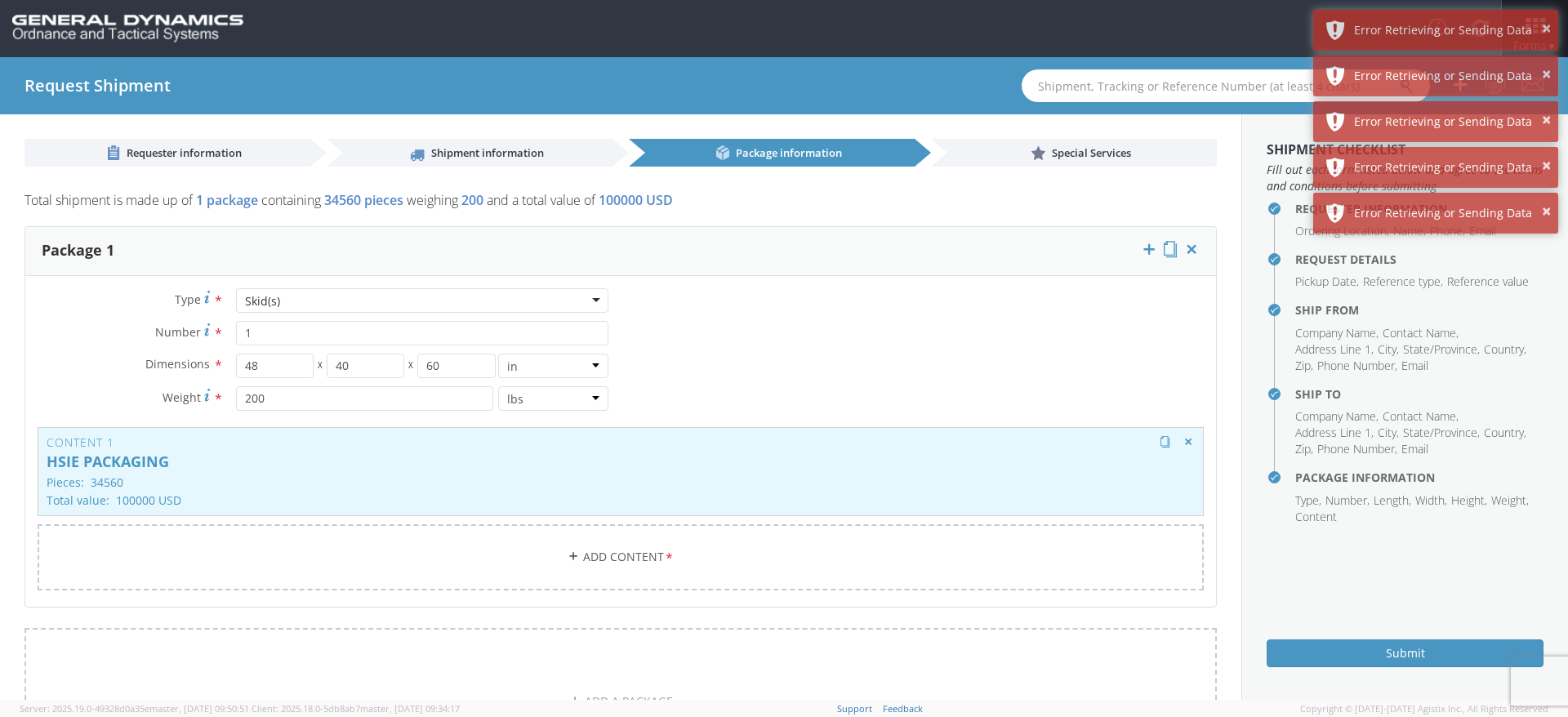
scroll to position [232, 0]
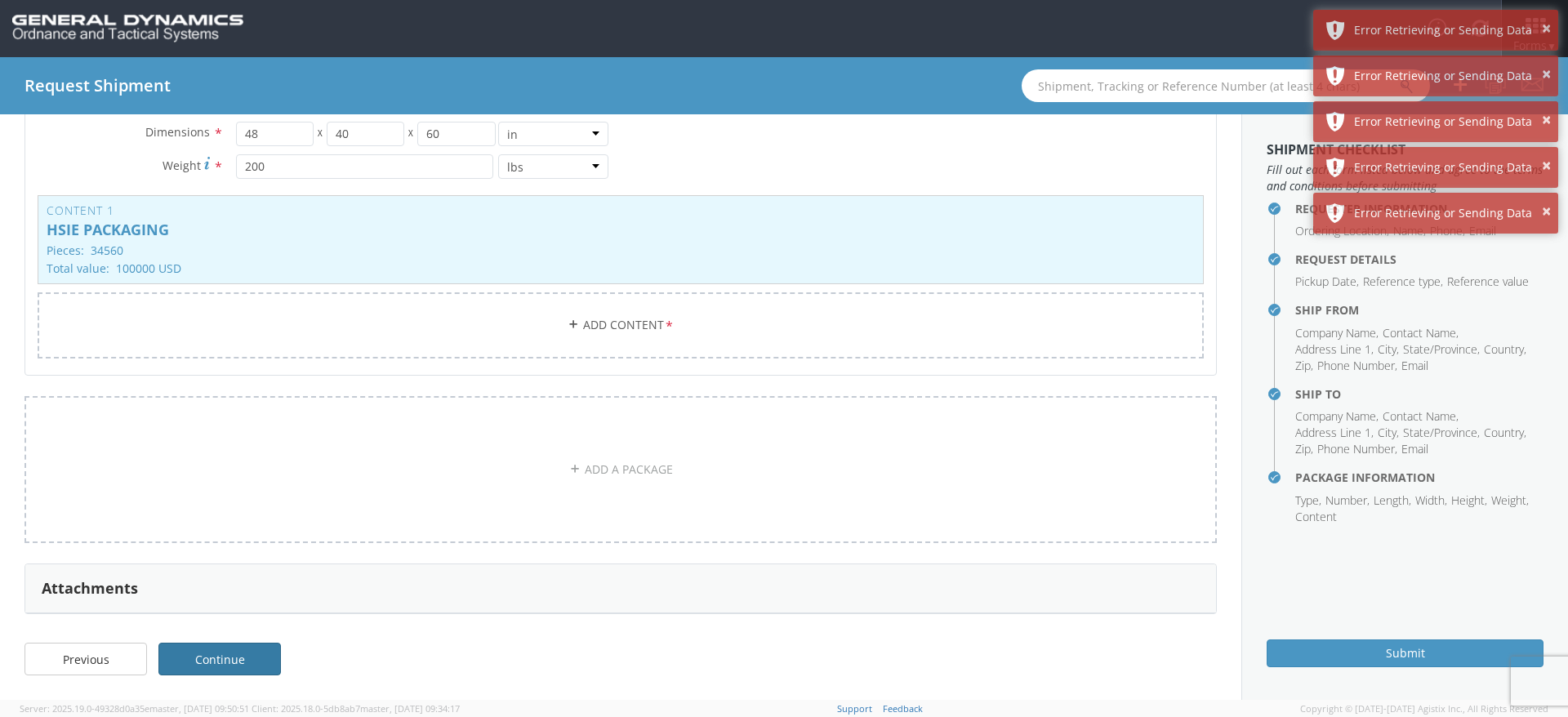
click at [239, 652] on link "Continue" at bounding box center [219, 659] width 122 height 32
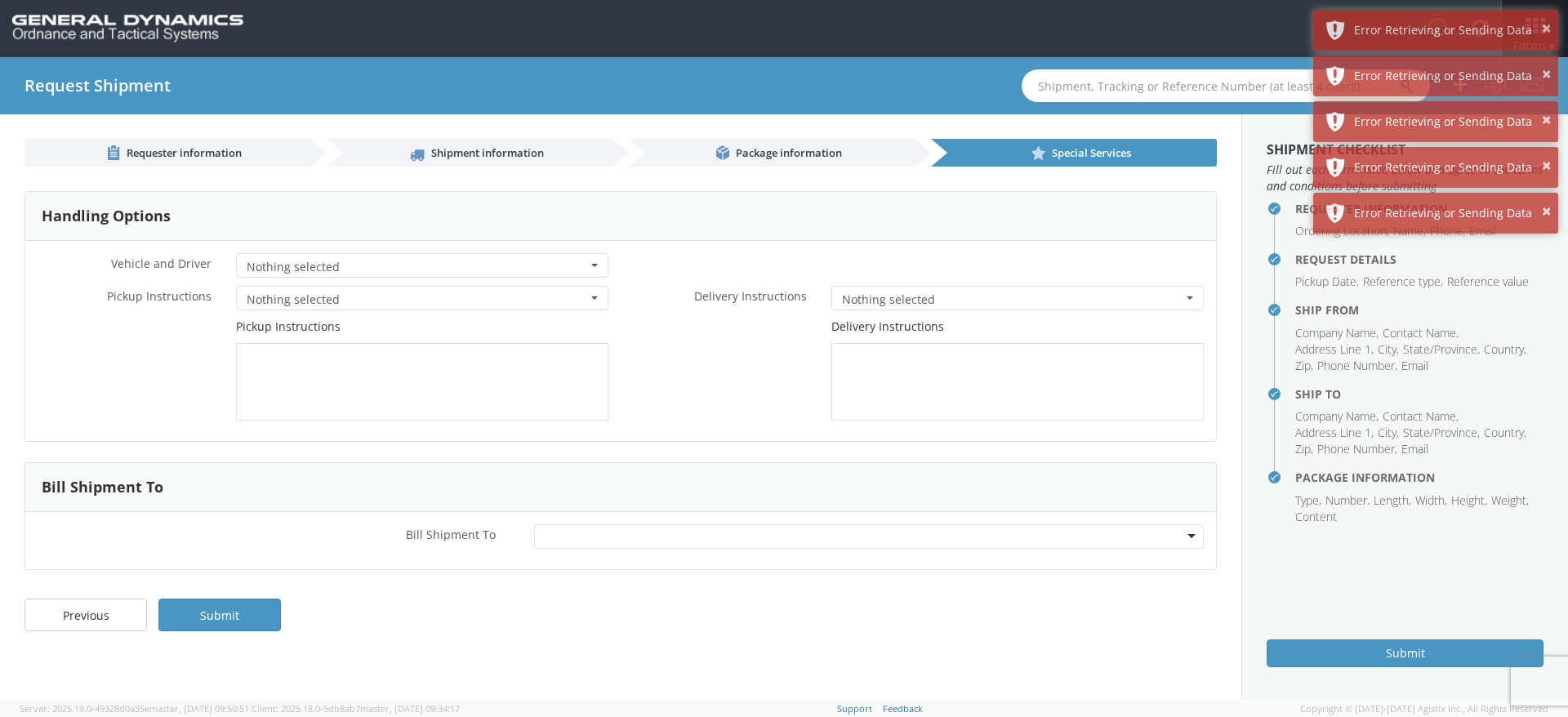
scroll to position [0, 0]
click at [231, 616] on link "Submit" at bounding box center [219, 614] width 122 height 32
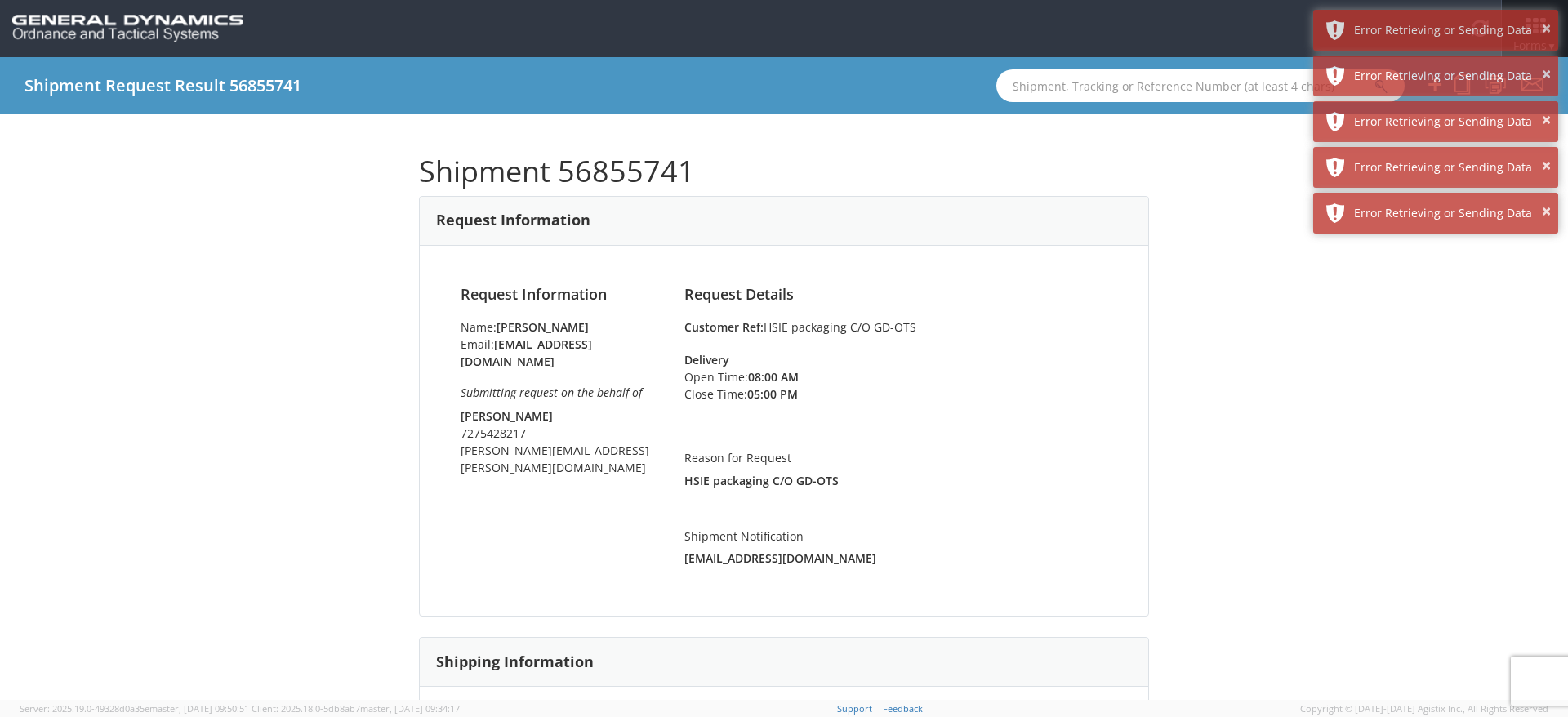
click at [252, 302] on div "Shipment 56855741 Request Information Request Information Name: [PERSON_NAME] E…" at bounding box center [784, 407] width 1568 height 585
